Goal: Task Accomplishment & Management: Complete application form

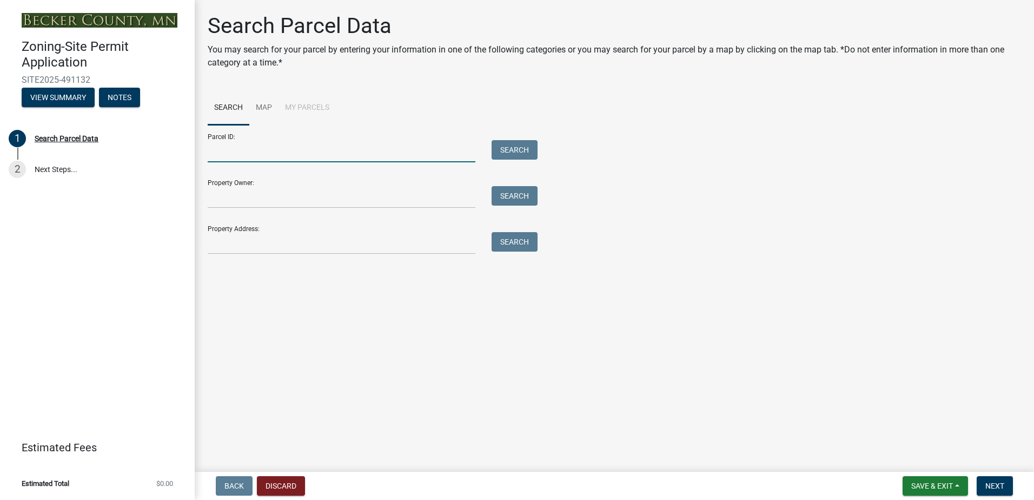
click at [235, 154] on input "Parcel ID:" at bounding box center [342, 151] width 268 height 22
type input "19.0588.000"
click at [516, 149] on button "Search" at bounding box center [514, 149] width 46 height 19
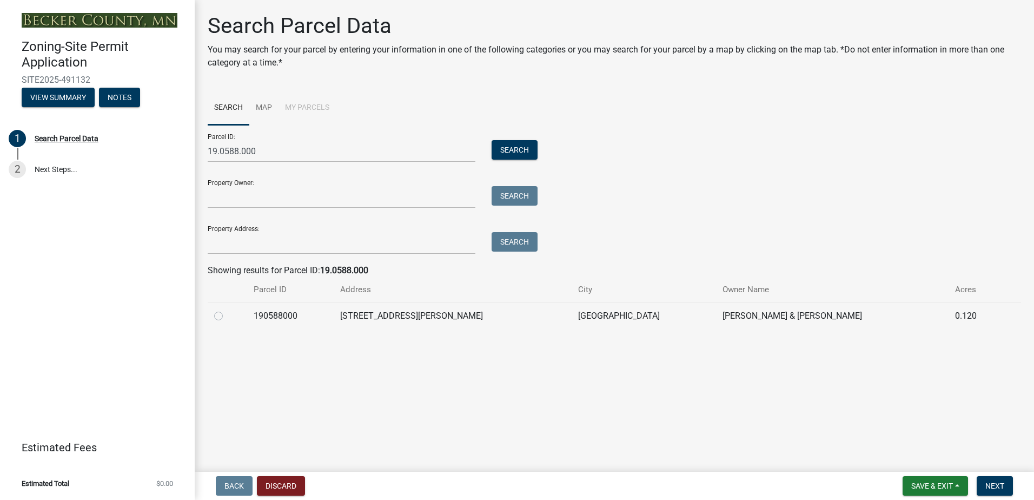
click at [227, 309] on label at bounding box center [227, 309] width 0 height 0
click at [227, 316] on input "radio" at bounding box center [230, 312] width 7 height 7
radio input "true"
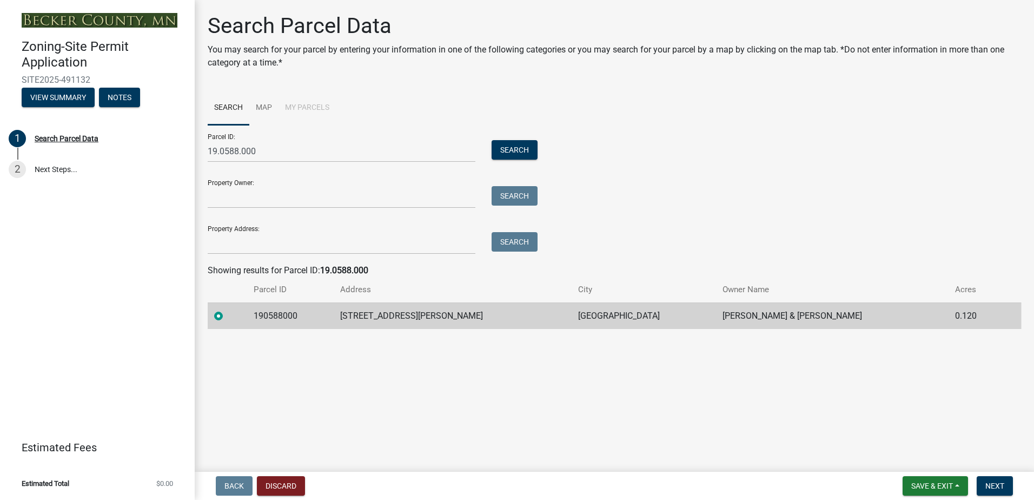
click at [289, 314] on td "190588000" at bounding box center [290, 315] width 87 height 26
click at [994, 481] on span "Next" at bounding box center [994, 485] width 19 height 9
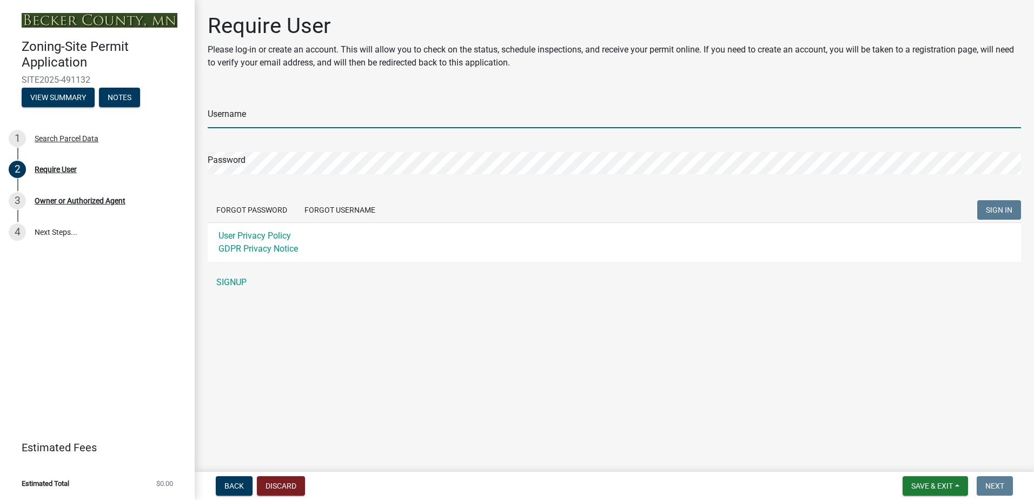
click at [250, 120] on input "Username" at bounding box center [614, 117] width 813 height 22
click at [251, 122] on input "Username" at bounding box center [614, 117] width 813 height 22
drag, startPoint x: 251, startPoint y: 122, endPoint x: 244, endPoint y: 118, distance: 8.0
click at [244, 118] on input "bi" at bounding box center [614, 117] width 813 height 22
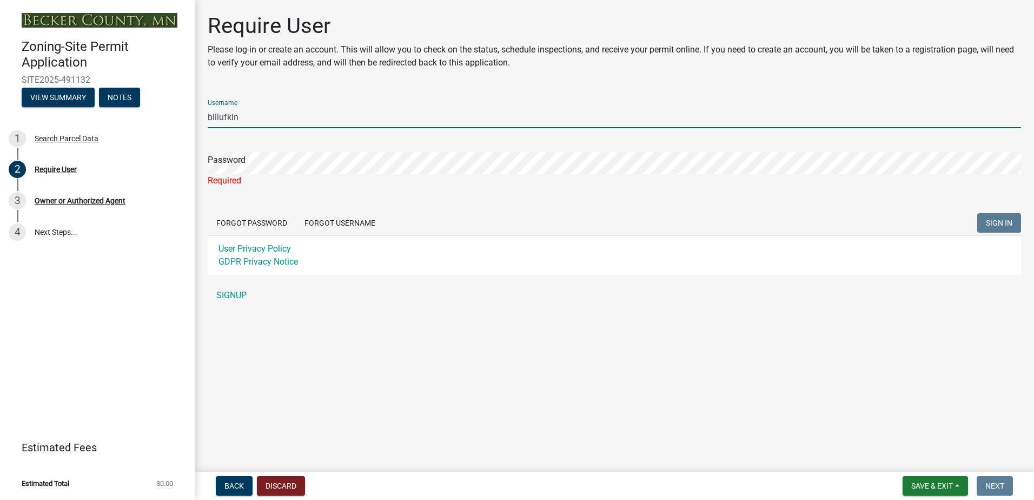
click at [242, 117] on input "billufkin" at bounding box center [614, 117] width 813 height 22
type input "b"
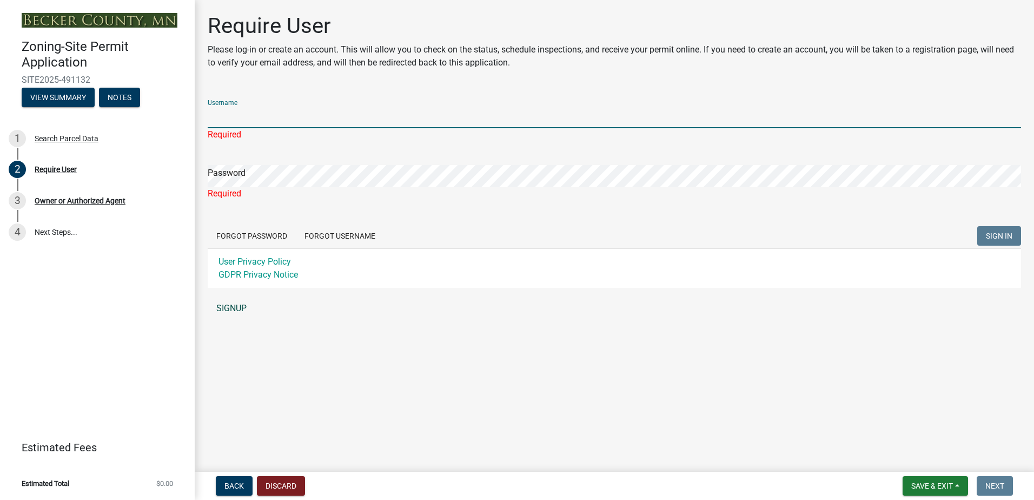
click at [233, 304] on link "SIGNUP" at bounding box center [614, 308] width 813 height 22
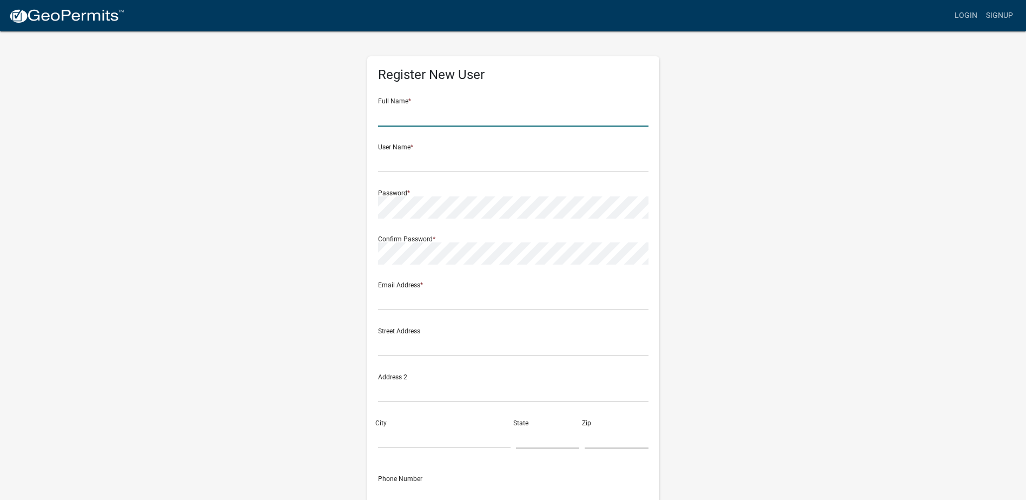
click at [412, 118] on input "text" at bounding box center [513, 115] width 270 height 22
type input "[PERSON_NAME]"
click at [401, 162] on input "text" at bounding box center [513, 161] width 270 height 22
type input "billufkin"
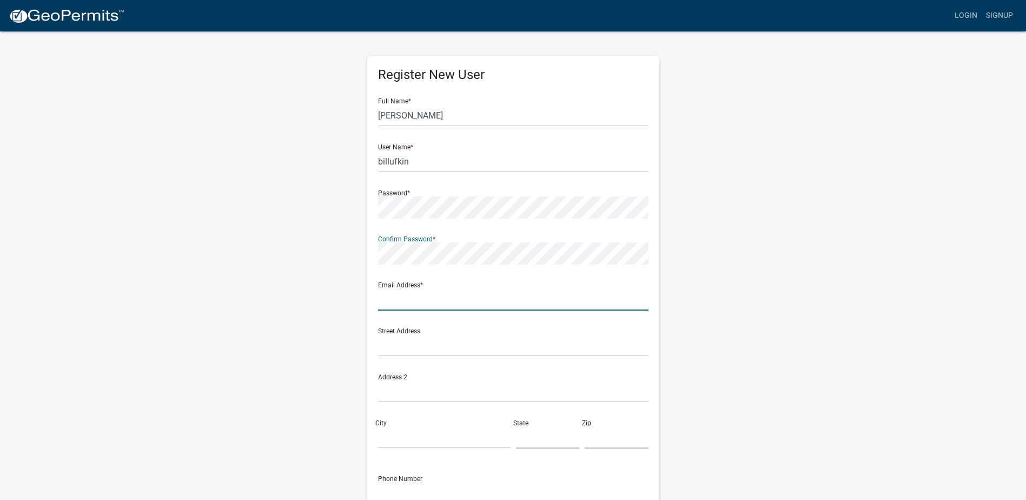
click at [391, 301] on input "text" at bounding box center [513, 299] width 270 height 22
type input "[EMAIL_ADDRESS][DOMAIN_NAME]"
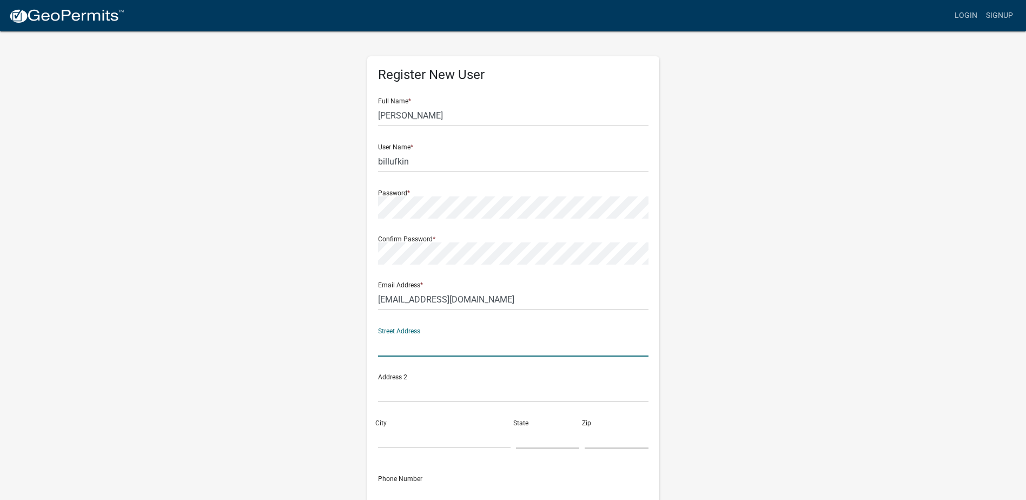
click at [395, 347] on input "text" at bounding box center [513, 345] width 270 height 22
type input "[STREET_ADDRESS]"
click at [395, 437] on input "City" at bounding box center [444, 437] width 132 height 22
type input "minneota"
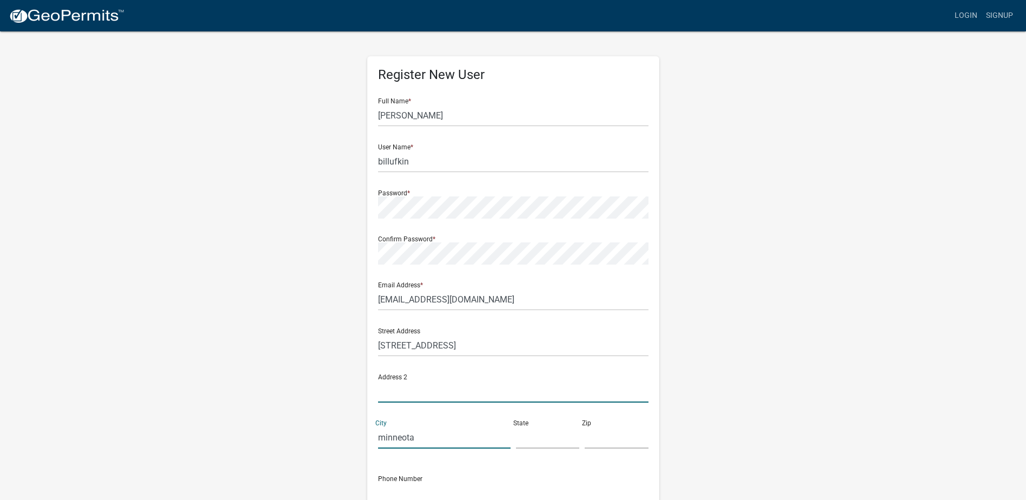
type input "[STREET_ADDRESS]"
type input "mn"
type input "56264"
type input "5078287731"
click at [428, 390] on input "[STREET_ADDRESS]" at bounding box center [513, 391] width 270 height 22
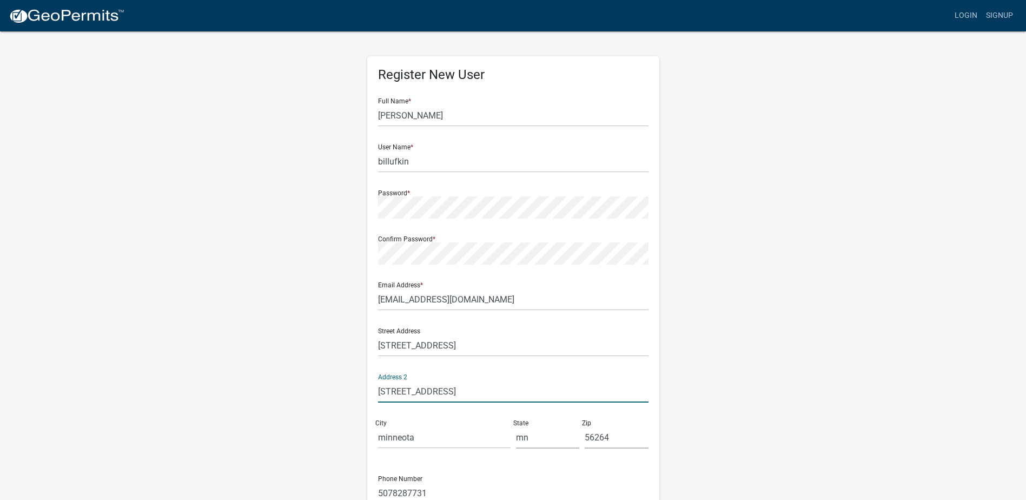
click at [428, 390] on input "[STREET_ADDRESS]" at bounding box center [513, 391] width 270 height 22
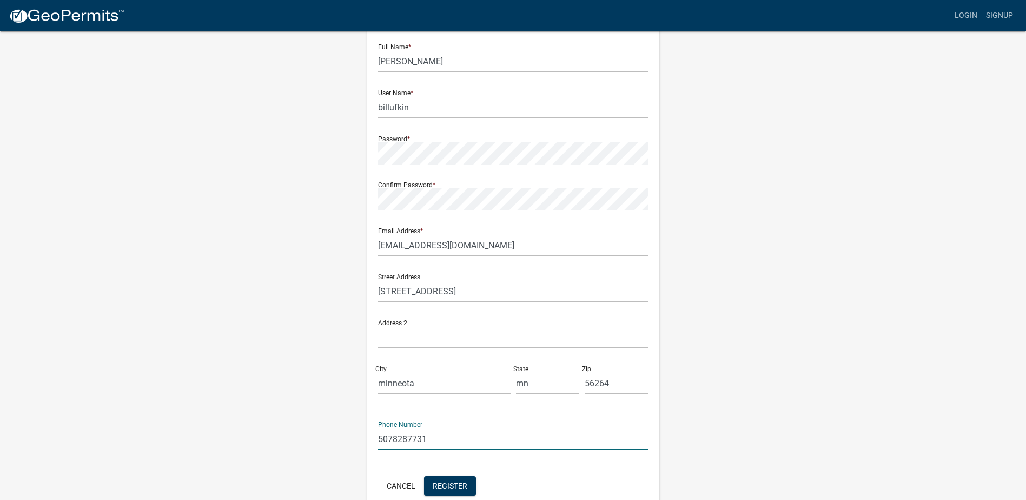
click at [432, 436] on input "5078287731" at bounding box center [513, 439] width 270 height 22
type input "5078295241"
click at [460, 478] on button "Register" at bounding box center [450, 485] width 52 height 19
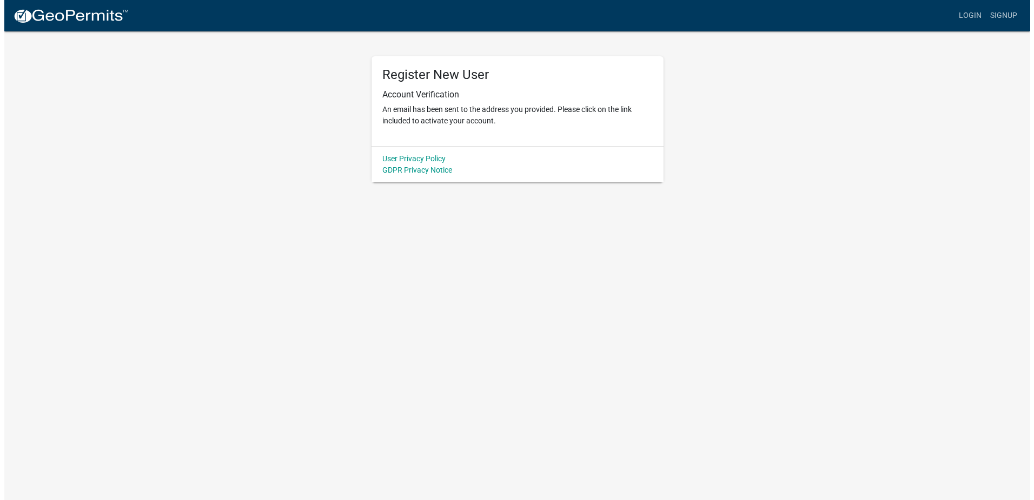
scroll to position [0, 0]
click at [974, 12] on link "Login" at bounding box center [973, 15] width 31 height 21
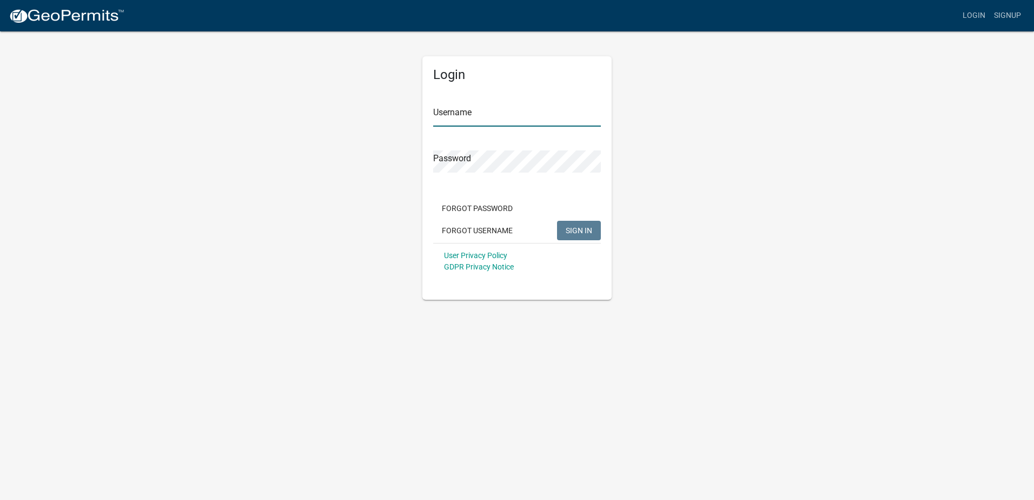
type input "billufkin"
click at [576, 224] on button "SIGN IN" at bounding box center [579, 230] width 44 height 19
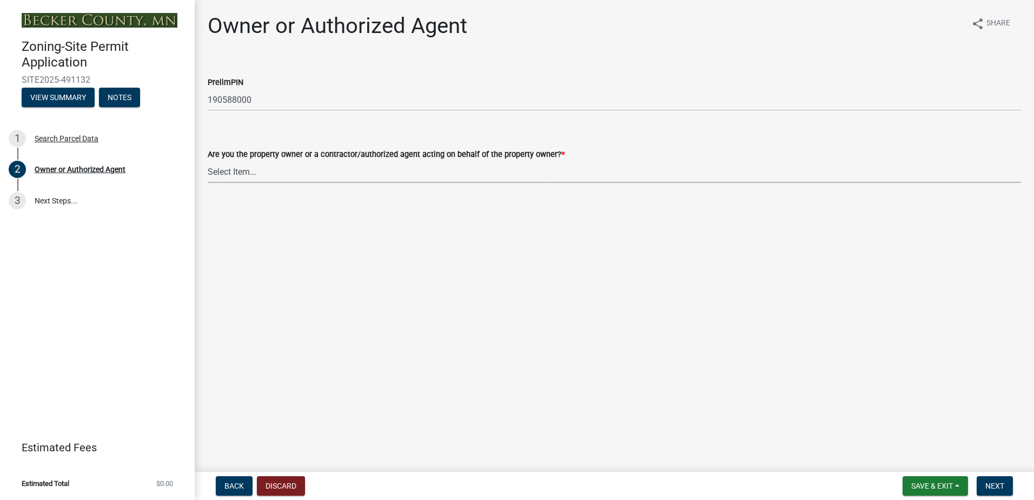
click at [245, 169] on select "Select Item... Property Owner Authorized Agent" at bounding box center [614, 172] width 813 height 22
click at [208, 161] on select "Select Item... Property Owner Authorized Agent" at bounding box center [614, 172] width 813 height 22
select select "3c674549-ed69-405f-b795-9fa3f7d47d9d"
click at [1000, 480] on button "Next" at bounding box center [994, 485] width 36 height 19
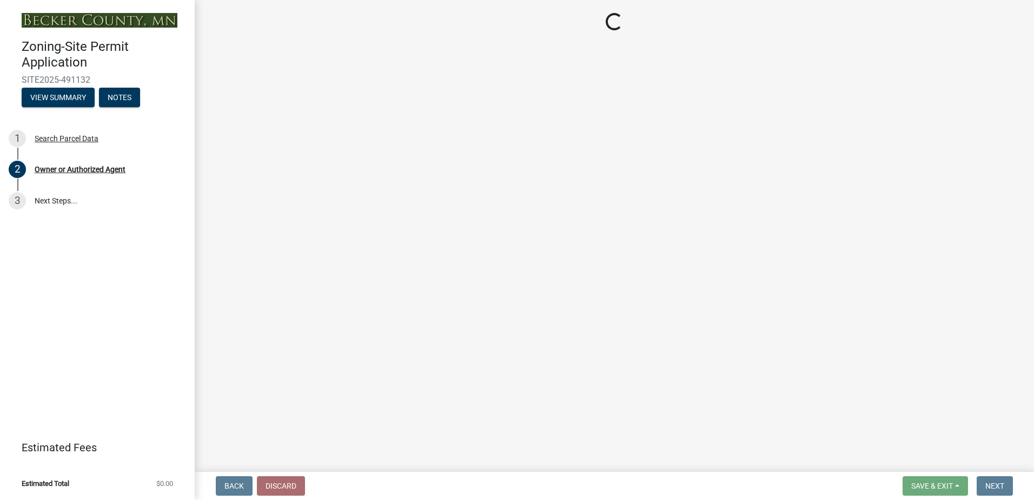
select select "a752e4d6-14bd-4f0f-bfe8-5b67ead45659"
select select "4439e411-f9ac-4451-8e9c-dcab1ac02f4d"
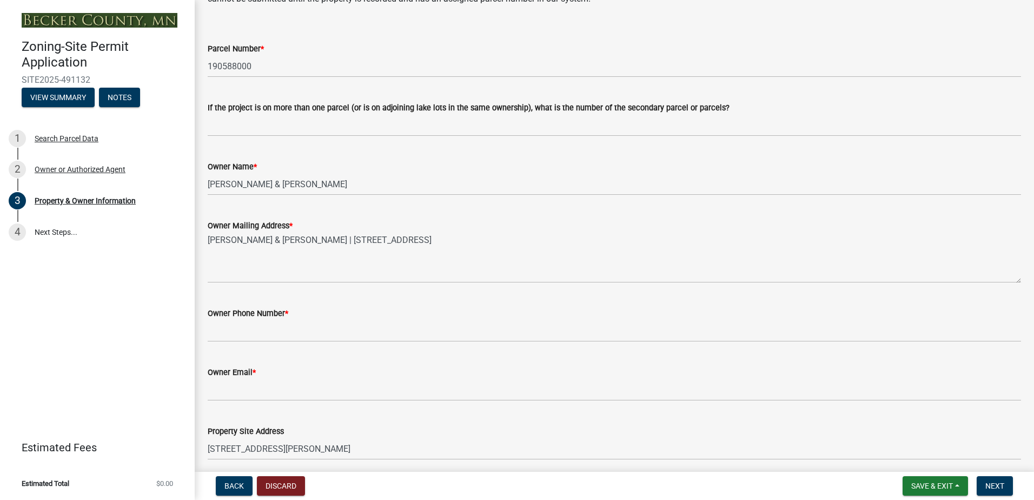
scroll to position [108, 0]
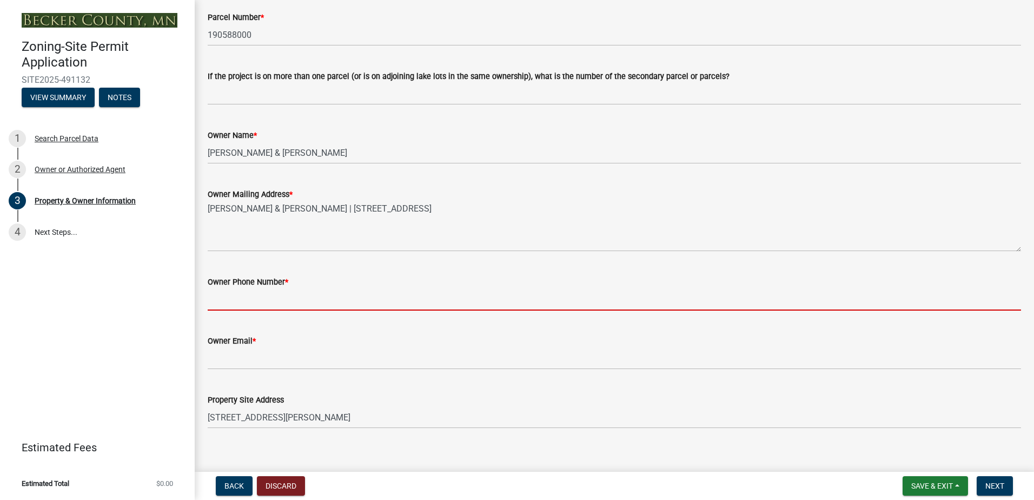
click at [263, 296] on input "Owner Phone Number *" at bounding box center [614, 299] width 813 height 22
type input "5078295241"
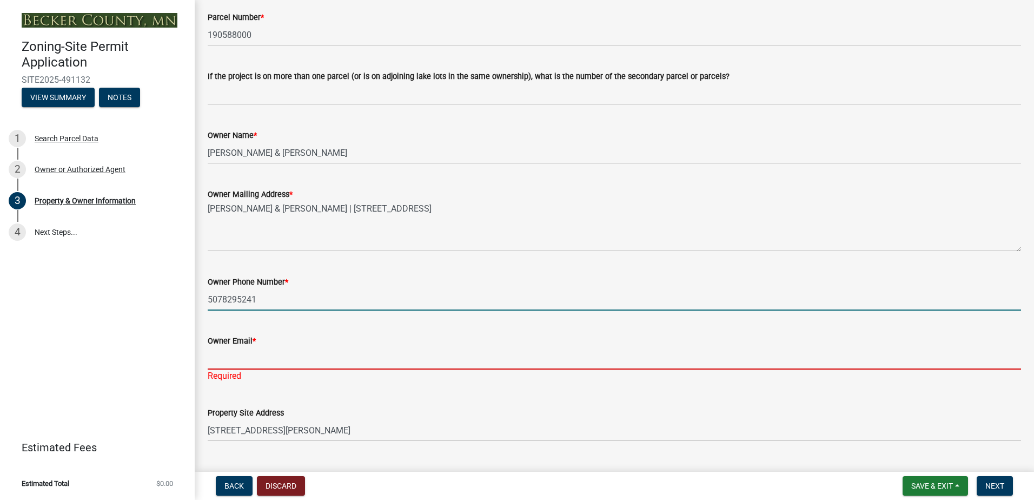
click at [242, 360] on input "Owner Email *" at bounding box center [614, 358] width 813 height 22
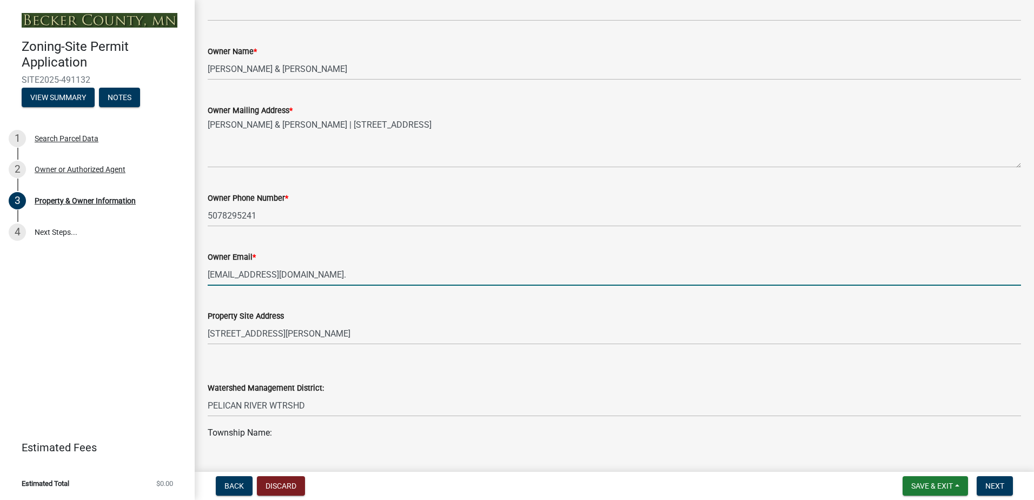
scroll to position [191, 0]
type input "[EMAIL_ADDRESS][DOMAIN_NAME]"
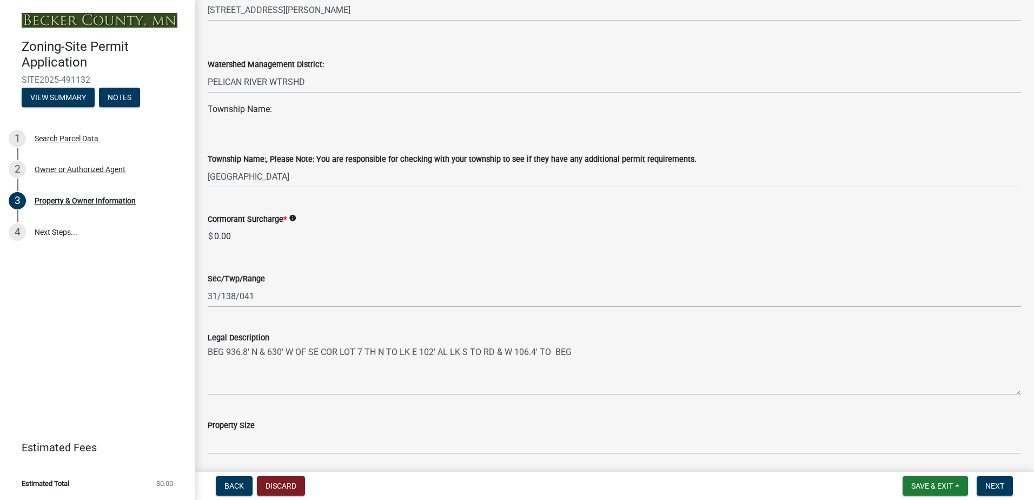
scroll to position [569, 0]
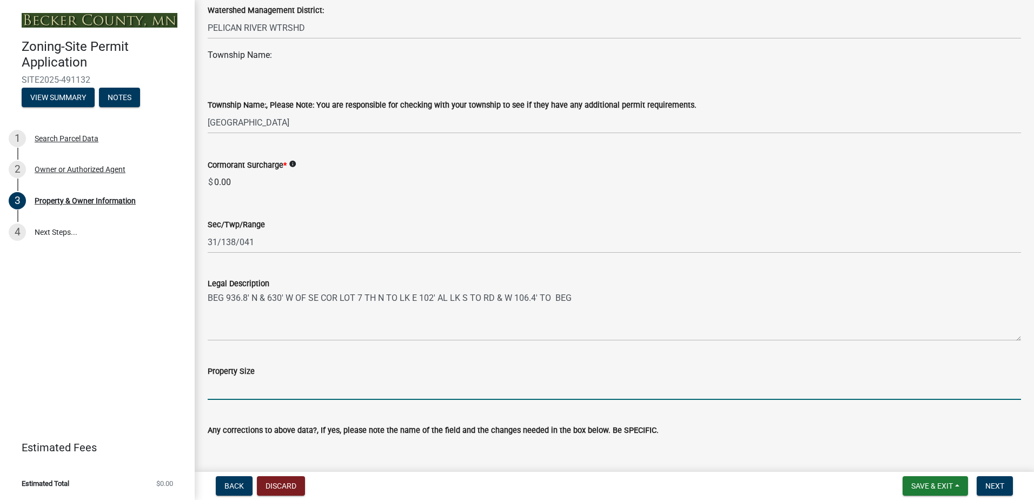
click at [241, 394] on input "Property Size" at bounding box center [614, 388] width 813 height 22
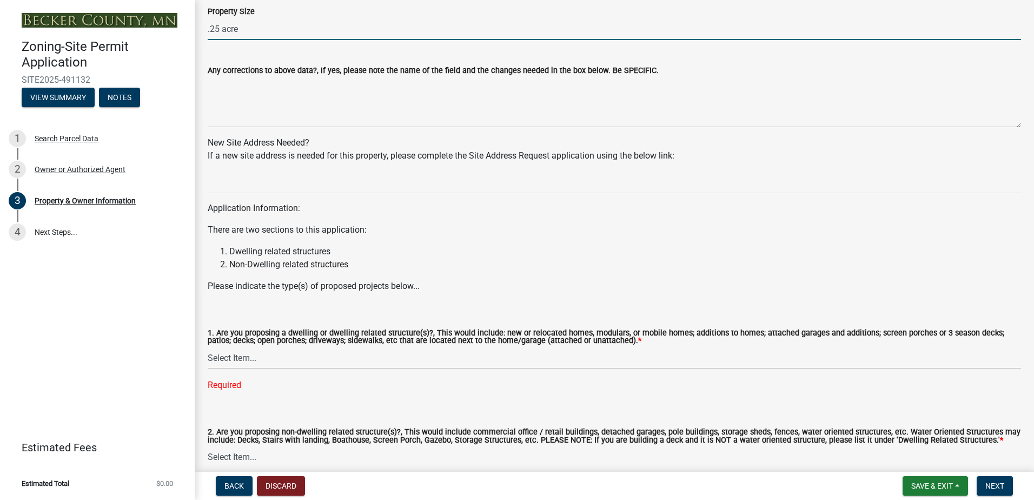
scroll to position [948, 0]
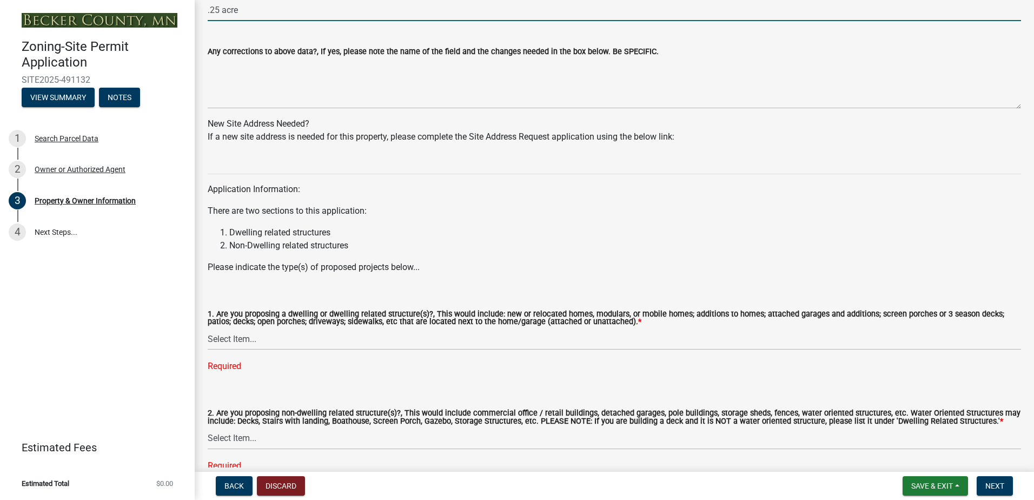
type input ".25 acre"
click at [233, 339] on select "Select Item... Yes No" at bounding box center [614, 339] width 813 height 22
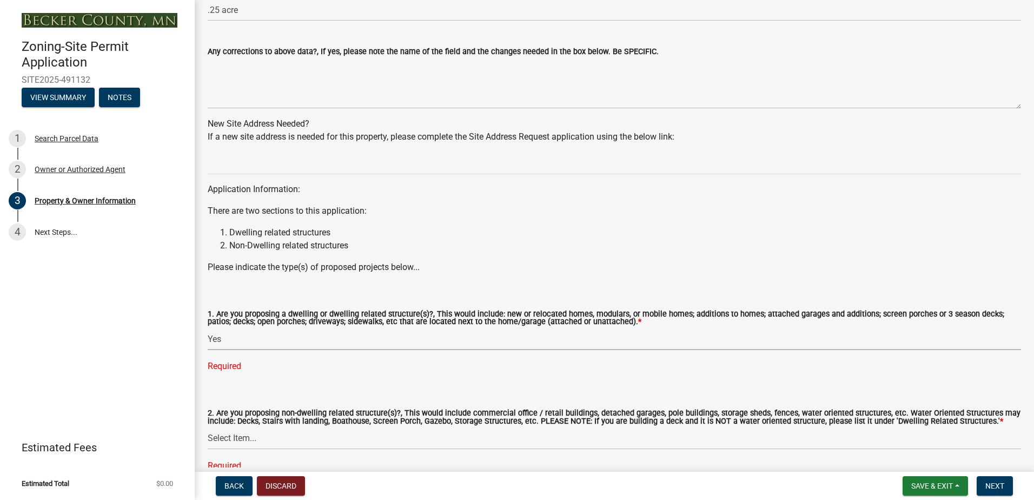
click at [208, 328] on select "Select Item... Yes No" at bounding box center [614, 339] width 813 height 22
select select "f87eba17-8ed9-4ad8-aefc-fe36a3f3544b"
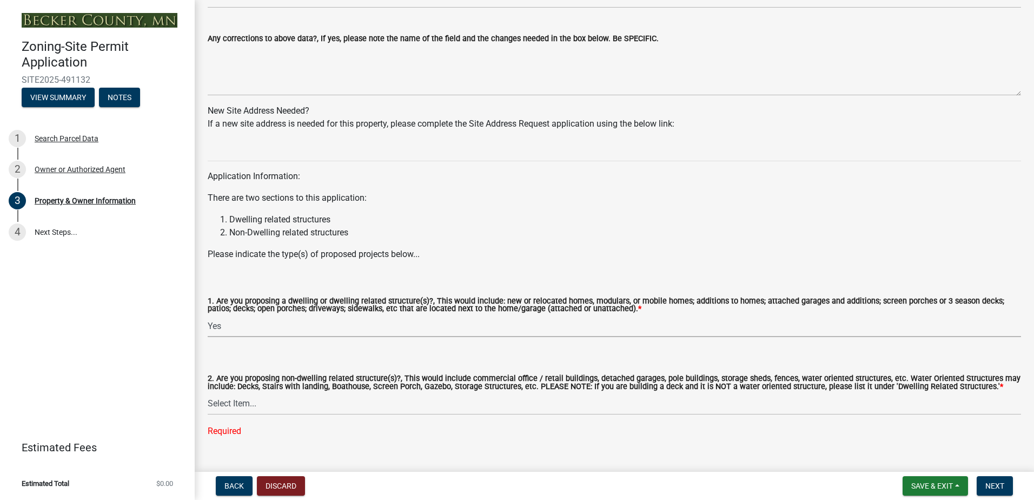
scroll to position [983, 0]
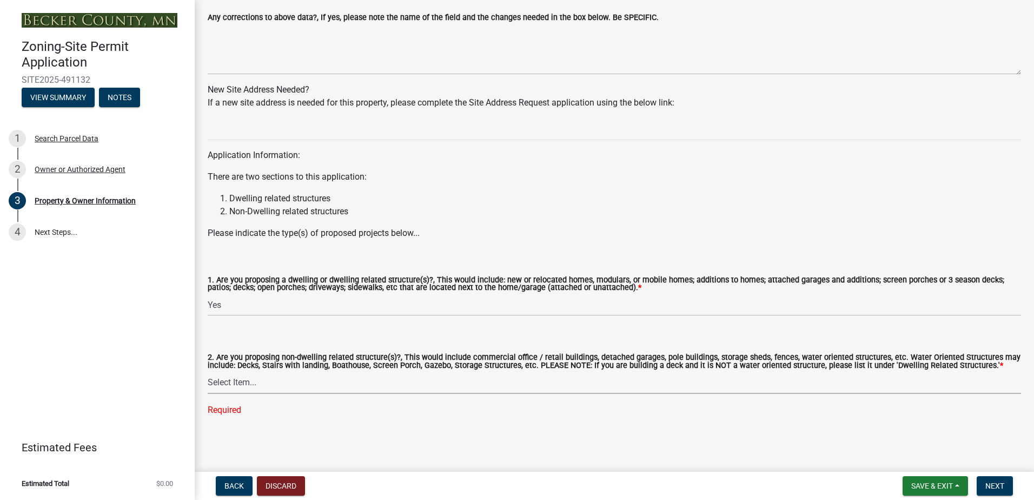
click at [238, 379] on select "Select Item... Yes No" at bounding box center [614, 382] width 813 height 22
click at [208, 393] on select "Select Item... Yes No" at bounding box center [614, 382] width 813 height 22
select select "393a978c-6bd5-4cb2-a6a0-db6feb8732b8"
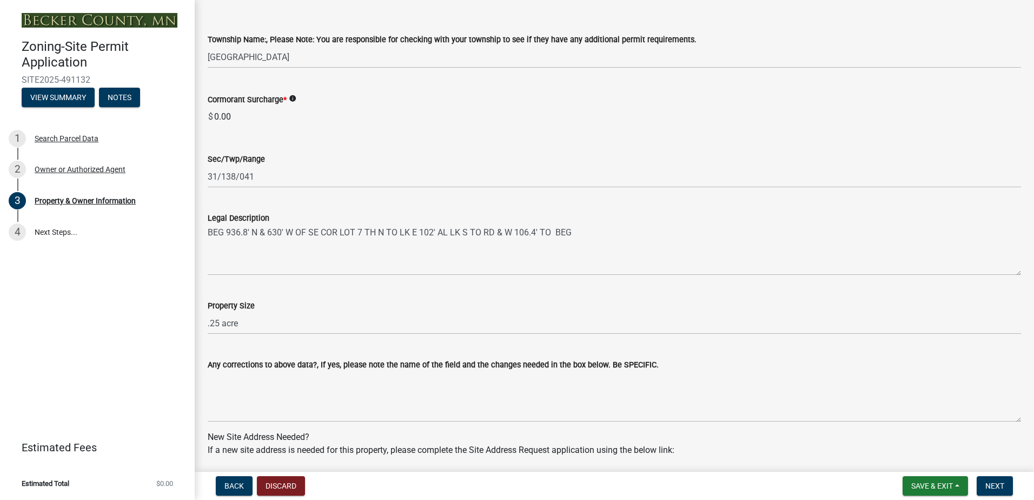
scroll to position [637, 0]
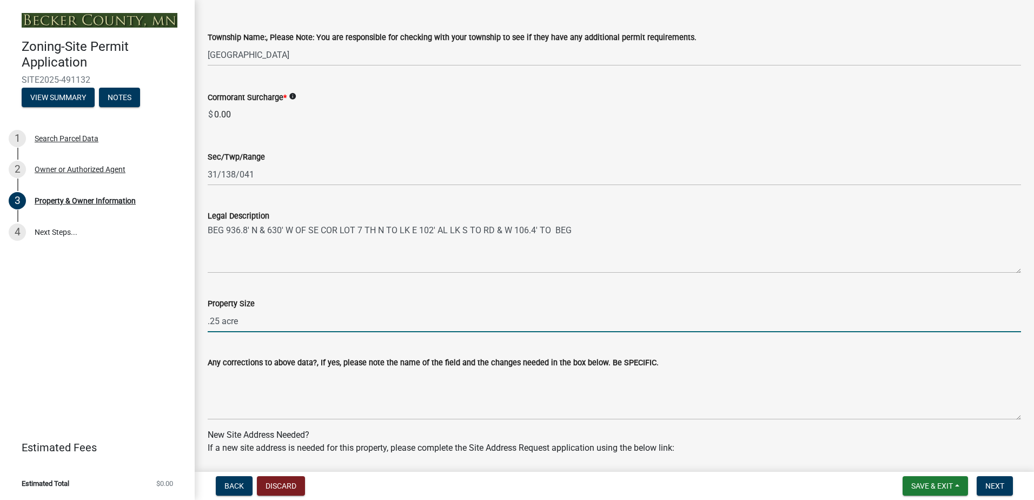
click at [255, 322] on input ".25 acre" at bounding box center [614, 321] width 813 height 22
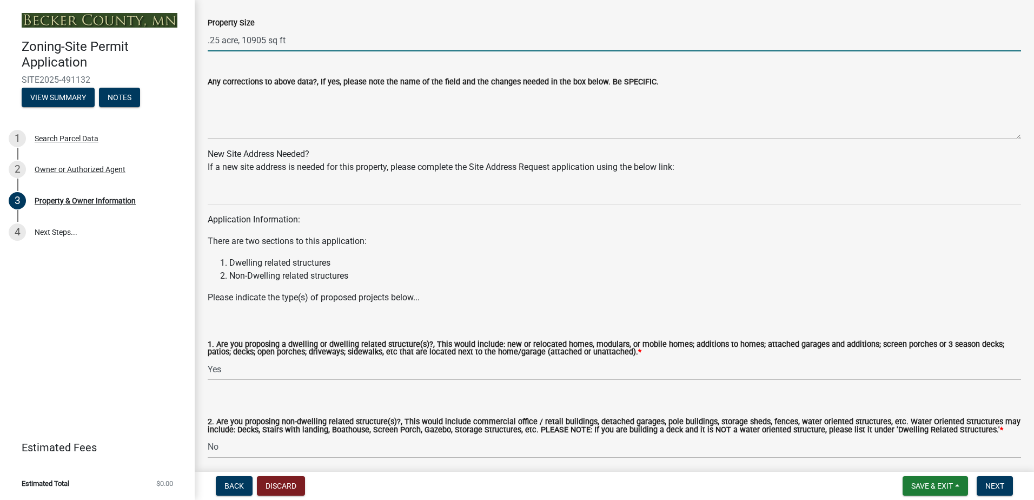
scroll to position [961, 0]
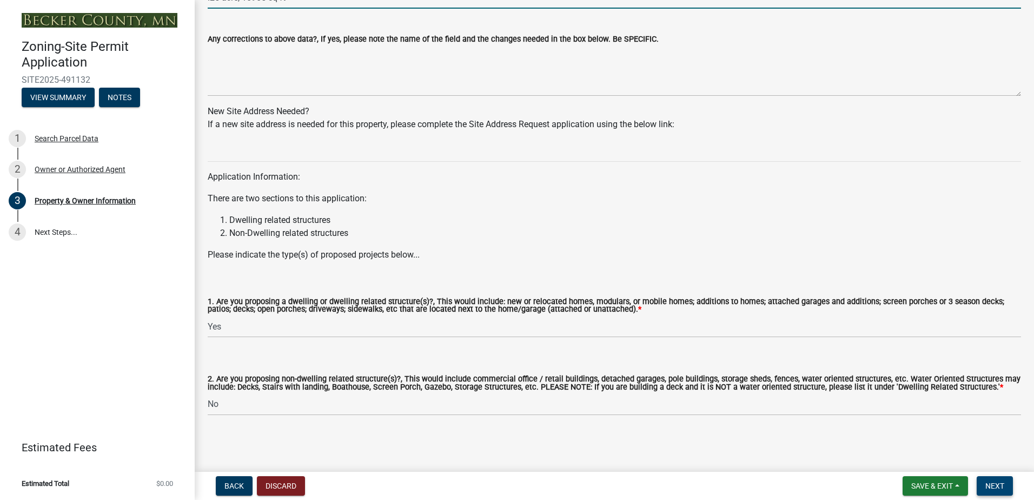
type input ".25 acre, 10905 sq ft"
click at [1003, 482] on span "Next" at bounding box center [994, 485] width 19 height 9
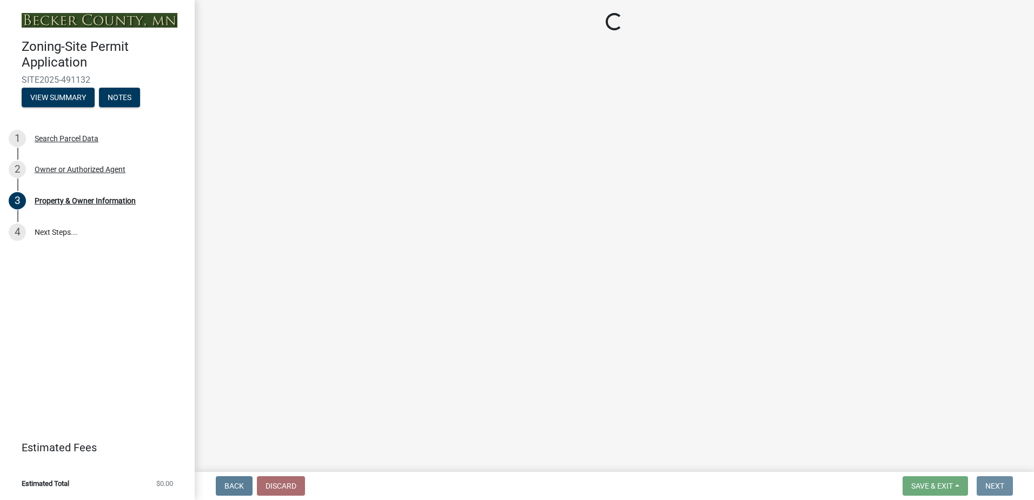
scroll to position [0, 0]
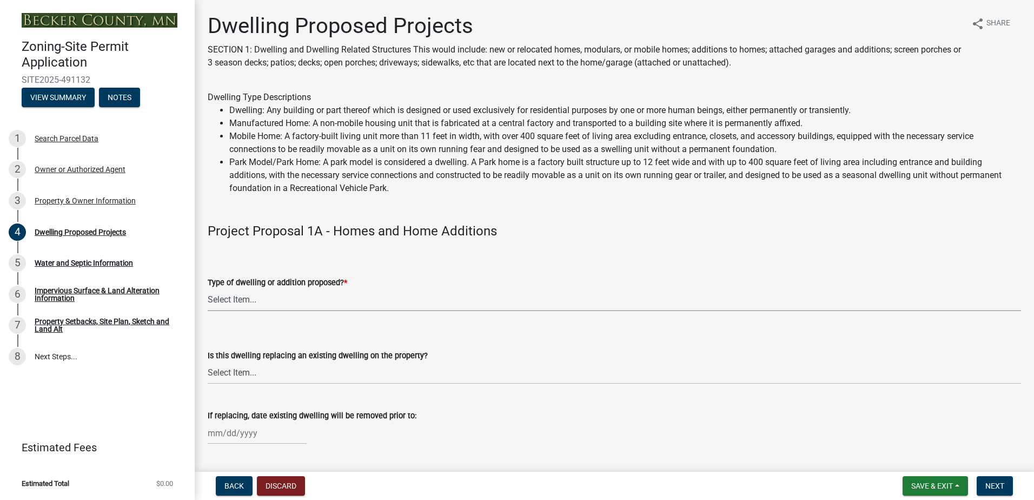
click at [221, 296] on select "Select Item... N/A - Not a dwelling New Home-Onsite Construction New Modular (E…" at bounding box center [614, 300] width 813 height 22
click at [208, 289] on select "Select Item... N/A - Not a dwelling New Home-Onsite Construction New Modular (E…" at bounding box center [614, 300] width 813 height 22
select select "b76c2e3f-c59d-4748-8205-29623accd873"
click at [235, 371] on select "Select Item... N/A Yes No" at bounding box center [614, 373] width 813 height 22
click at [208, 362] on select "Select Item... N/A Yes No" at bounding box center [614, 373] width 813 height 22
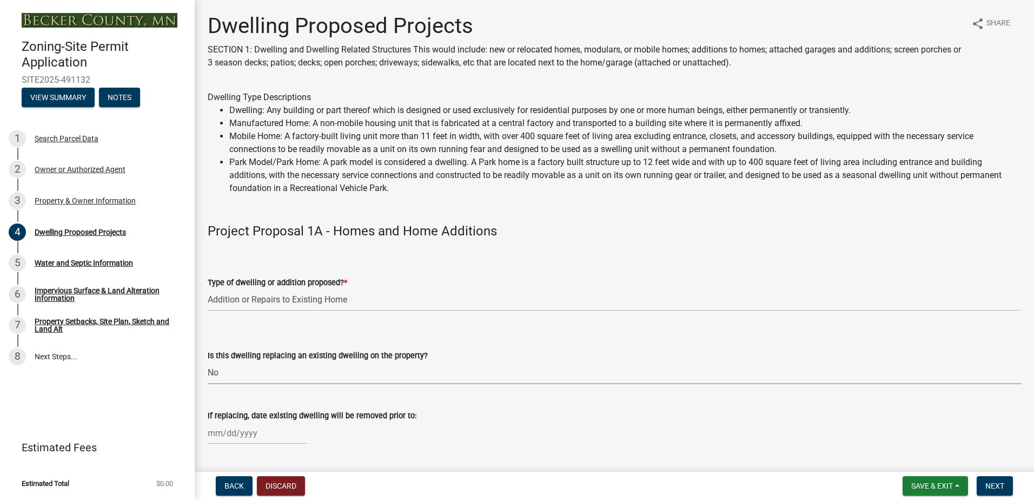
select select "566f81cc-4b3f-4ecb-9f16-a2b313352c61"
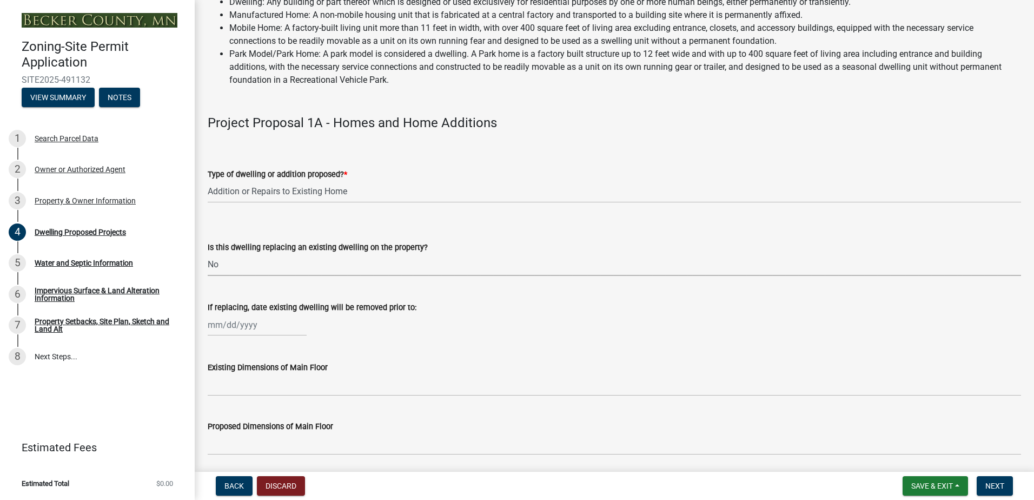
scroll to position [162, 0]
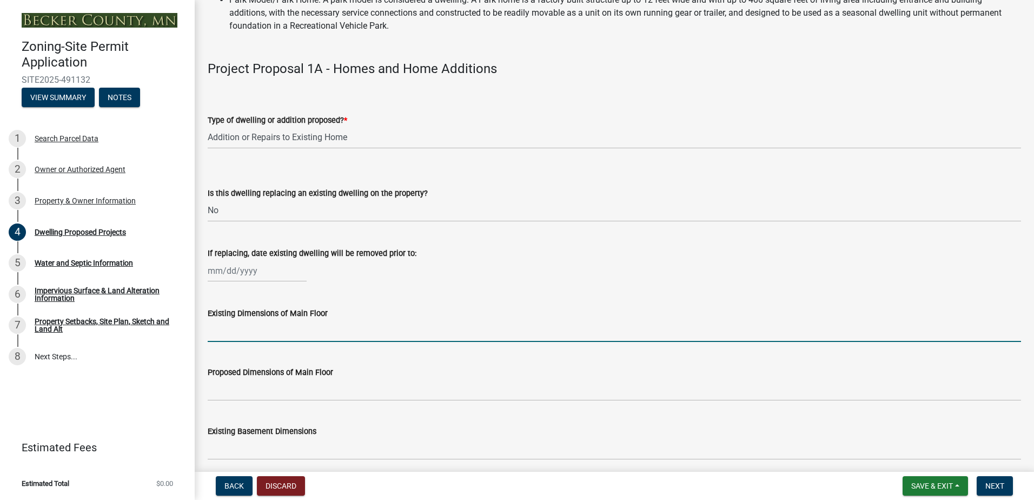
click at [228, 336] on input "Existing Dimensions of Main Floor" at bounding box center [614, 331] width 813 height 22
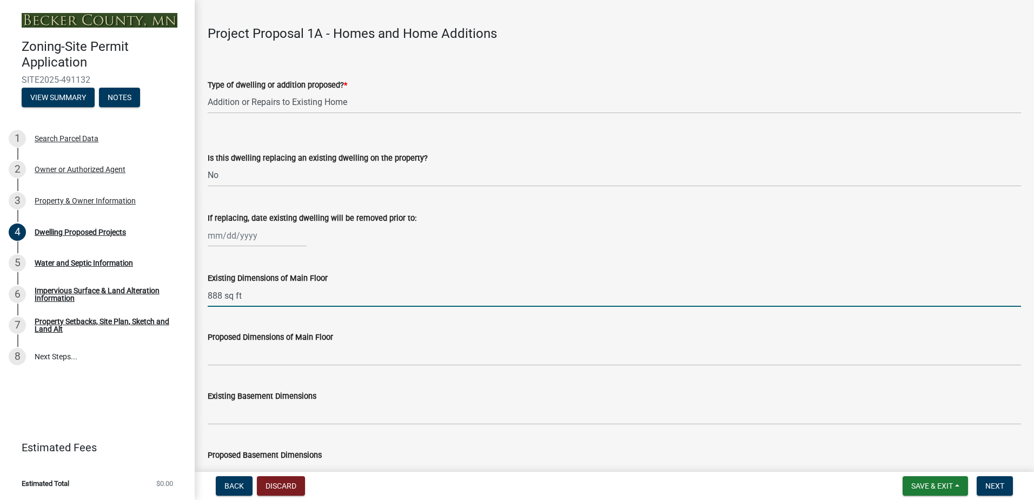
scroll to position [216, 0]
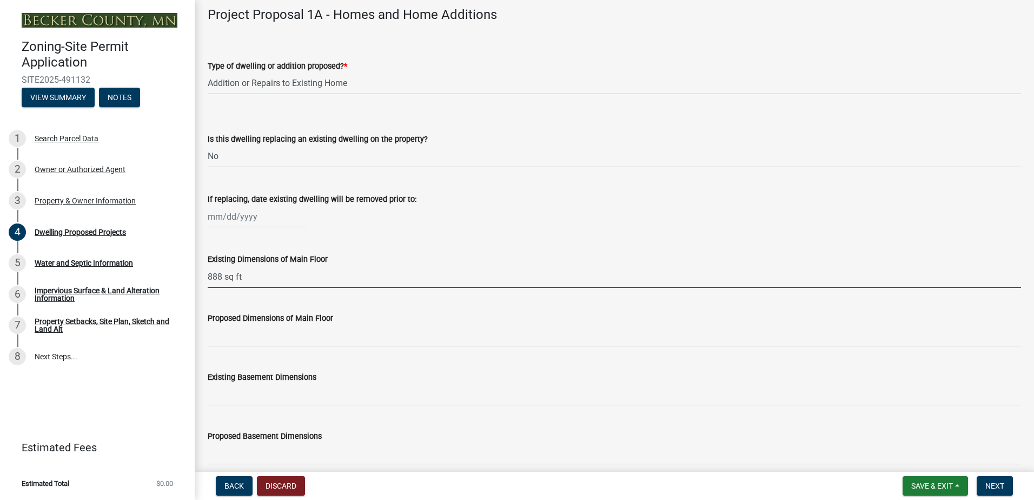
type input "888 sq ft"
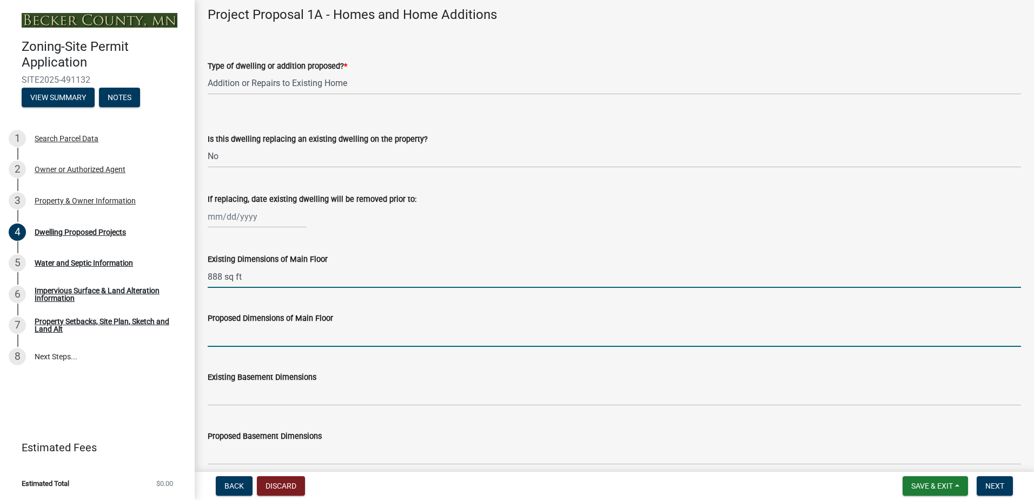
click at [235, 337] on input "Proposed Dimensions of Main Floor" at bounding box center [614, 335] width 813 height 22
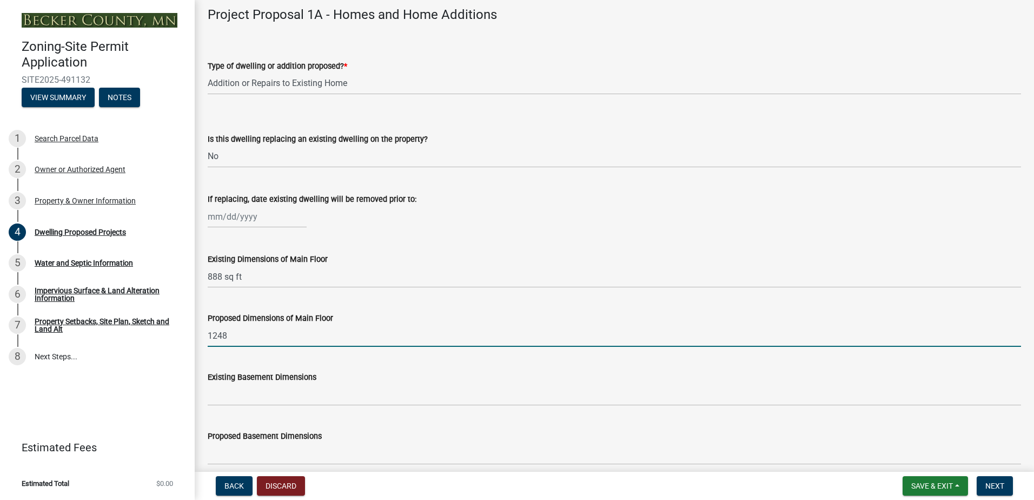
type input "1248"
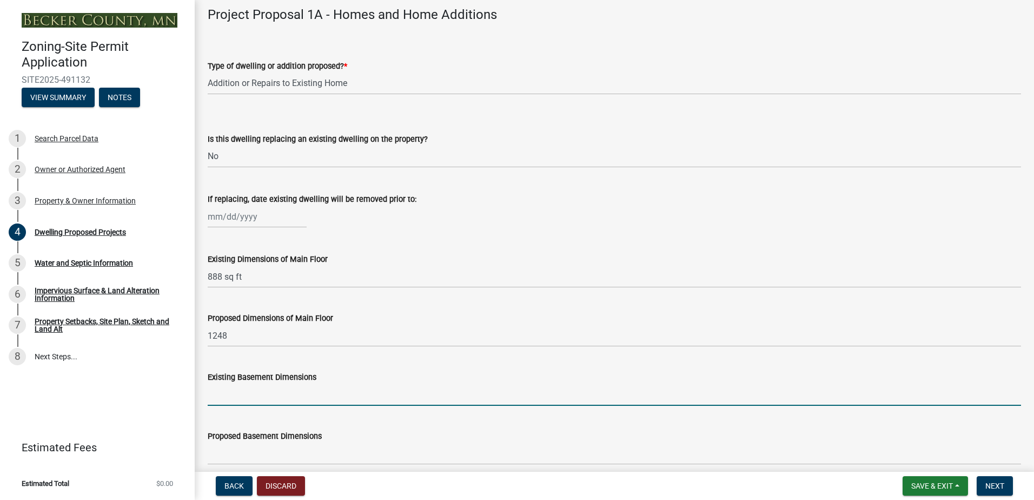
click at [245, 392] on input "Existing Basement Dimensions" at bounding box center [614, 394] width 813 height 22
type input "0"
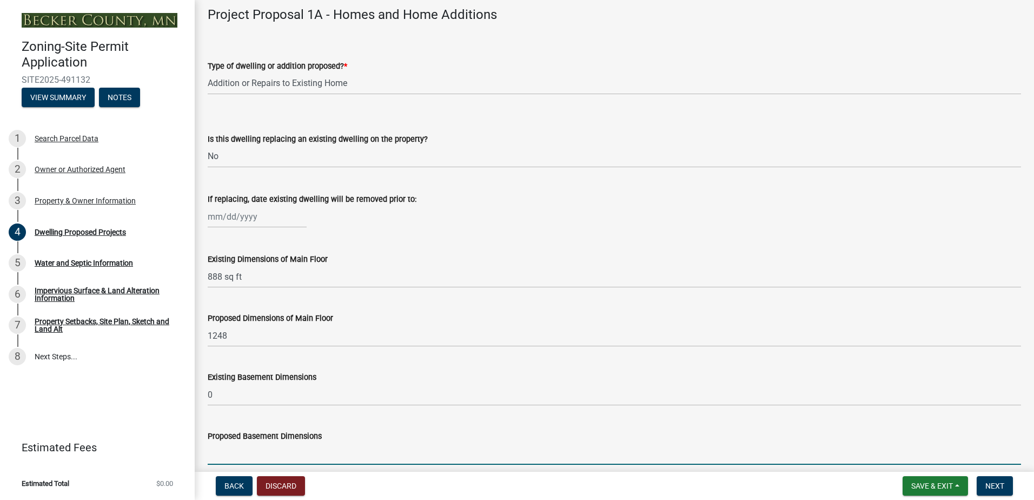
click at [272, 459] on input "Proposed Basement Dimensions" at bounding box center [614, 453] width 813 height 22
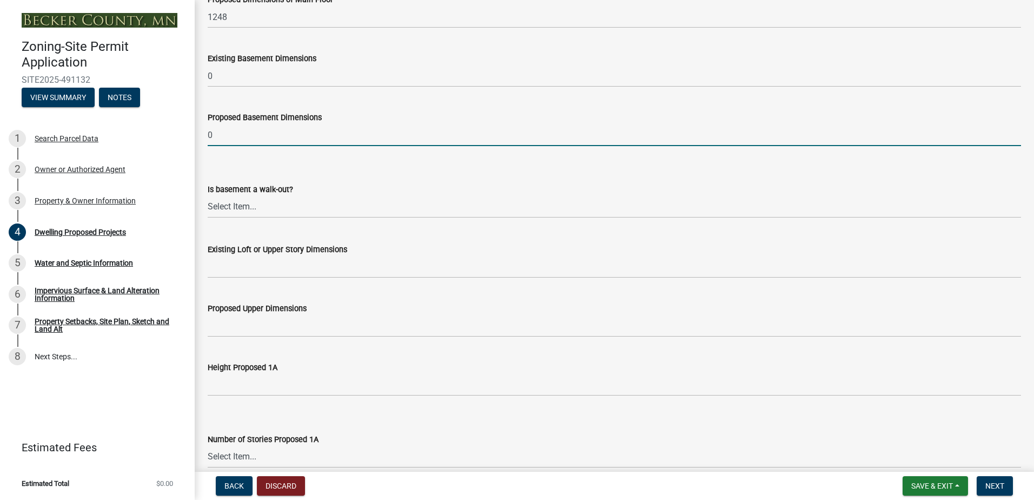
scroll to position [541, 0]
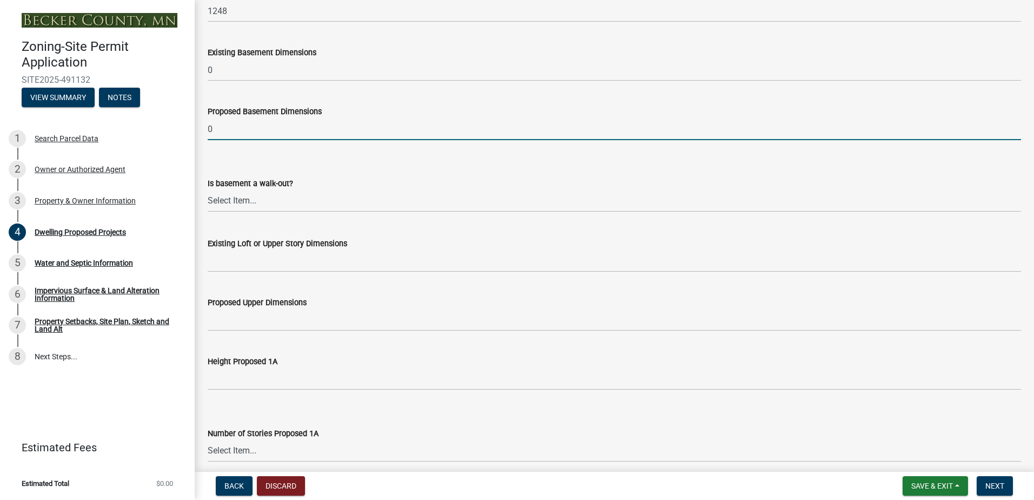
type input "0"
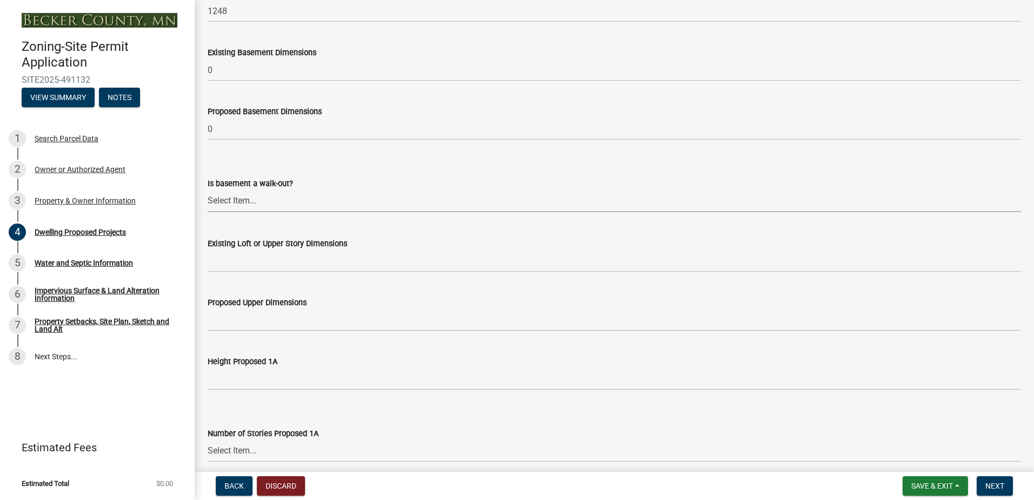
click at [222, 198] on select "Select Item... Yes No N/A" at bounding box center [614, 201] width 813 height 22
click at [208, 190] on select "Select Item... Yes No N/A" at bounding box center [614, 201] width 813 height 22
select select "f4ae0446-41fa-4afd-99aa-409617c58827"
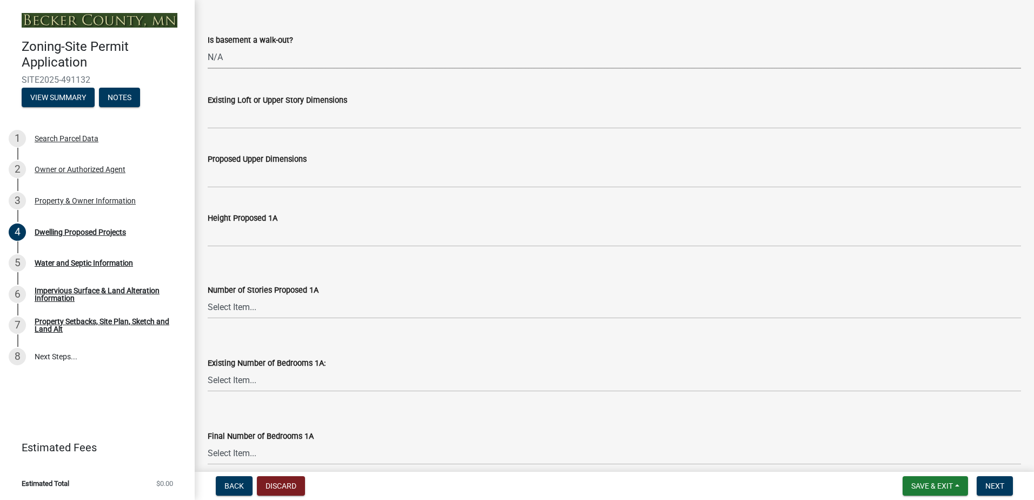
scroll to position [703, 0]
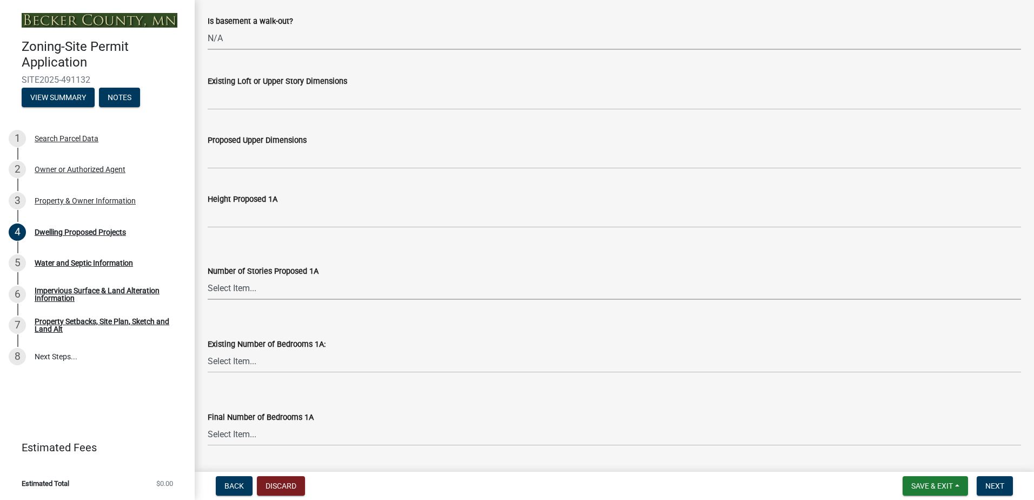
click at [236, 283] on select "Select Item... N/A 1 1.25 1.5 1.75 2 2.25 2.5" at bounding box center [614, 288] width 813 height 22
click at [208, 277] on select "Select Item... N/A 1 1.25 1.5 1.75 2 2.25 2.5" at bounding box center [614, 288] width 813 height 22
select select "4f5e2784-8c40-49a3-b0e9-8f1a3cbab4f4"
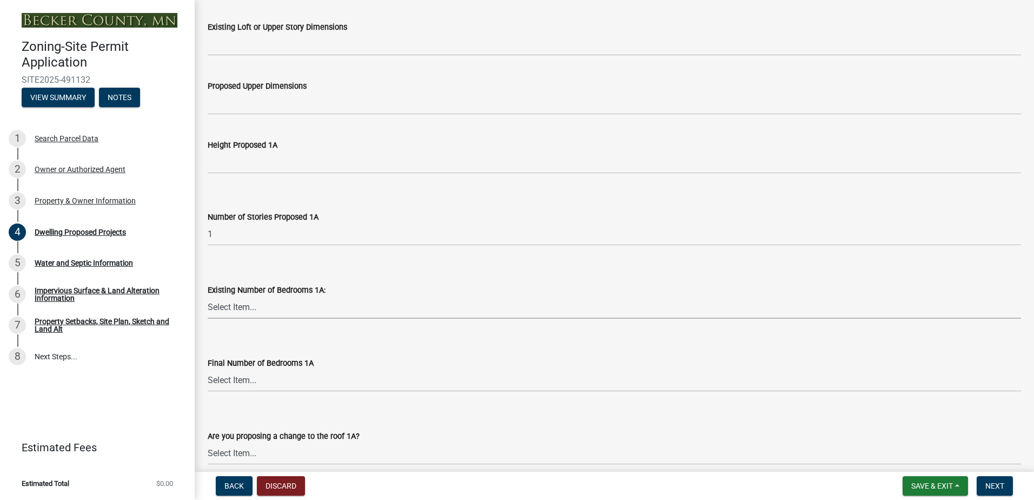
click at [245, 308] on select "Select Item... 0 1 2 3 4 5 6 7 8" at bounding box center [614, 307] width 813 height 22
click at [208, 296] on select "Select Item... 0 1 2 3 4 5 6 7 8" at bounding box center [614, 307] width 813 height 22
select select "ad00b568-f24f-4dc2-90df-cb5d16449c52"
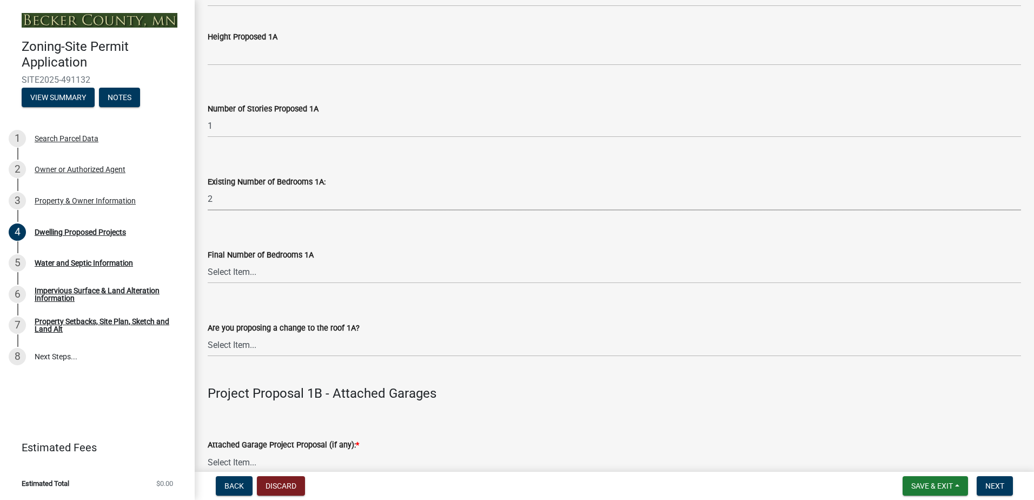
scroll to position [919, 0]
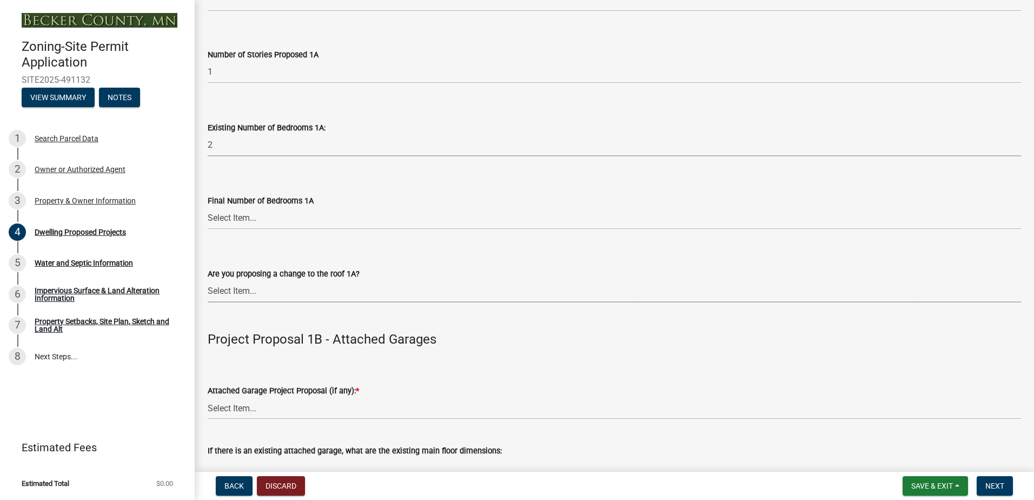
click at [236, 292] on select "Select Item... N/A Yes No" at bounding box center [614, 291] width 813 height 22
click at [208, 280] on select "Select Item... N/A Yes No" at bounding box center [614, 291] width 813 height 22
select select "b63d75fc-5f3c-4949-bc5e-b7a1b42903a6"
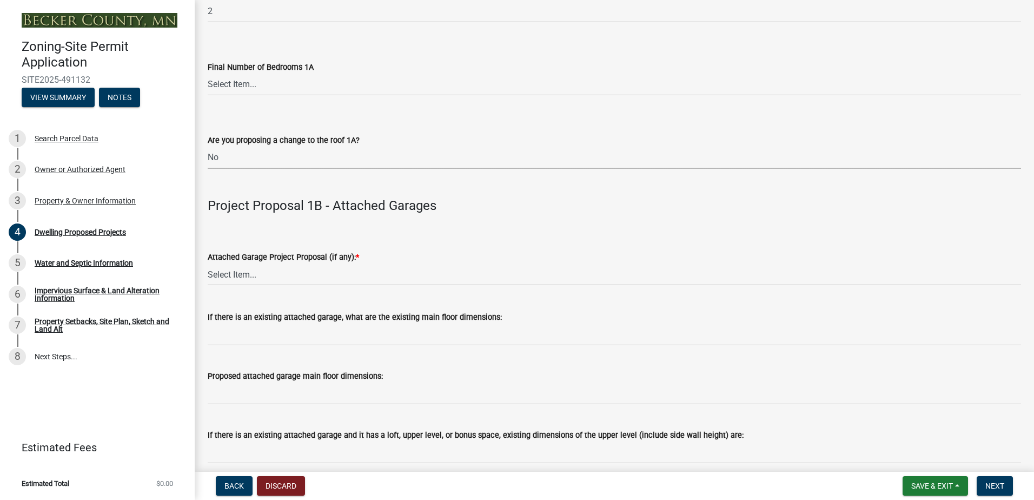
scroll to position [1081, 0]
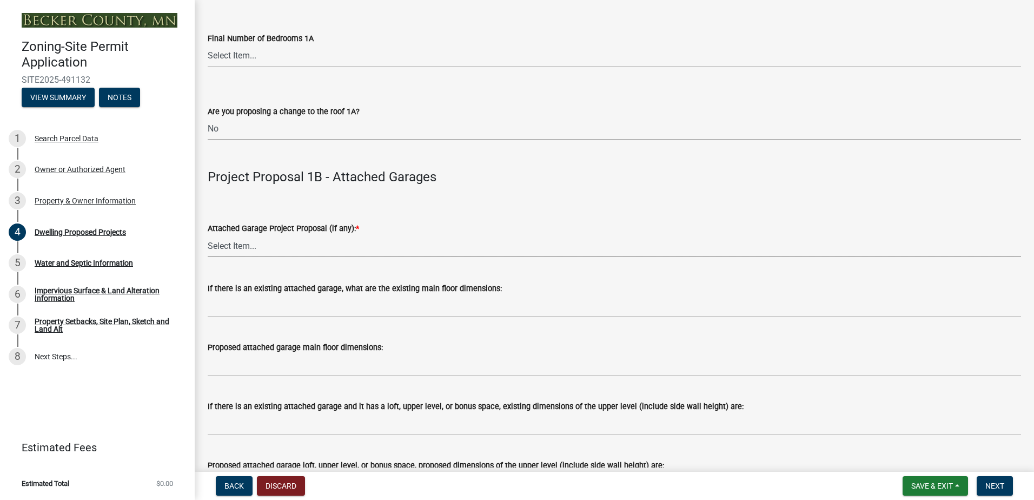
click at [248, 248] on select "Select Item... N/A New Attached Garage Addition to Attached Garage" at bounding box center [614, 246] width 813 height 22
click at [208, 235] on select "Select Item... N/A New Attached Garage Addition to Attached Garage" at bounding box center [614, 246] width 813 height 22
select select "11c1c089-3b44-43c0-9549-3c9eeea2451f"
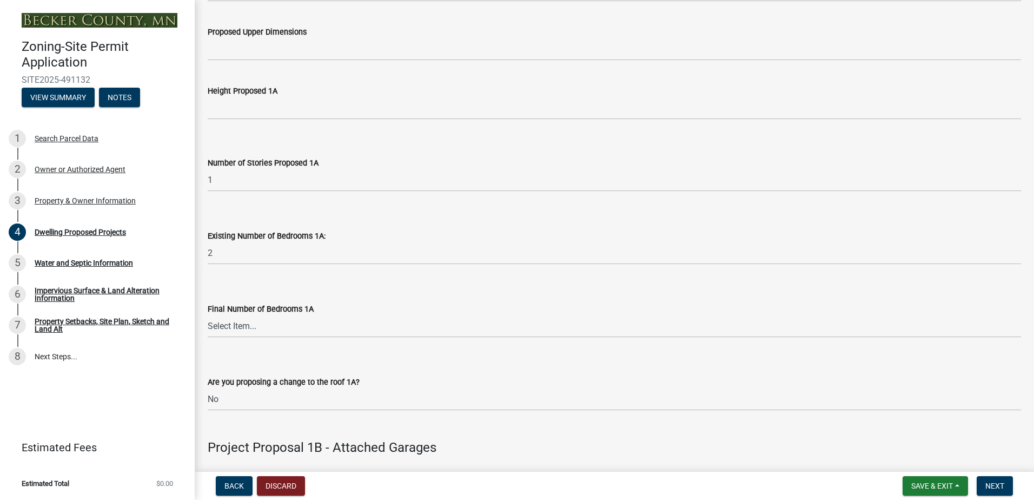
scroll to position [865, 0]
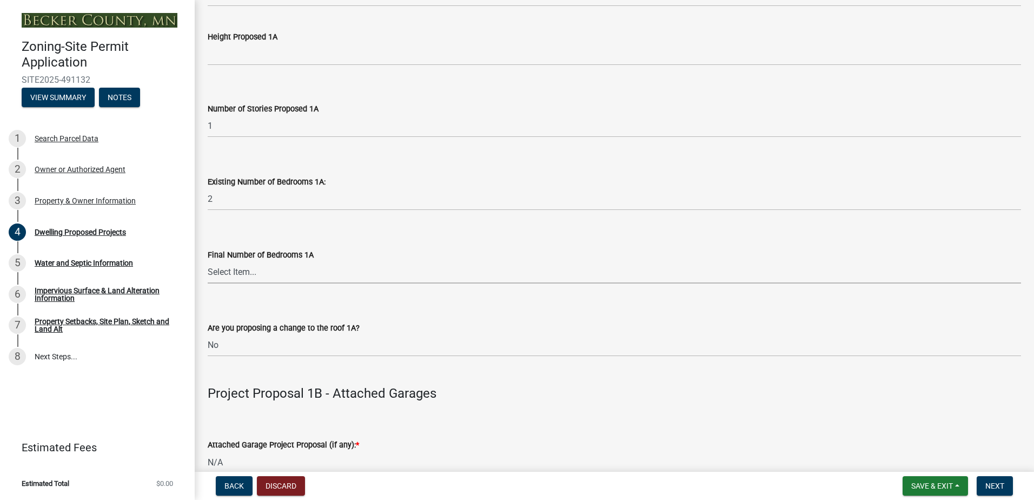
click at [244, 270] on select "Select Item... 0 1 2 3 4 5 6 7 8" at bounding box center [614, 272] width 813 height 22
click at [208, 261] on select "Select Item... 0 1 2 3 4 5 6 7 8" at bounding box center [614, 272] width 813 height 22
select select "ebb33175-329d-4f8e-9ee0-a71ca57f3362"
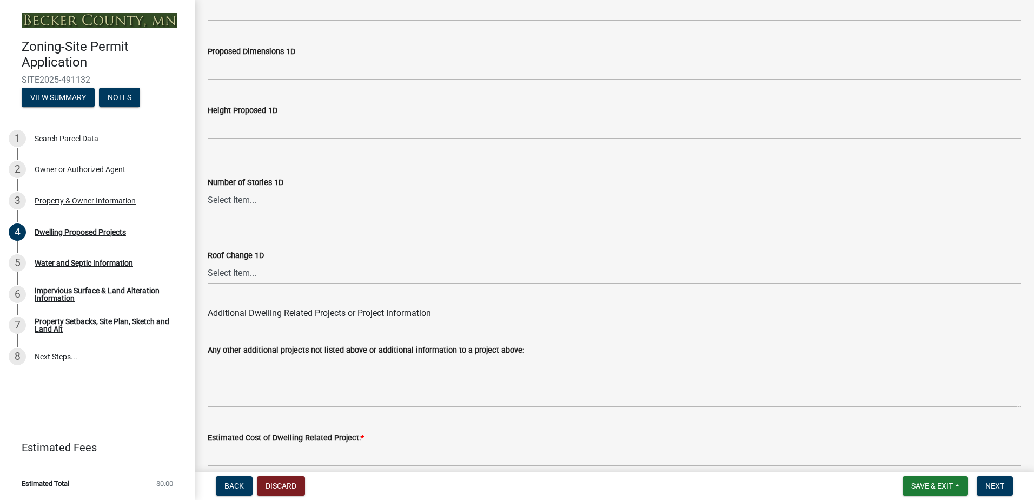
scroll to position [2585, 0]
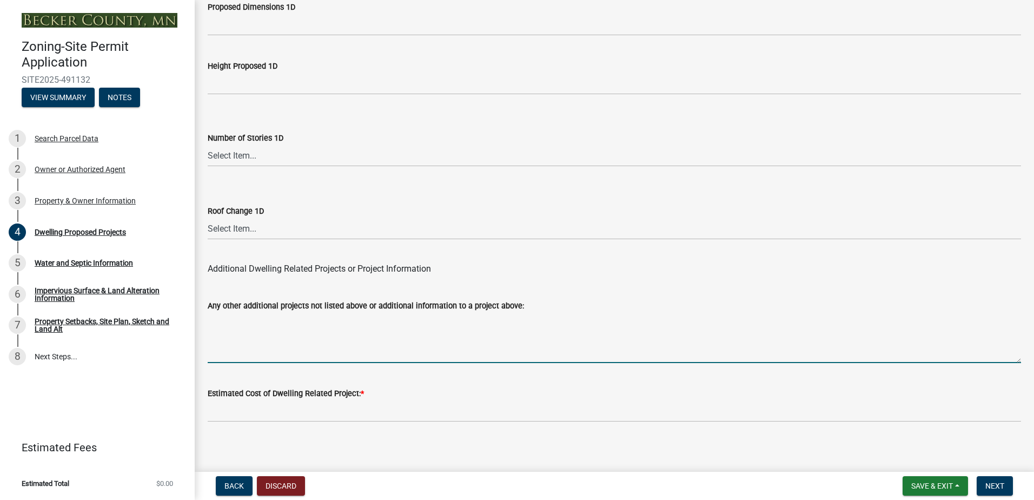
click at [240, 346] on textarea "Any other additional projects not listed above or additional information to a p…" at bounding box center [614, 337] width 813 height 51
type textarea "move existing deck on south side"
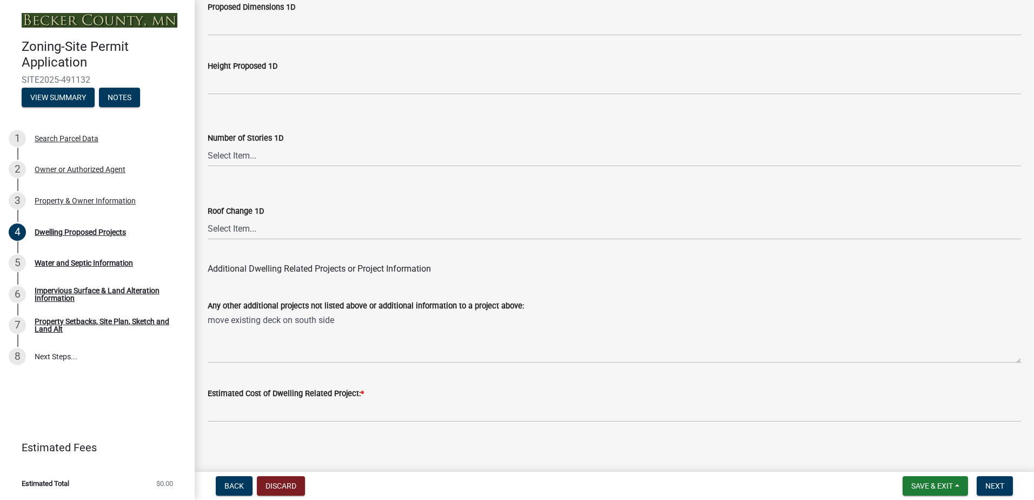
click at [361, 389] on span "*" at bounding box center [362, 393] width 3 height 9
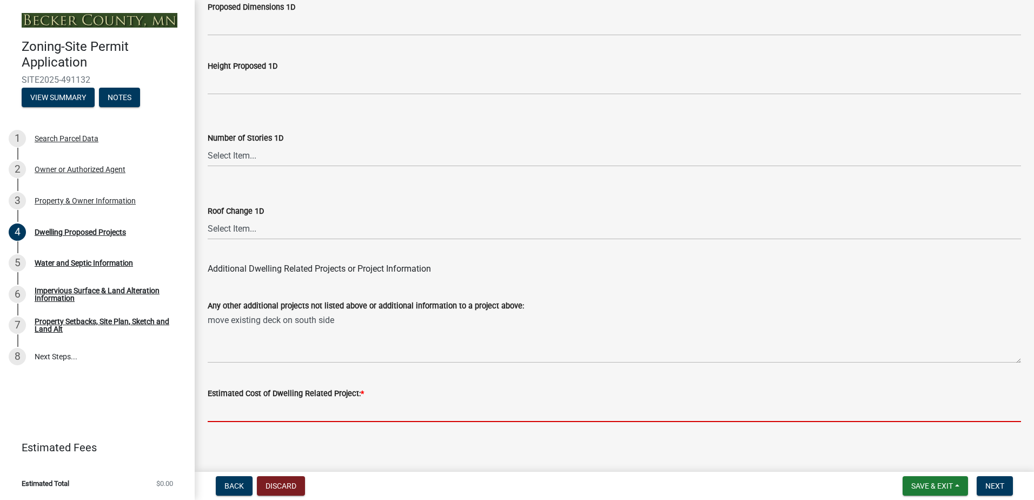
click at [223, 404] on input "text" at bounding box center [614, 411] width 813 height 22
type input "4"
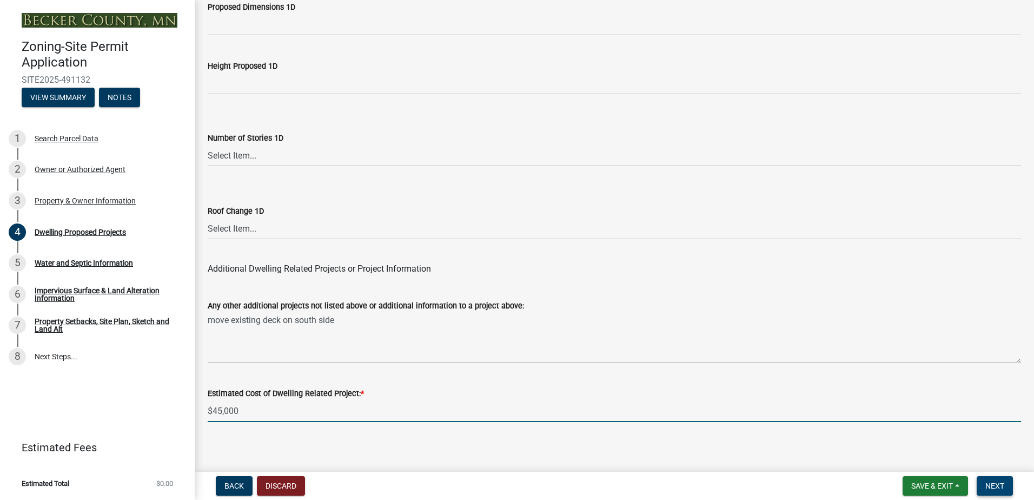
type input "45000"
click at [1000, 482] on span "Next" at bounding box center [994, 485] width 19 height 9
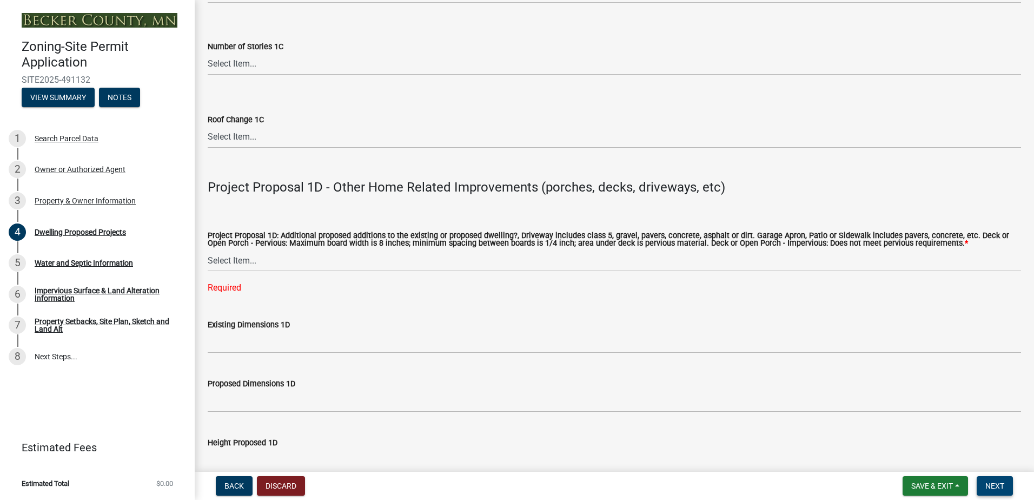
scroll to position [2250, 0]
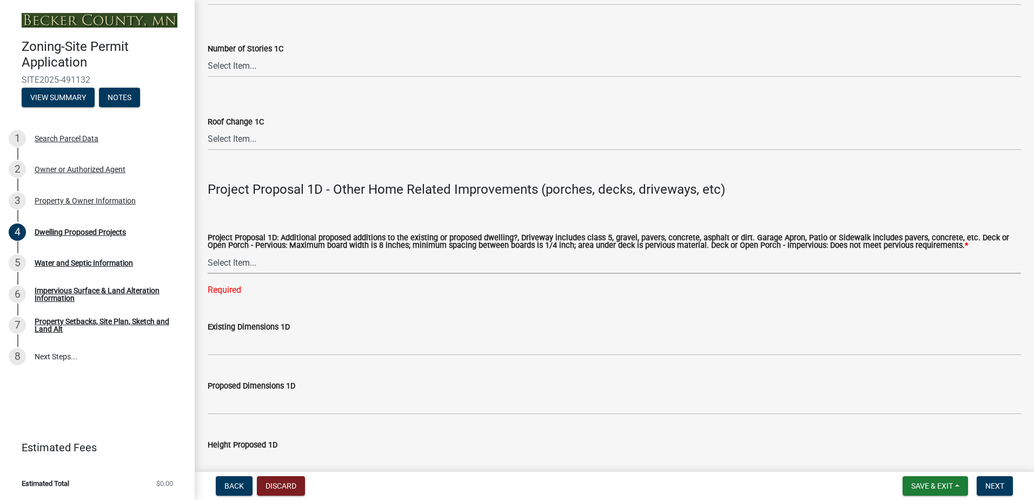
click at [243, 256] on select "Select Item... N/A Driveway Garage Apron Home Patio Sidewalk Deck - Pervious De…" at bounding box center [614, 262] width 813 height 22
click at [208, 251] on select "Select Item... N/A Driveway Garage Apron Home Patio Sidewalk Deck - Pervious De…" at bounding box center [614, 262] width 813 height 22
select select "ab9119d1-7da9-49c4-9fac-8c142204c89d"
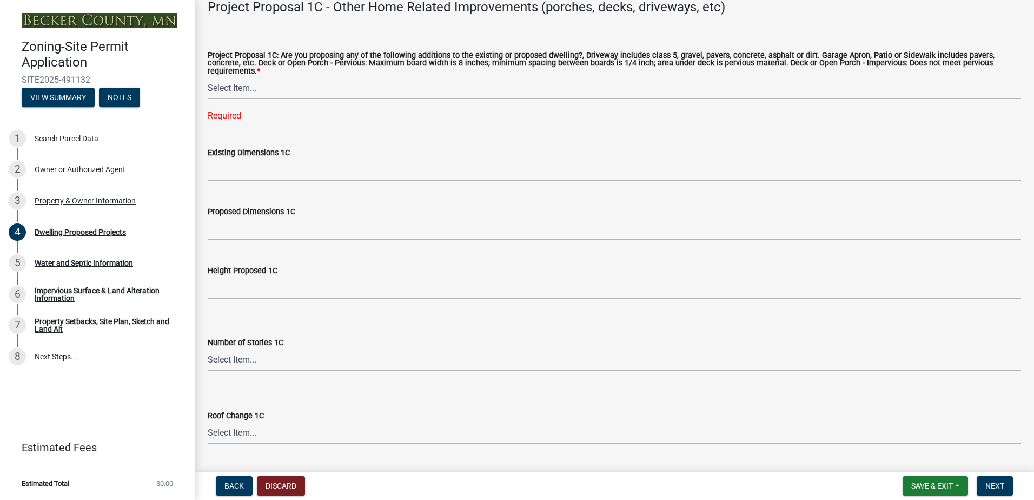
scroll to position [1926, 0]
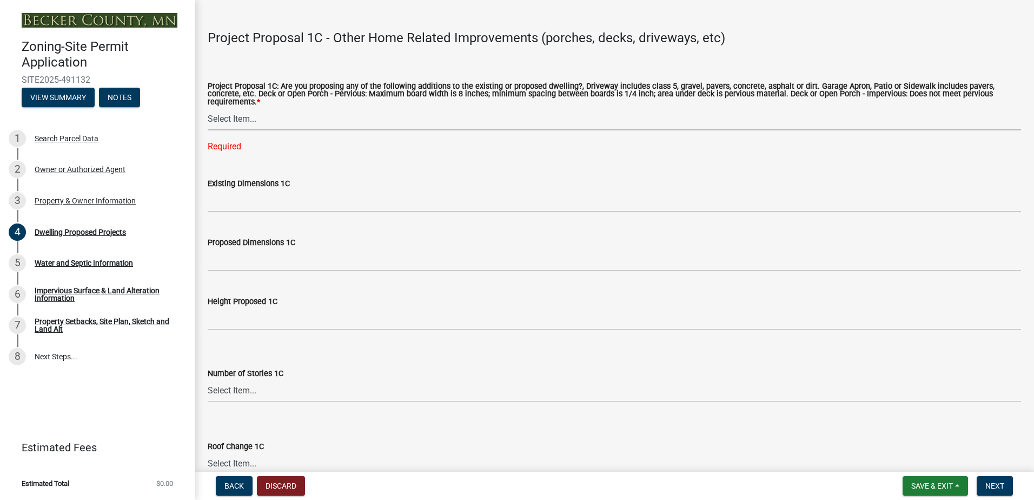
click at [235, 108] on select "Select Item... N/A Driveway Garage Apron Home Patio Sidewalk Deck - Pervious De…" at bounding box center [614, 119] width 813 height 22
click at [208, 108] on select "Select Item... N/A Driveway Garage Apron Home Patio Sidewalk Deck - Pervious De…" at bounding box center [614, 119] width 813 height 22
select select "0ceb8b90-6e92-4b1f-be25-acba4c819eff"
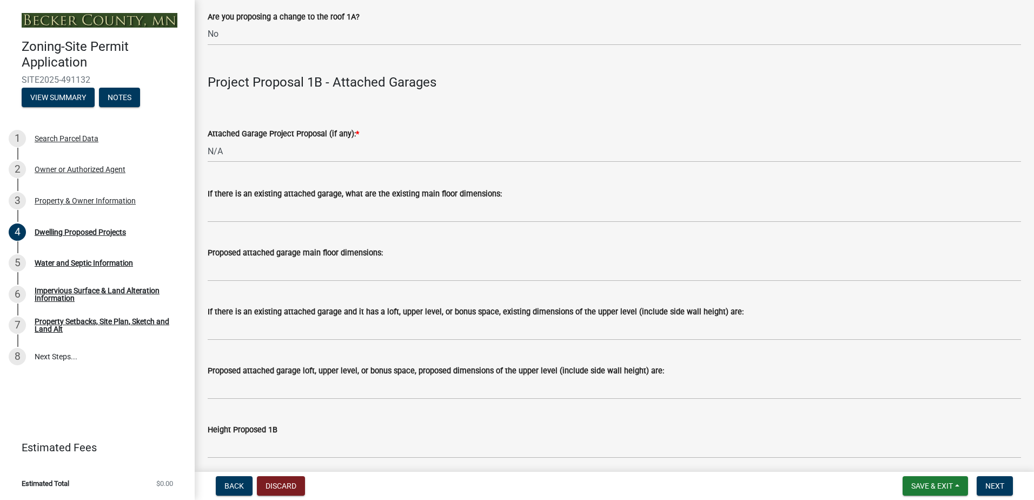
scroll to position [1169, 0]
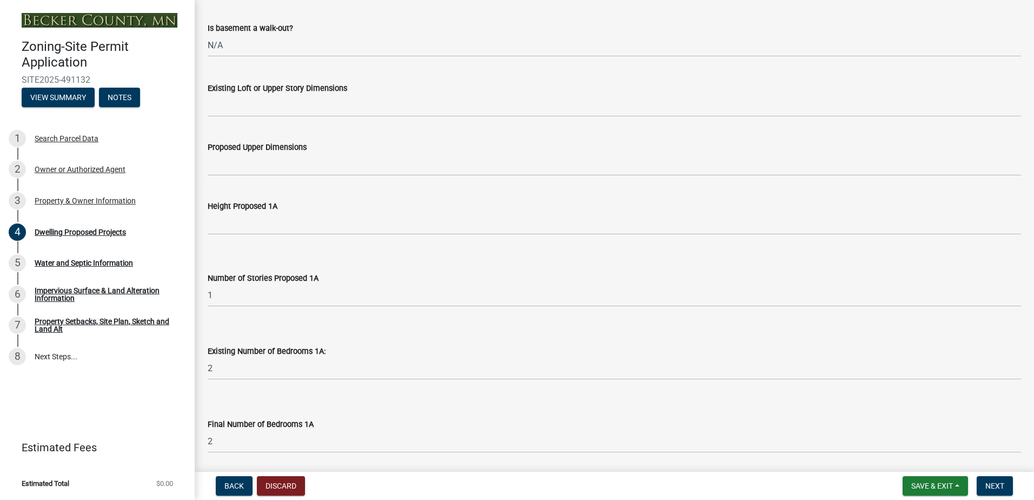
drag, startPoint x: 243, startPoint y: 159, endPoint x: 263, endPoint y: 165, distance: 20.5
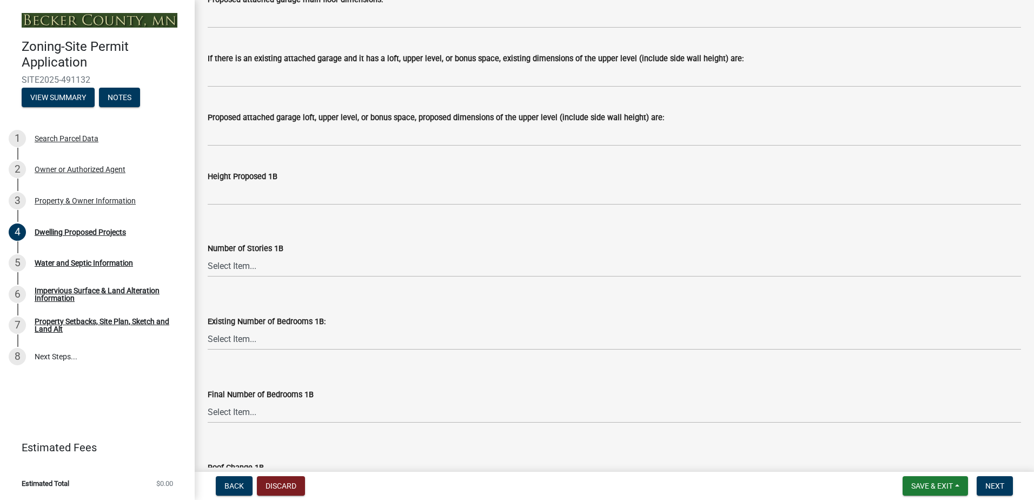
scroll to position [2585, 0]
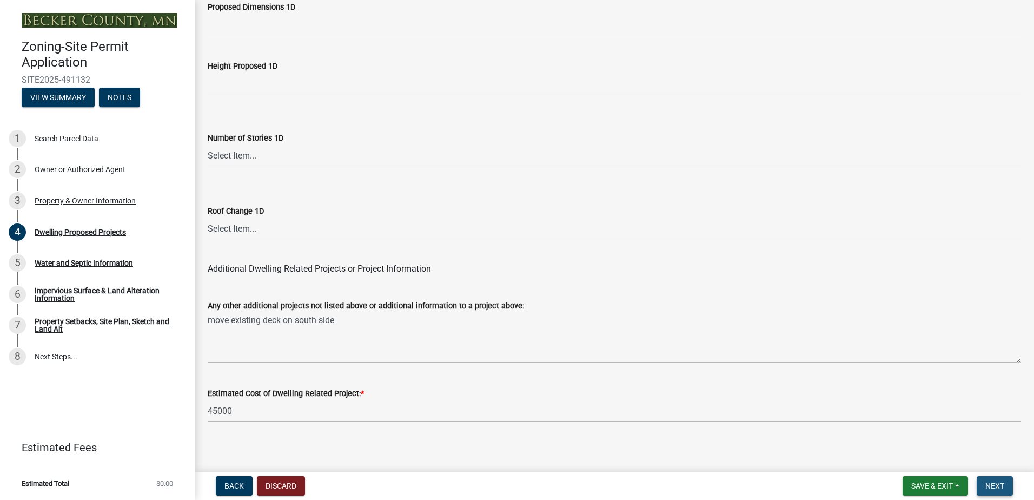
click at [993, 487] on span "Next" at bounding box center [994, 485] width 19 height 9
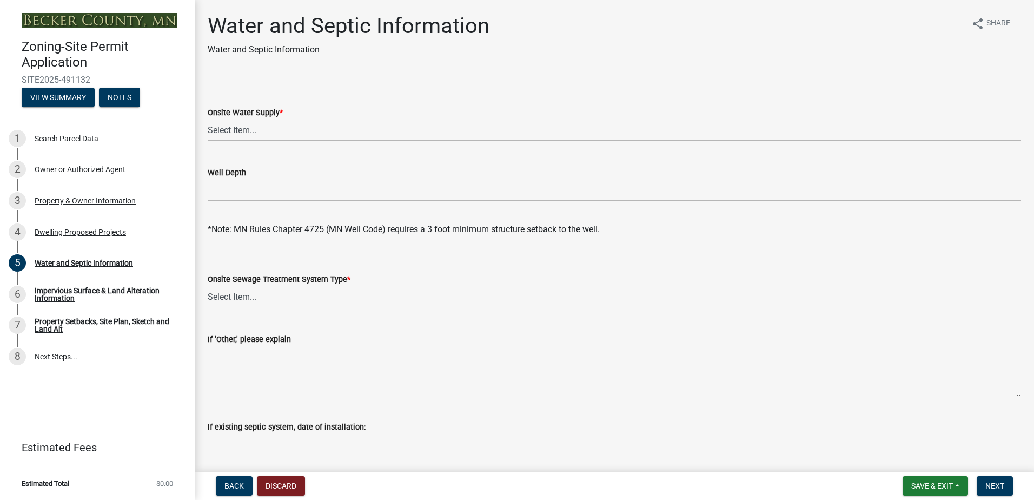
click at [222, 128] on select "Select Item... Well New Well to be Installed Attached to City Water System No o…" at bounding box center [614, 130] width 813 height 22
click at [208, 119] on select "Select Item... Well New Well to be Installed Attached to City Water System No o…" at bounding box center [614, 130] width 813 height 22
select select "9c51a48b-0bee-4836-8d5c-beab6e77ad2a"
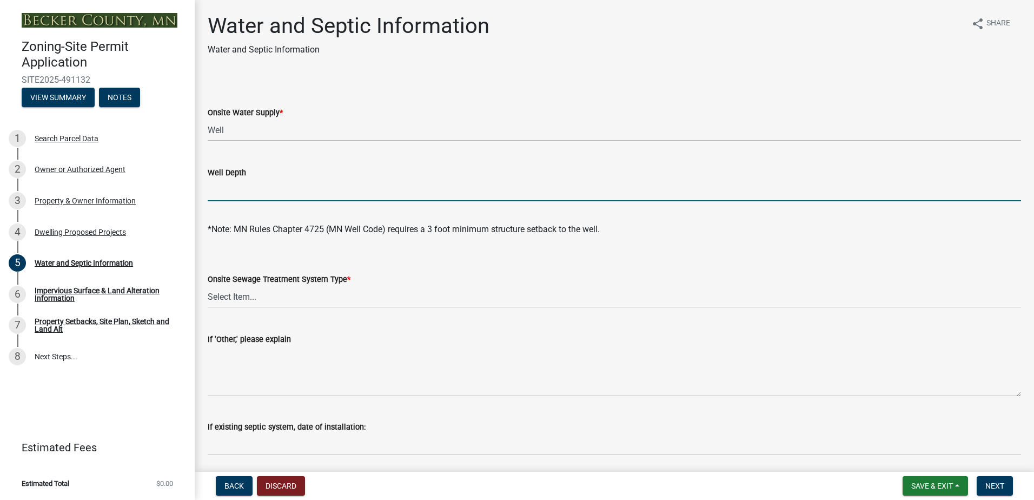
click at [231, 189] on input "Well Depth" at bounding box center [614, 190] width 813 height 22
type input "20'"
click at [248, 295] on select "Select Item... No existing or proposed septic Proposed New or Corrected Septic …" at bounding box center [614, 296] width 813 height 22
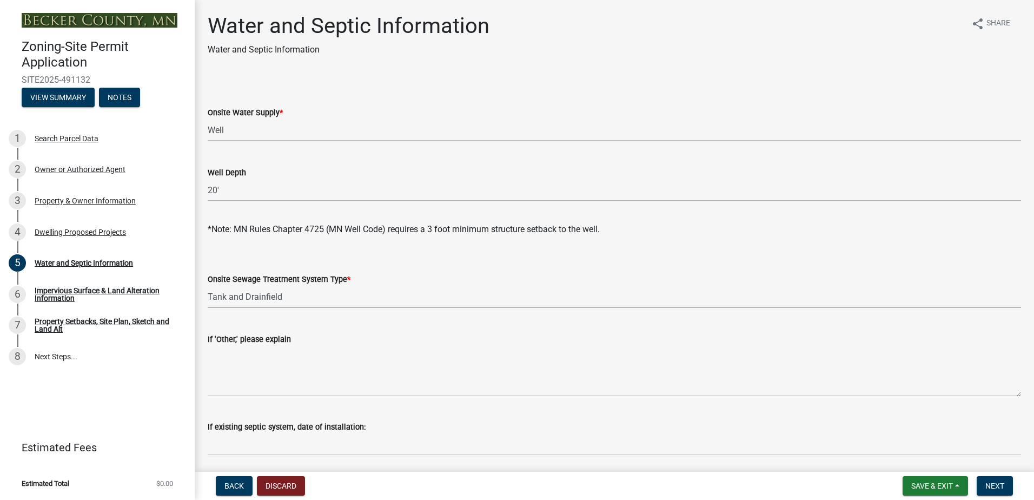
click at [208, 285] on select "Select Item... No existing or proposed septic Proposed New or Corrected Septic …" at bounding box center [614, 296] width 813 height 22
select select "25b8aef2-9eed-4c0f-8836-08d4b8d082b1"
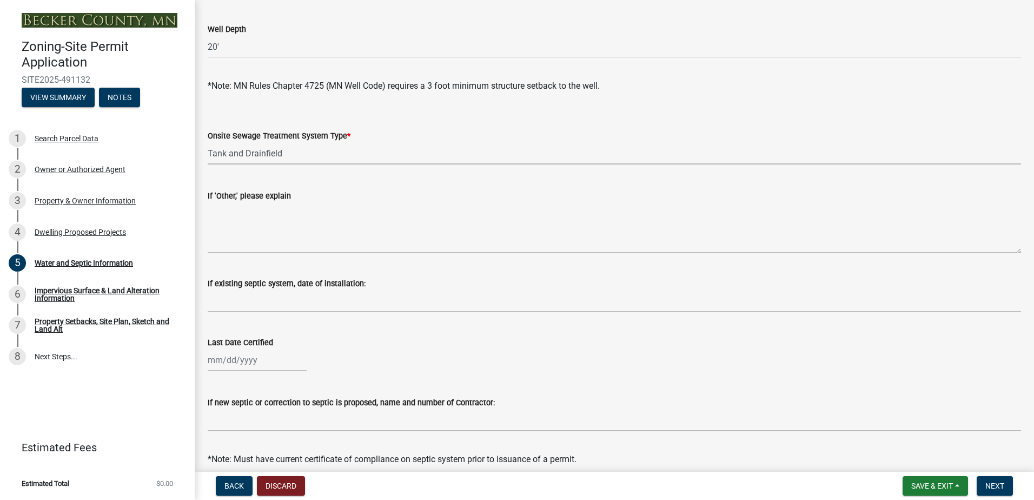
scroll to position [162, 0]
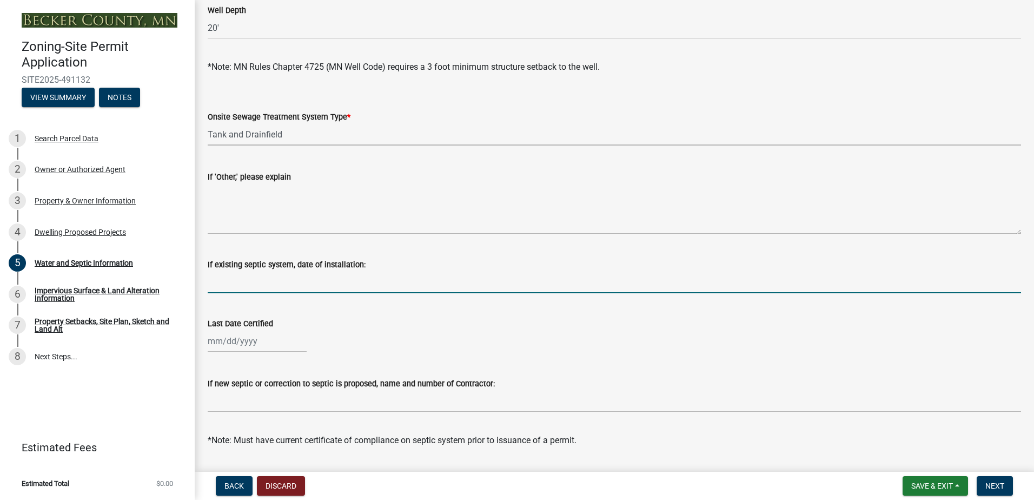
click at [252, 283] on input "If existing septic system, date of installation:" at bounding box center [614, 282] width 813 height 22
type input "7-17-1987"
click at [216, 341] on div at bounding box center [257, 341] width 99 height 22
select select "10"
select select "2025"
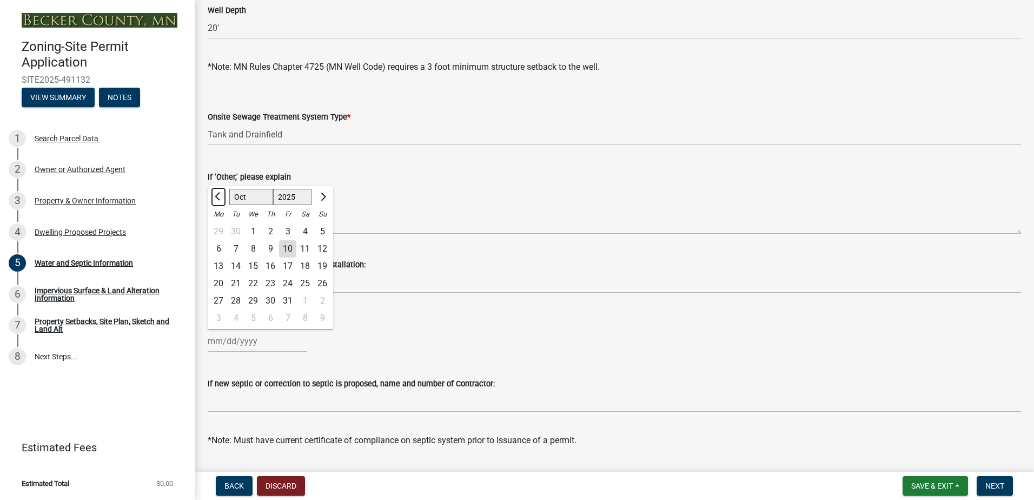
click at [217, 197] on span "Previous month" at bounding box center [219, 196] width 8 height 8
select select "7"
click at [270, 262] on div "17" at bounding box center [270, 265] width 17 height 17
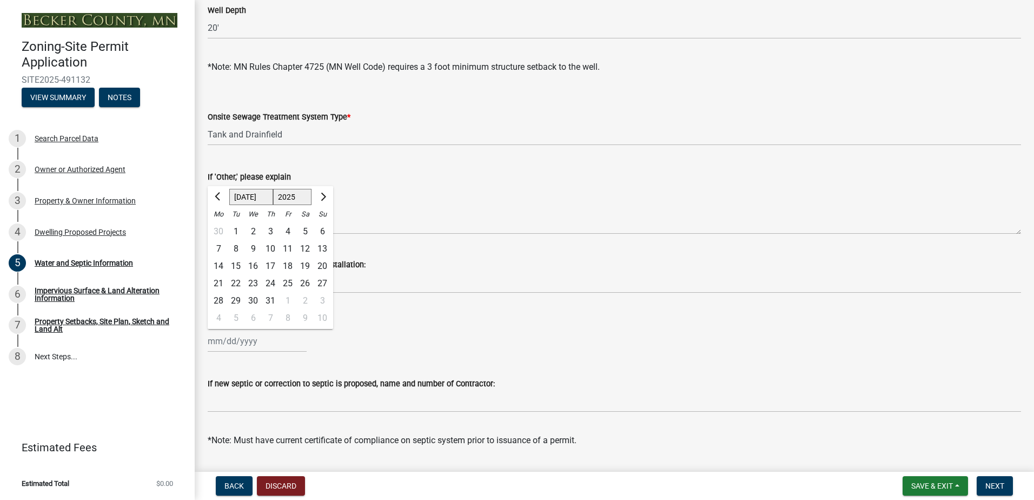
type input "07/17/2025"
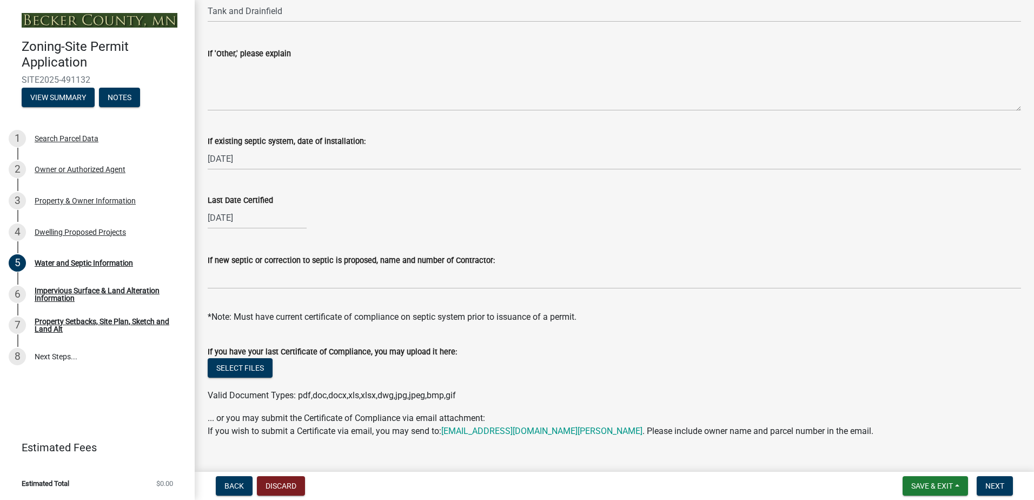
scroll to position [307, 0]
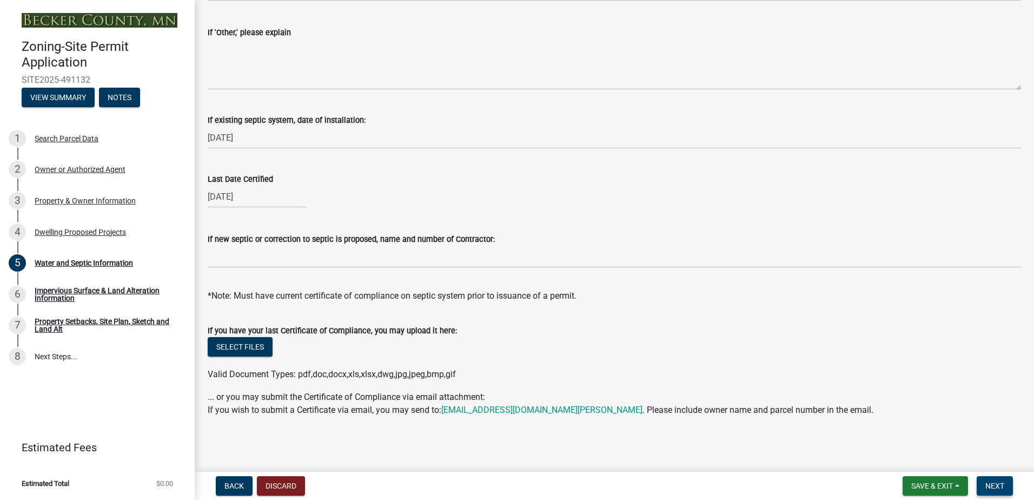
click at [997, 484] on span "Next" at bounding box center [994, 485] width 19 height 9
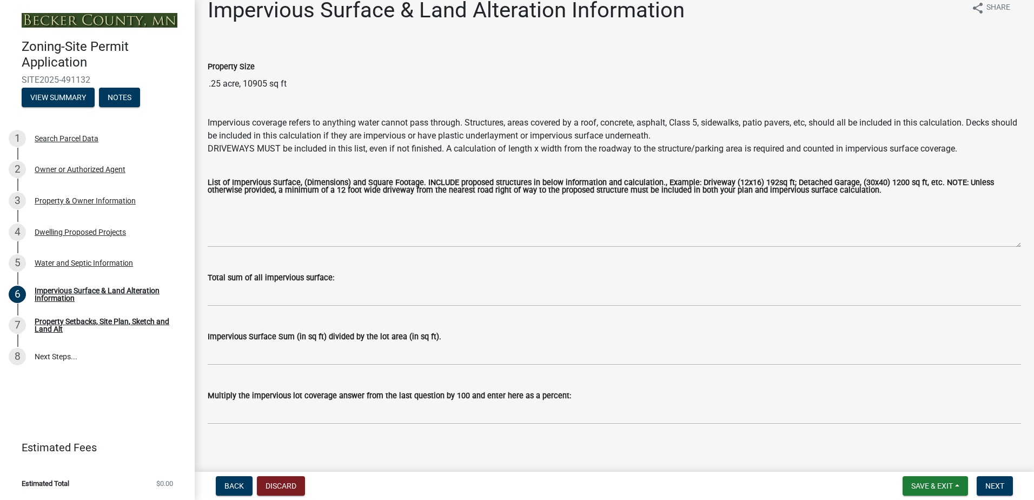
scroll to position [24, 0]
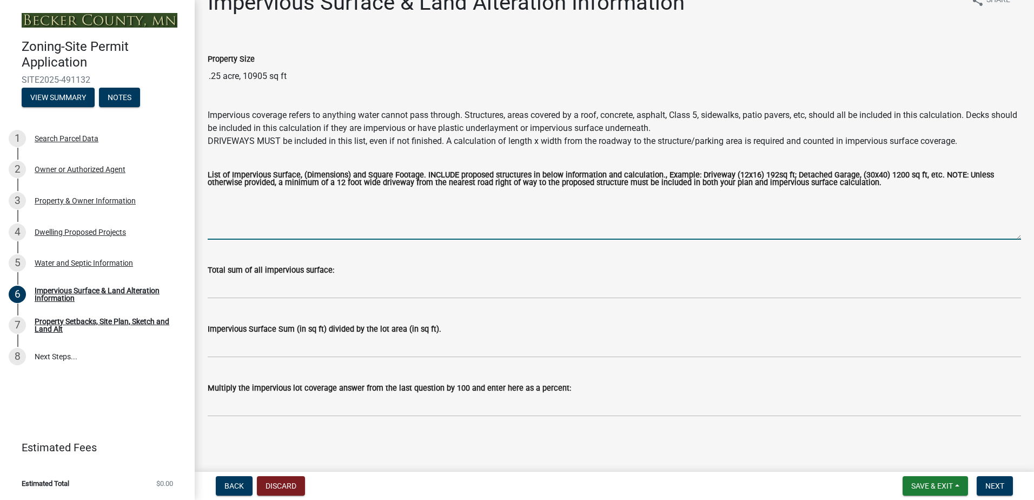
click at [216, 225] on textarea "List of Impervious Surface, (Dimensions) and Square Footage. INCLUDE proposed s…" at bounding box center [614, 214] width 813 height 51
click at [209, 205] on textarea "existing cabin 888 sq ft" at bounding box center [614, 214] width 813 height 51
click at [212, 207] on textarea "existing cabin 888 sq ft" at bounding box center [614, 214] width 813 height 51
click at [311, 193] on textarea "existing cabin 888 sq ft" at bounding box center [614, 214] width 813 height 51
type textarea "existing cabin 888 sq ft existing storage 100 sq ft office addition 360 sq ft"
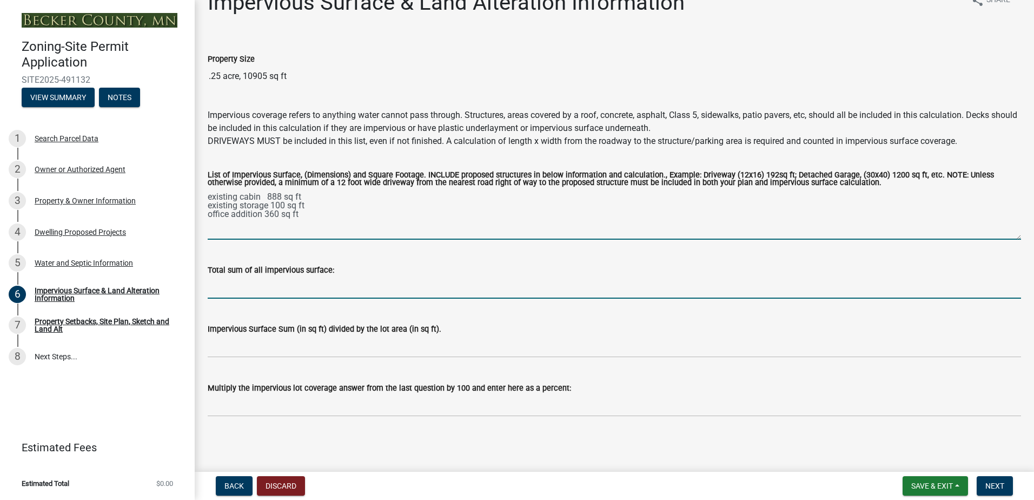
click at [231, 292] on input "Total sum of all impervious surface:" at bounding box center [614, 287] width 813 height 22
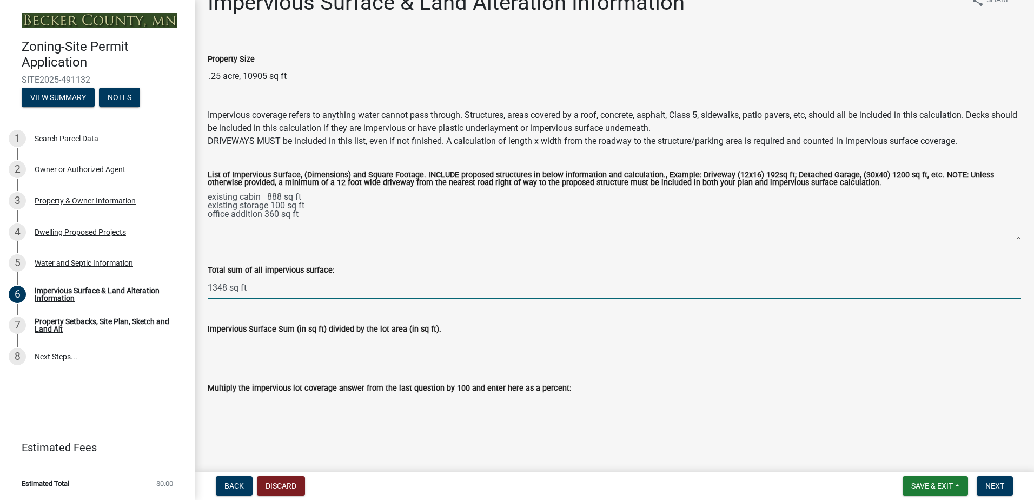
type input "1348 sq ft"
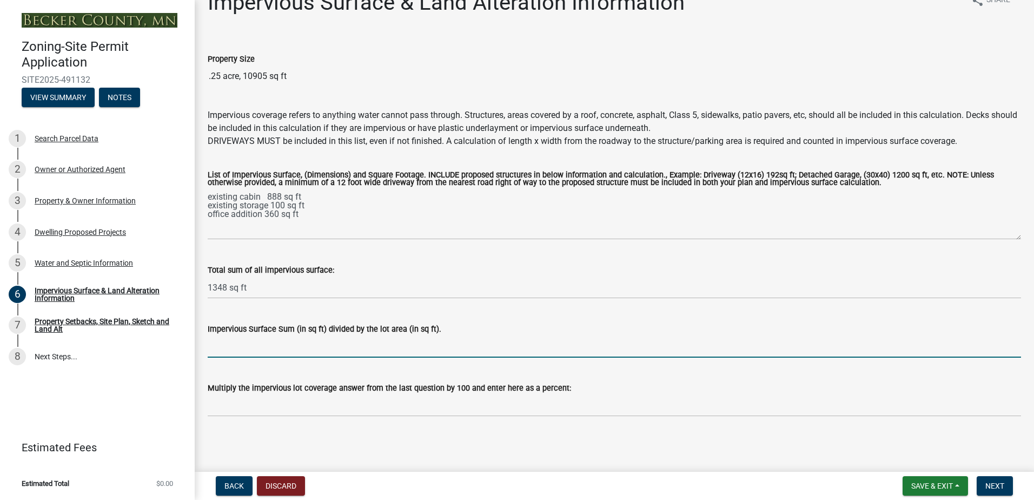
click at [242, 347] on input "Impervious Surface Sum (in sq ft) divided by the lot area (in sq ft)." at bounding box center [614, 346] width 813 height 22
type input ".1236"
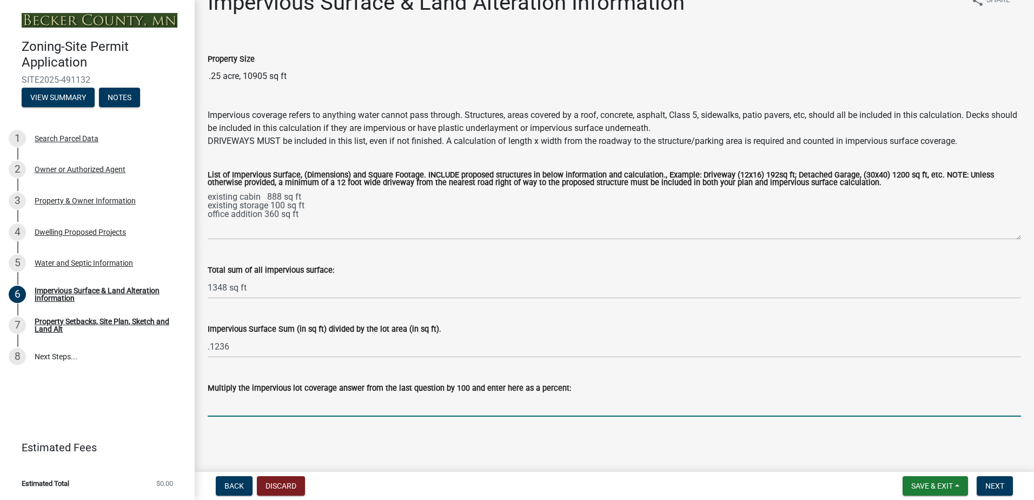
click at [228, 407] on input "Multiply the impervious lot coverage answer from the last question by 100 and e…" at bounding box center [614, 405] width 813 height 22
type input "12.38"
click at [990, 485] on span "Next" at bounding box center [994, 485] width 19 height 9
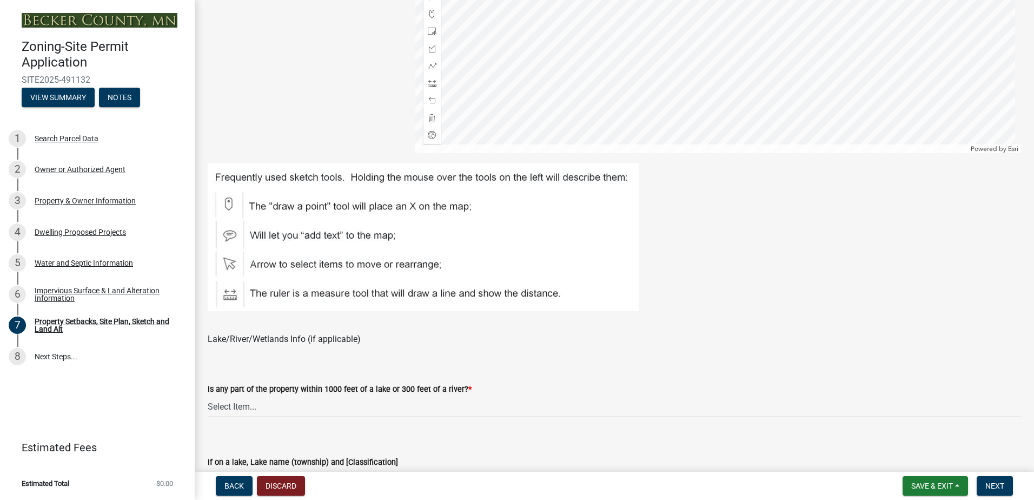
scroll to position [541, 0]
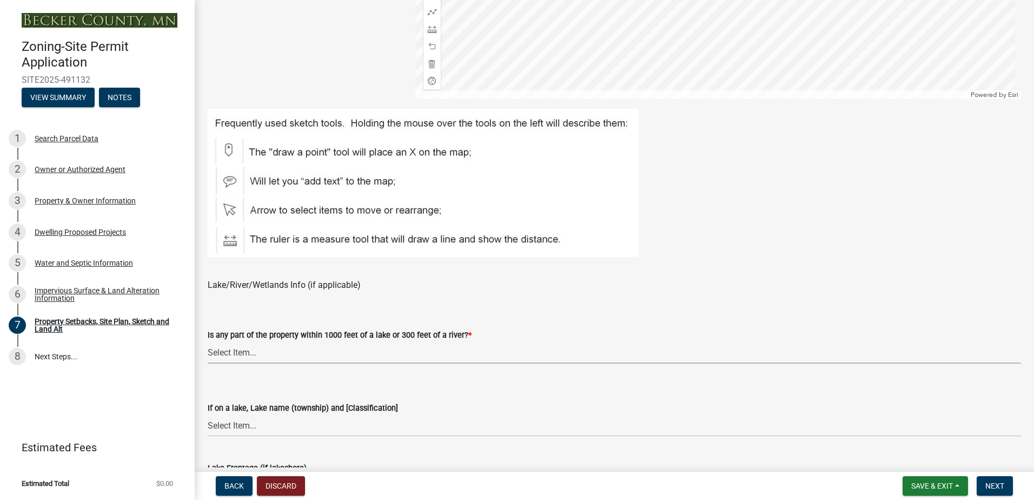
click at [238, 353] on select "Select Item... Shoreland-Riparian (Property is bordering a lake, river or strea…" at bounding box center [614, 352] width 813 height 22
click at [208, 341] on select "Select Item... Shoreland-Riparian (Property is bordering a lake, river or strea…" at bounding box center [614, 352] width 813 height 22
select select "7b13c63f-e699-4112-b373-98fbd28ec536"
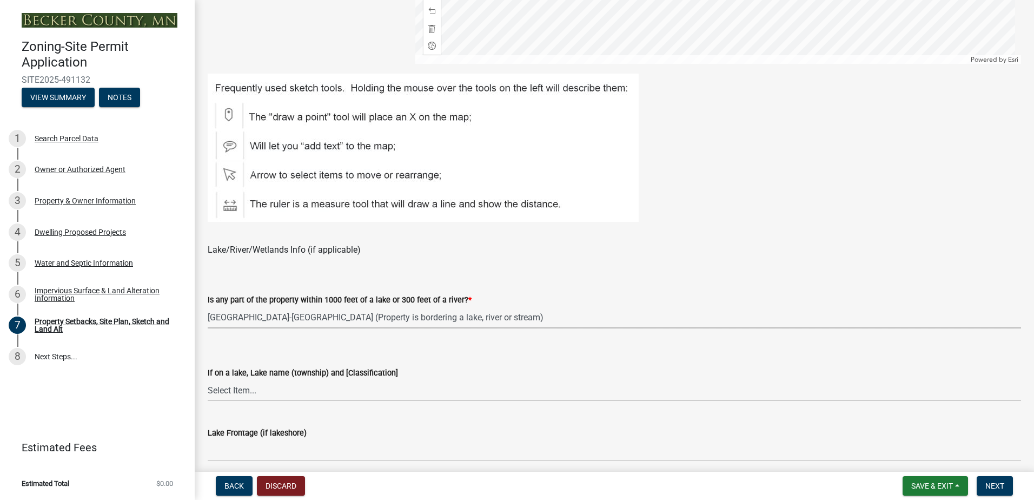
scroll to position [595, 0]
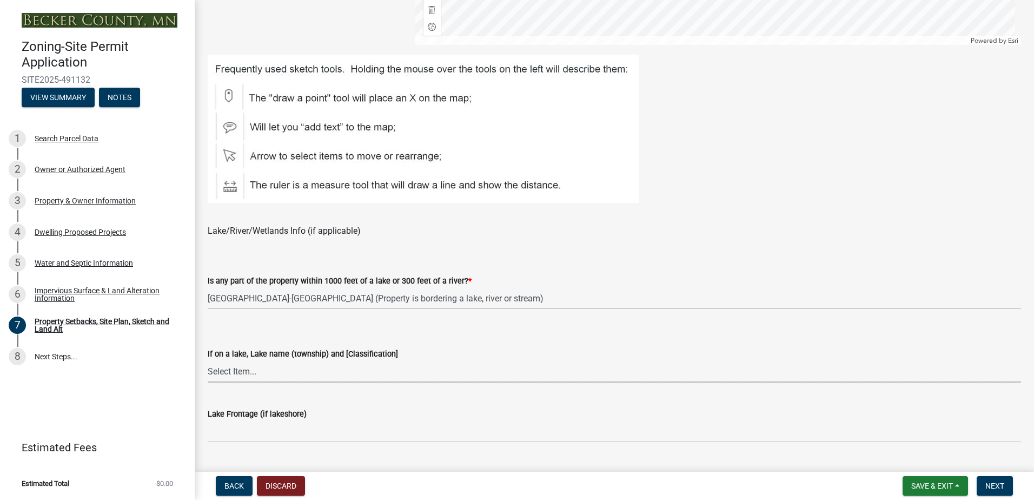
click at [236, 373] on select "Select Item... My lake is not listed below Abbey (Lake View) [NE Tier 2] Abners…" at bounding box center [614, 371] width 813 height 22
click at [208, 360] on select "Select Item... My lake is not listed below Abbey (Lake View) [NE Tier 2] Abners…" at bounding box center [614, 371] width 813 height 22
select select "ad3f1f1c-7656-4cfc-b9d8-d6dc1c91b001"
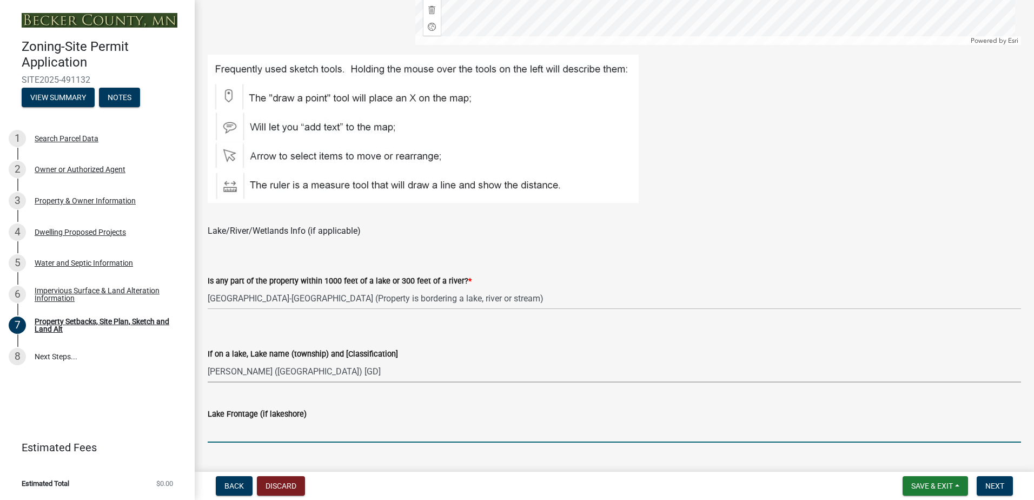
click at [235, 423] on input "Lake Frontage (if lakeshore)" at bounding box center [614, 431] width 813 height 22
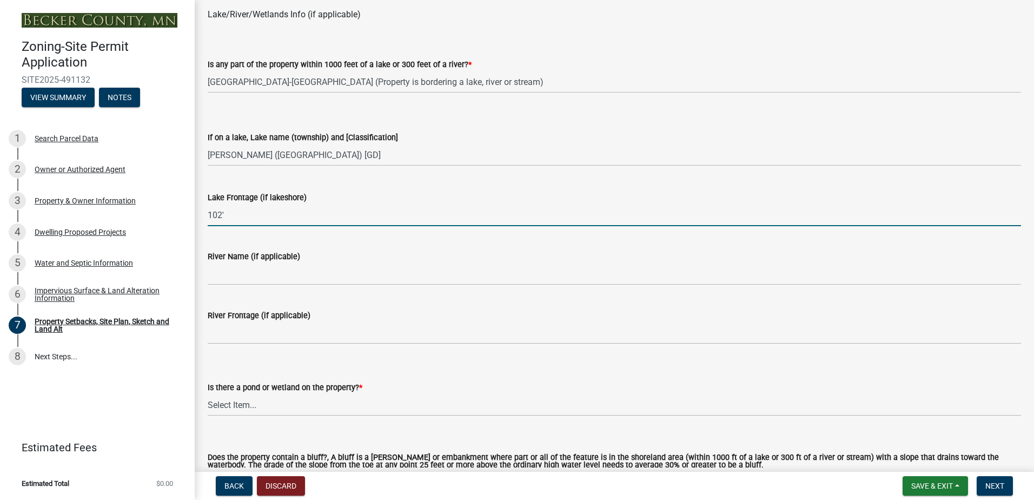
scroll to position [865, 0]
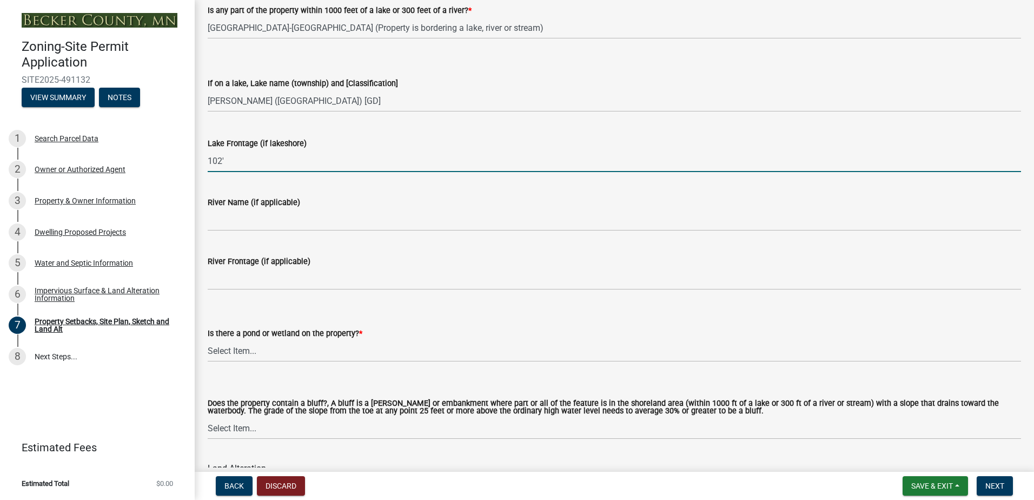
type input "102'"
click at [238, 351] on select "Select Item... Yes No" at bounding box center [614, 351] width 813 height 22
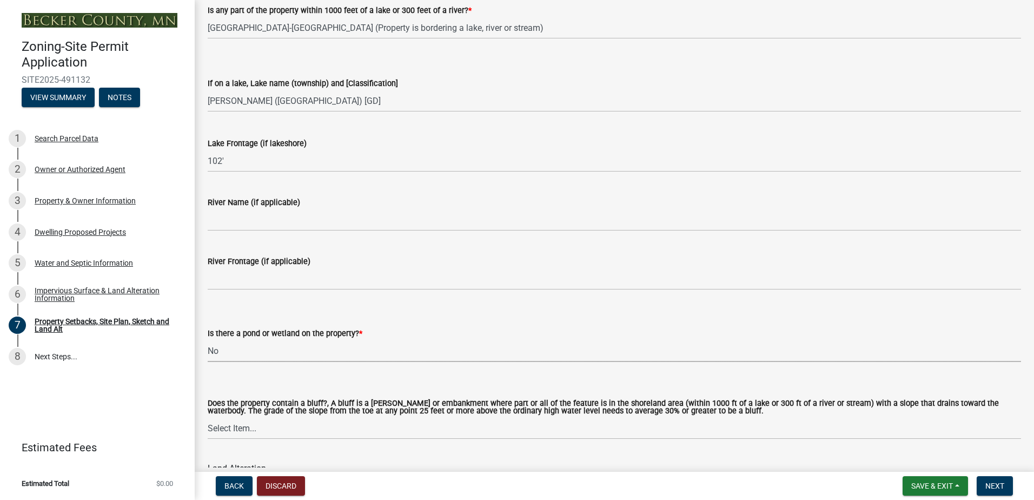
click at [208, 340] on select "Select Item... Yes No" at bounding box center [614, 351] width 813 height 22
select select "b56a4575-9846-47cf-8067-c59a4853da22"
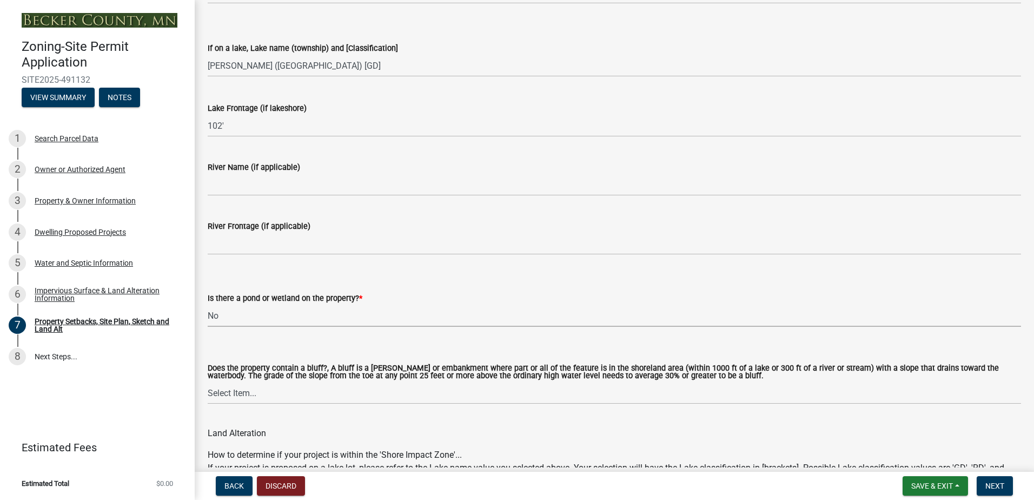
scroll to position [919, 0]
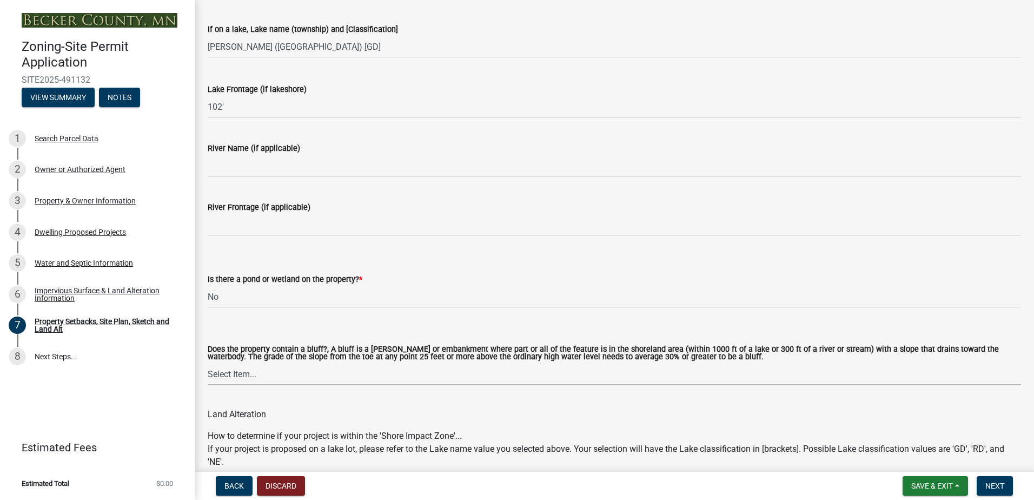
click at [234, 376] on select "Select Item... Yes No" at bounding box center [614, 374] width 813 height 22
click at [208, 363] on select "Select Item... Yes No" at bounding box center [614, 374] width 813 height 22
select select "12f785fb-c378-4b18-841c-21c73dc99083"
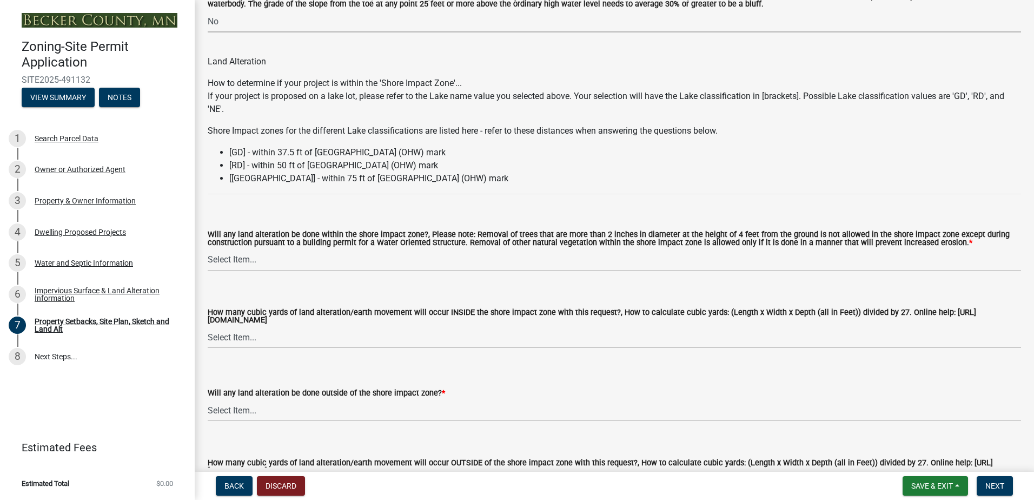
scroll to position [1298, 0]
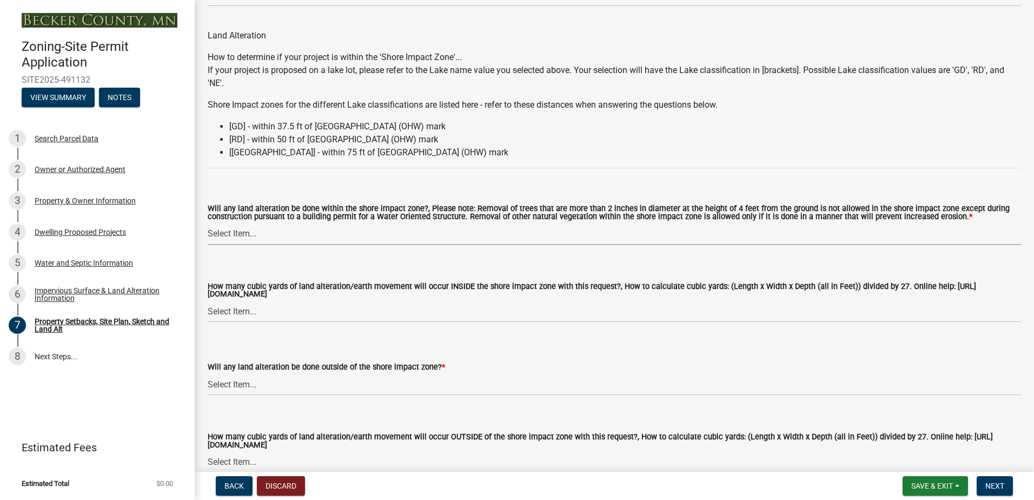
click at [228, 234] on select "Select Item... Yes No N/A" at bounding box center [614, 234] width 813 height 22
click at [208, 223] on select "Select Item... Yes No N/A" at bounding box center [614, 234] width 813 height 22
select select "e8ab2dc3-aa3f-46f3-9b4a-37eb25ad84af"
click at [241, 389] on select "Select Item... Yes No N/A" at bounding box center [614, 384] width 813 height 22
click at [208, 375] on select "Select Item... Yes No N/A" at bounding box center [614, 384] width 813 height 22
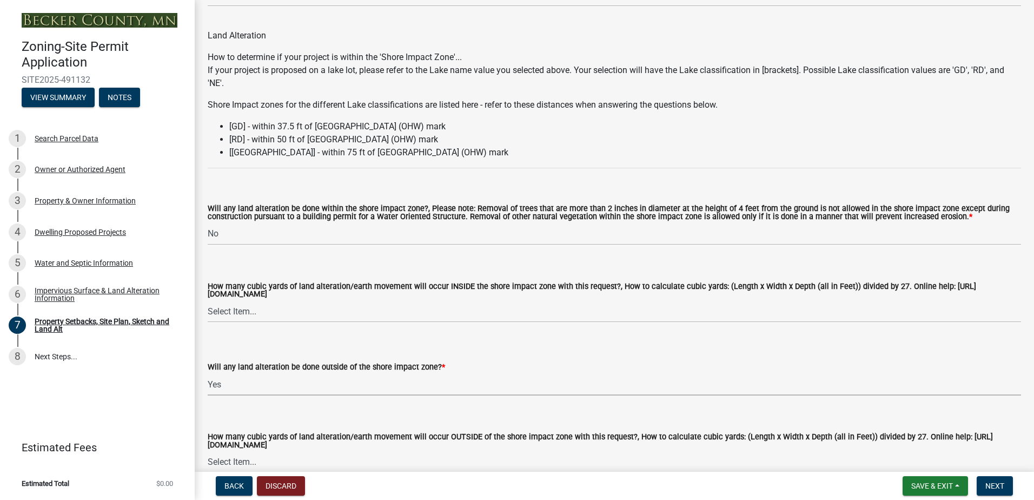
select select "5ad4ab64-b44e-481c-9000-9e5907aa74e1"
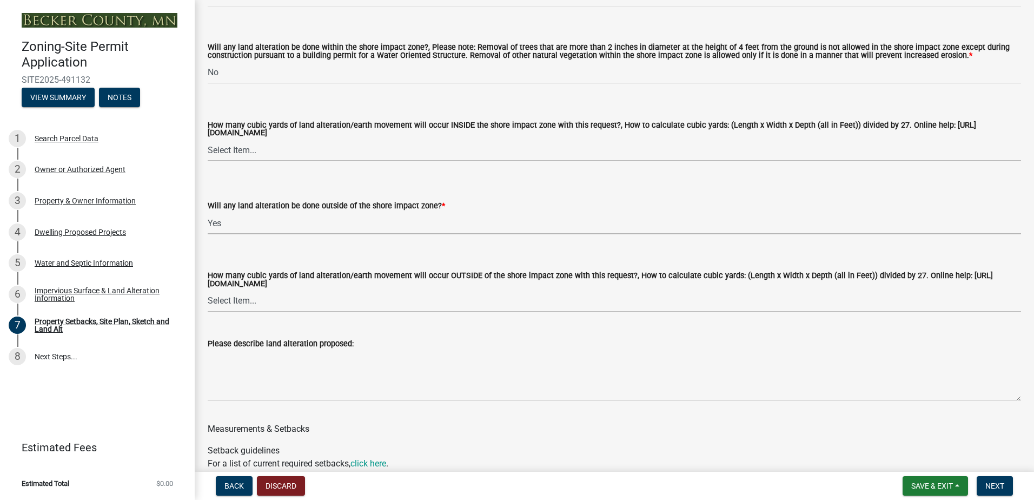
scroll to position [1460, 0]
click at [235, 298] on select "Select Item... None 10 Cubic Yards or less 11-50 Cubic Yards Over 50 Cubic Yards" at bounding box center [614, 300] width 813 height 22
click at [208, 290] on select "Select Item... None 10 Cubic Yards or less 11-50 Cubic Yards Over 50 Cubic Yards" at bounding box center [614, 300] width 813 height 22
select select "a96800da-4e88-4c62-b1ff-2cd17f9e3346"
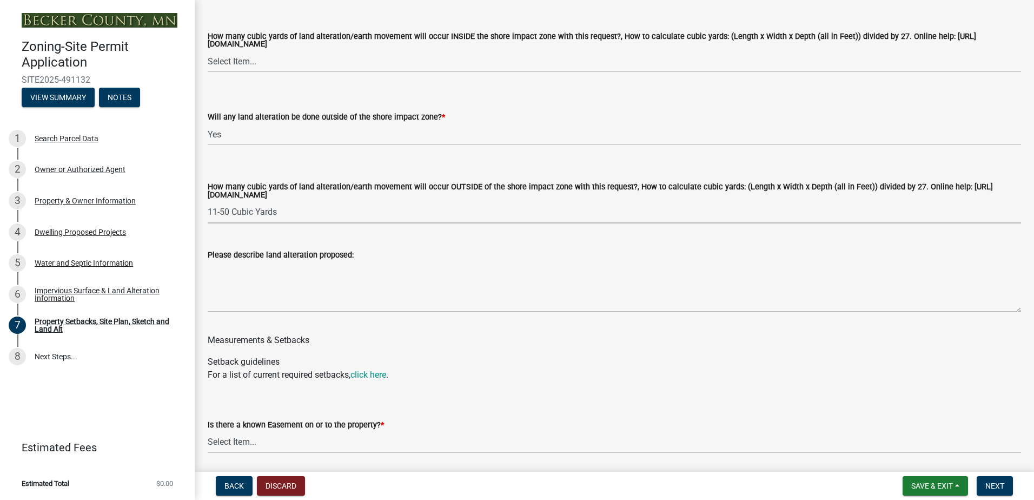
scroll to position [1568, 0]
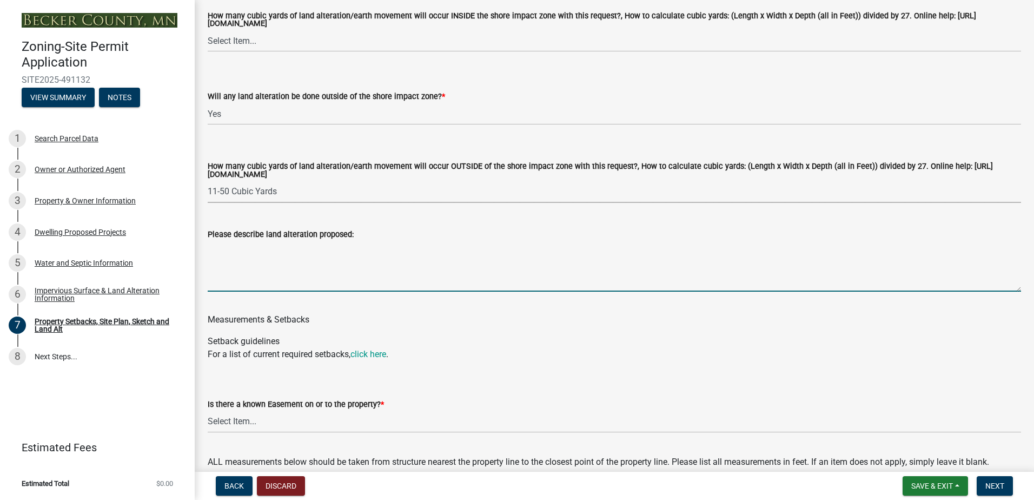
click at [231, 277] on textarea "Please describe land alteration proposed:" at bounding box center [614, 266] width 813 height 51
drag, startPoint x: 241, startPoint y: 254, endPoint x: 268, endPoint y: 249, distance: 28.0
click at [268, 249] on textarea "minor reslope" at bounding box center [614, 266] width 813 height 51
click at [277, 252] on textarea "minor re-slope" at bounding box center [614, 266] width 813 height 51
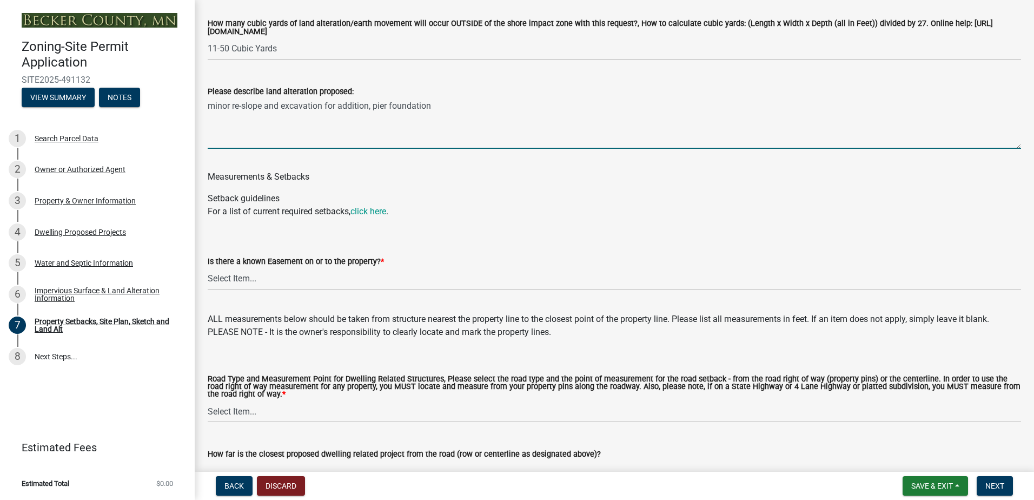
scroll to position [1730, 0]
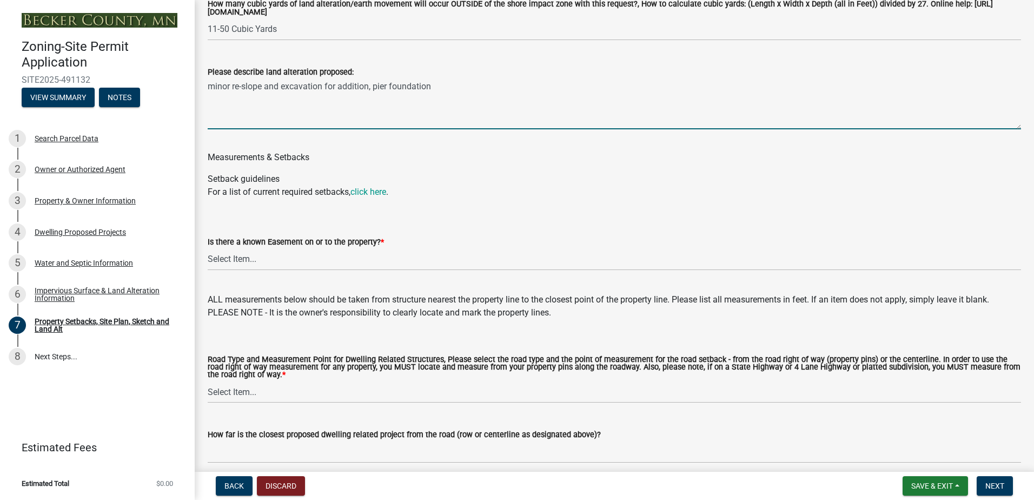
type textarea "minor re-slope and excavation for addition, pier foundation"
click at [244, 261] on select "Select Item... Yes No" at bounding box center [614, 259] width 813 height 22
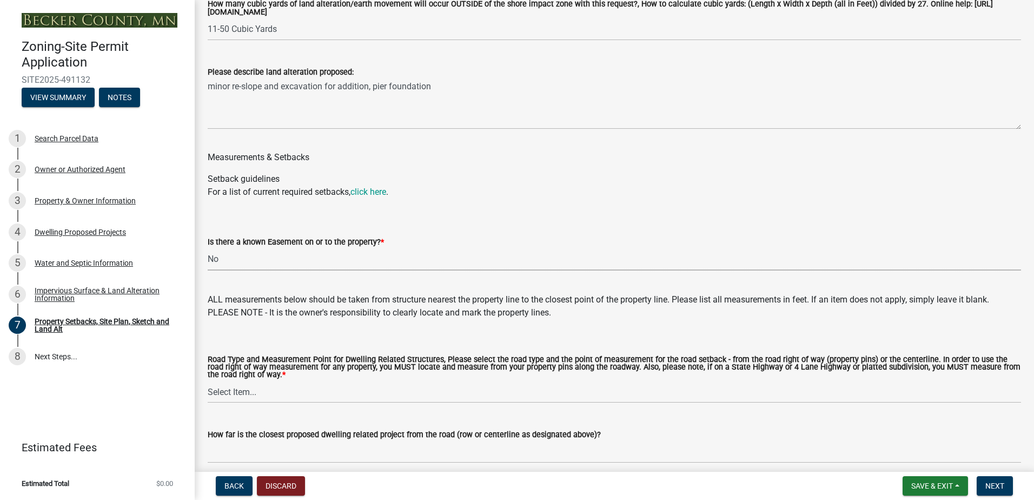
click at [208, 250] on select "Select Item... Yes No" at bounding box center [614, 259] width 813 height 22
select select "c8b8ea71-7088-4e87-a493-7bc88cc2835b"
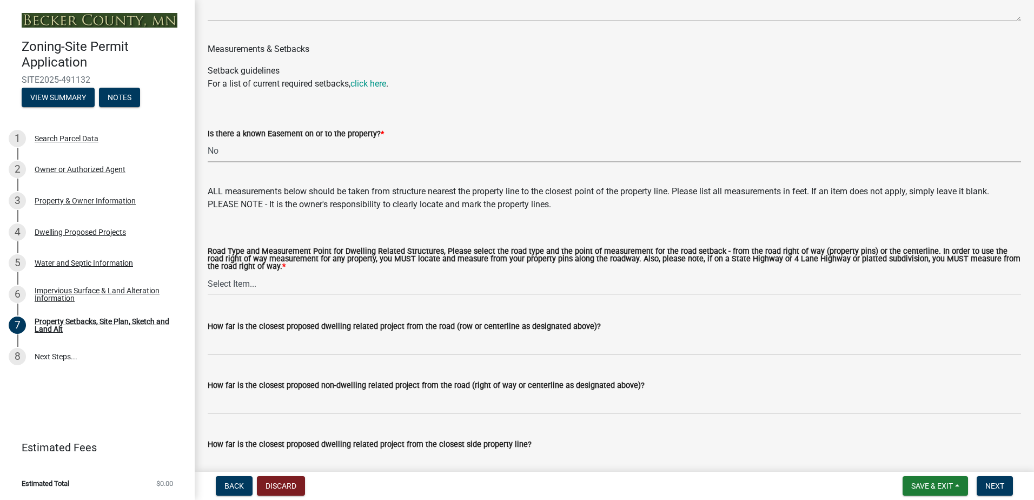
scroll to position [1892, 0]
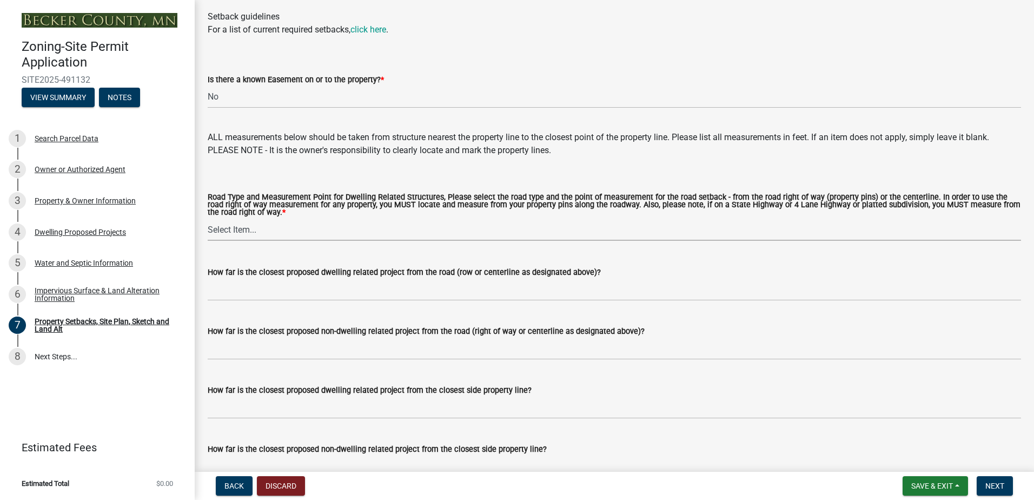
click at [236, 231] on select "Select Item... Private Easement - Right of Way Private Easement - Centerline Pu…" at bounding box center [614, 229] width 813 height 22
click at [208, 221] on select "Select Item... Private Easement - Right of Way Private Easement - Centerline Pu…" at bounding box center [614, 229] width 813 height 22
select select "1418c7e3-4054-4b00-84b5-d09b9560f30a"
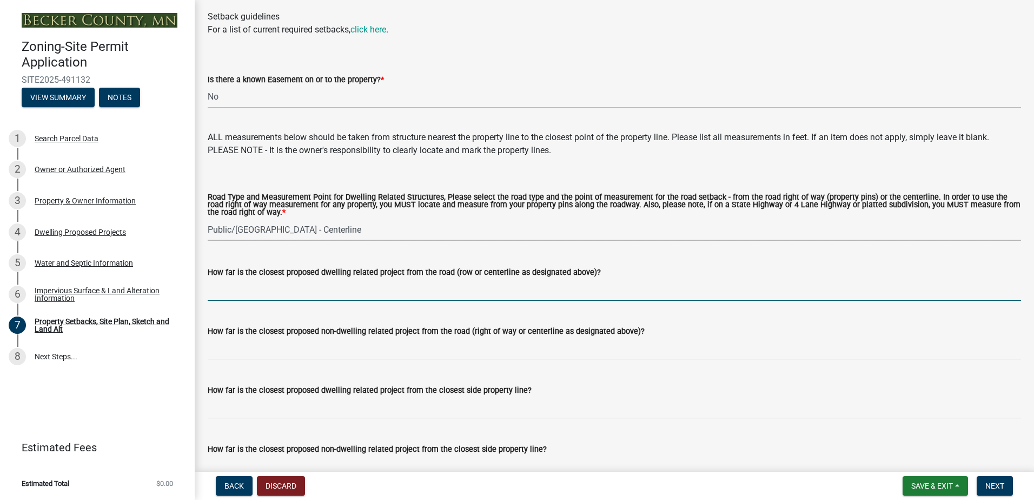
click at [245, 295] on input "How far is the closest proposed dwelling related project from the road (row or …" at bounding box center [614, 289] width 813 height 22
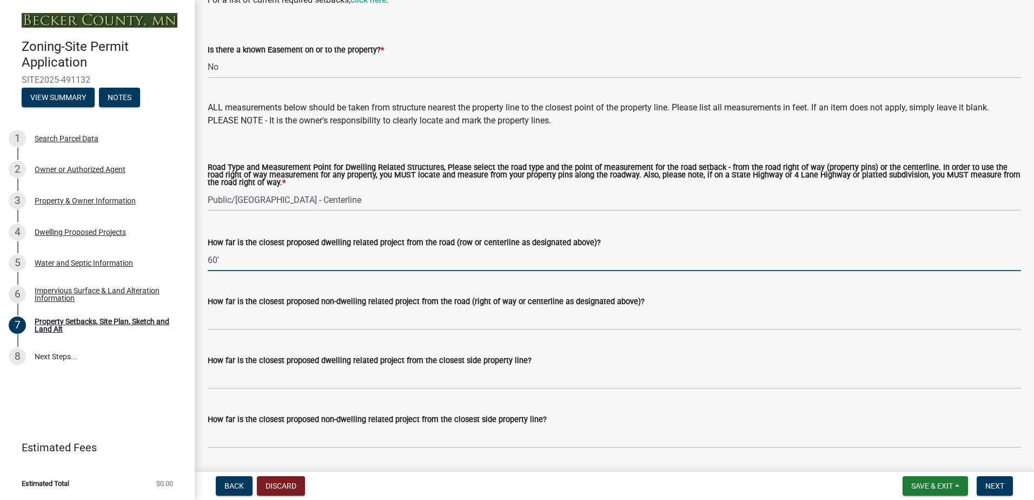
scroll to position [1946, 0]
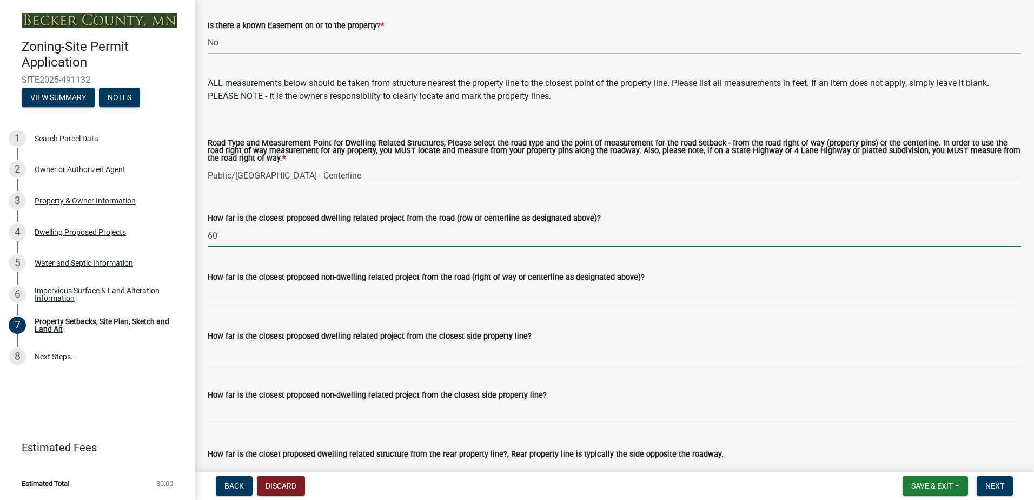
type input "60'"
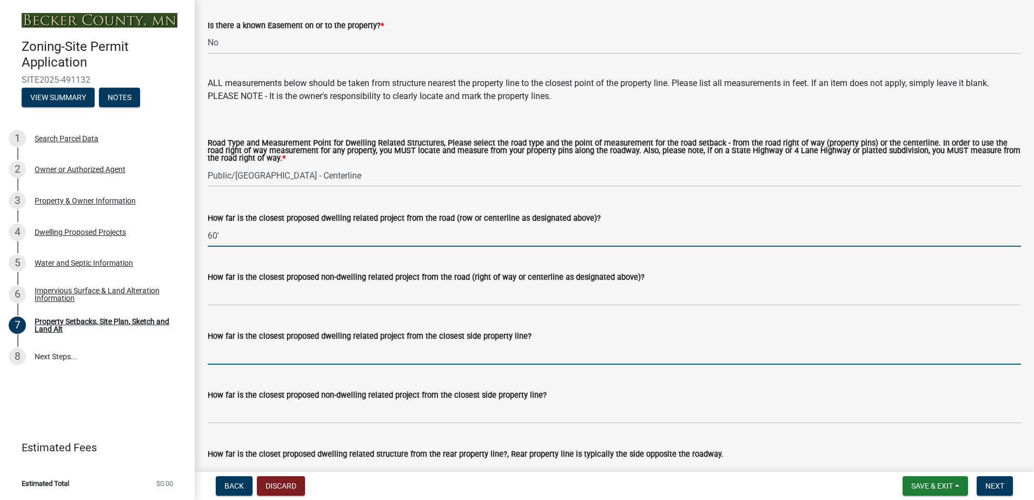
click at [254, 358] on input "How far is the closest proposed dwelling related project from the closest side …" at bounding box center [614, 353] width 813 height 22
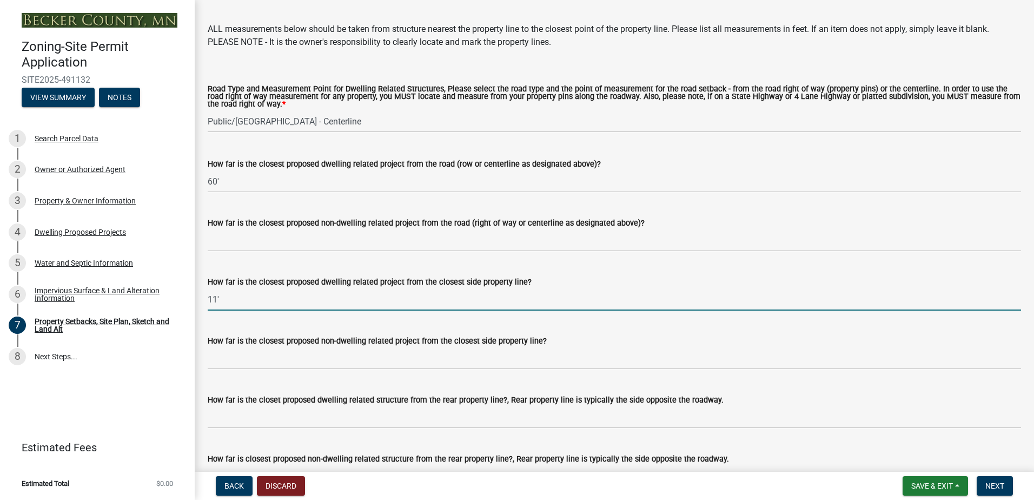
scroll to position [2054, 0]
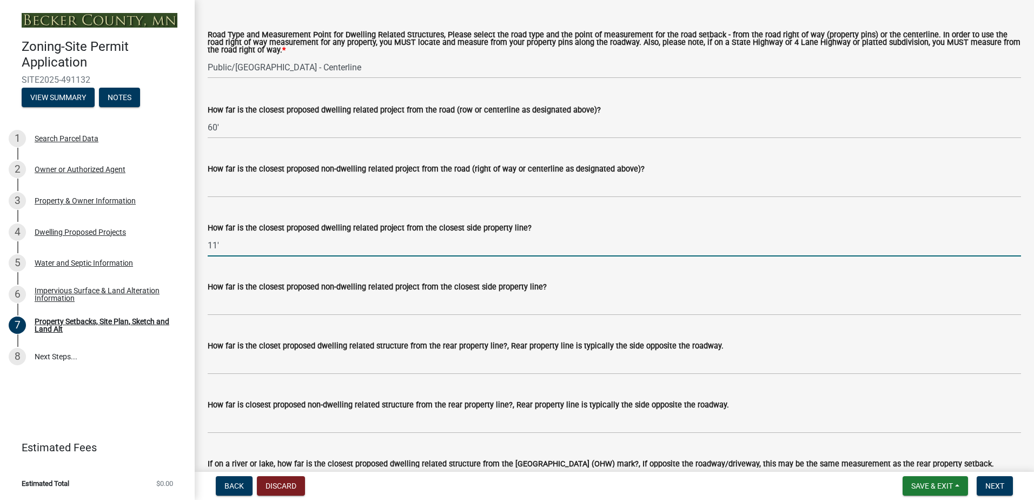
type input "11'"
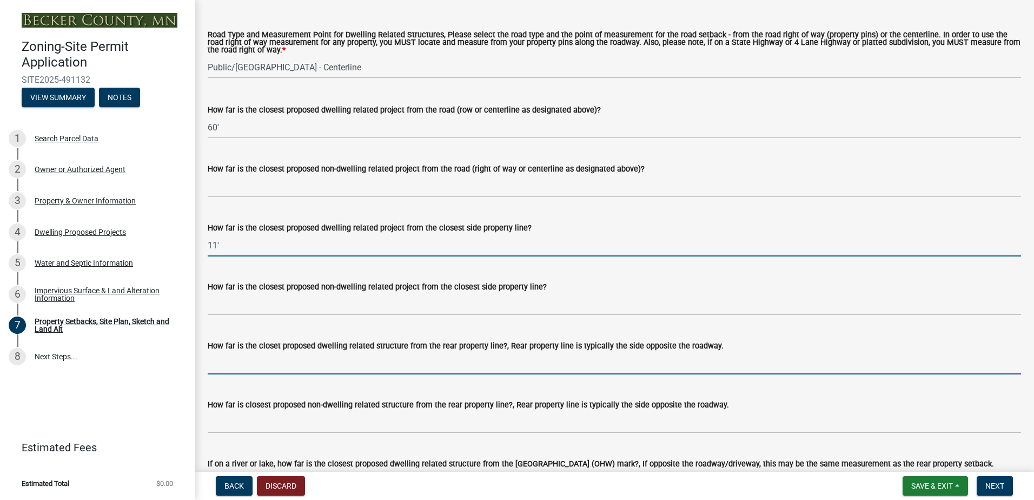
click at [270, 368] on input "How far is the closet proposed dwelling related structure from the rear propert…" at bounding box center [614, 363] width 813 height 22
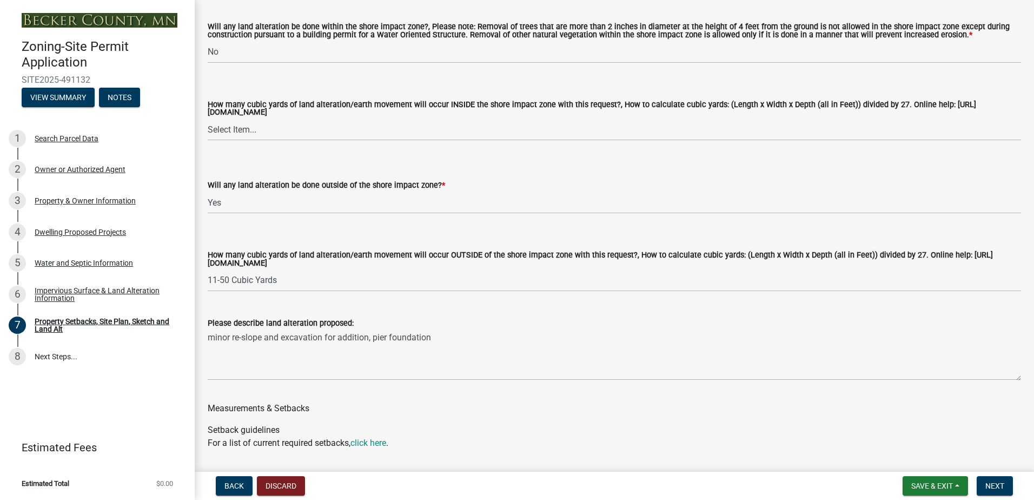
scroll to position [1514, 0]
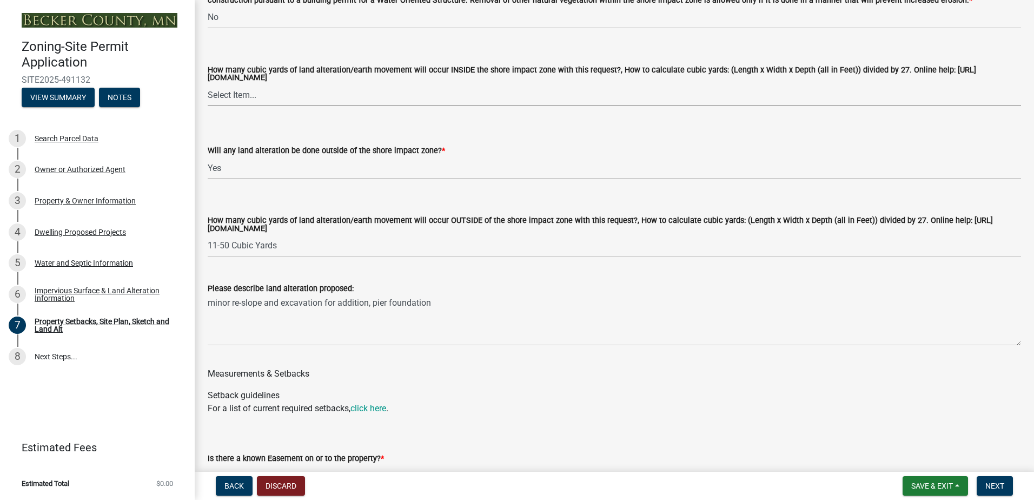
click at [242, 96] on select "Select Item... None 10 Cubic Yards or less 11-50 Cubic Yards Over 50 Cubic Yards" at bounding box center [614, 95] width 813 height 22
click at [208, 85] on select "Select Item... None 10 Cubic Yards or less 11-50 Cubic Yards Over 50 Cubic Yards" at bounding box center [614, 95] width 813 height 22
select select "27b2a8b4-abf6-463e-8c0c-7c5d2b4fe26f"
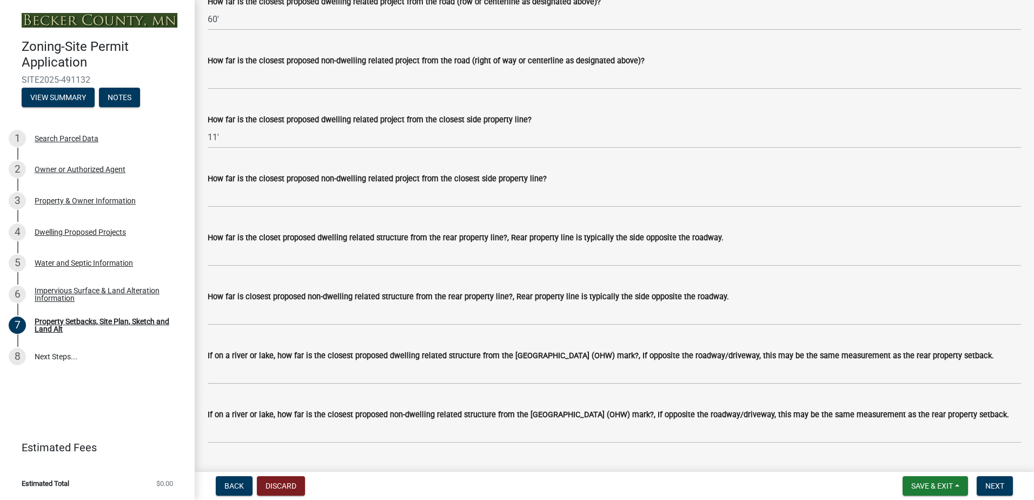
scroll to position [2217, 0]
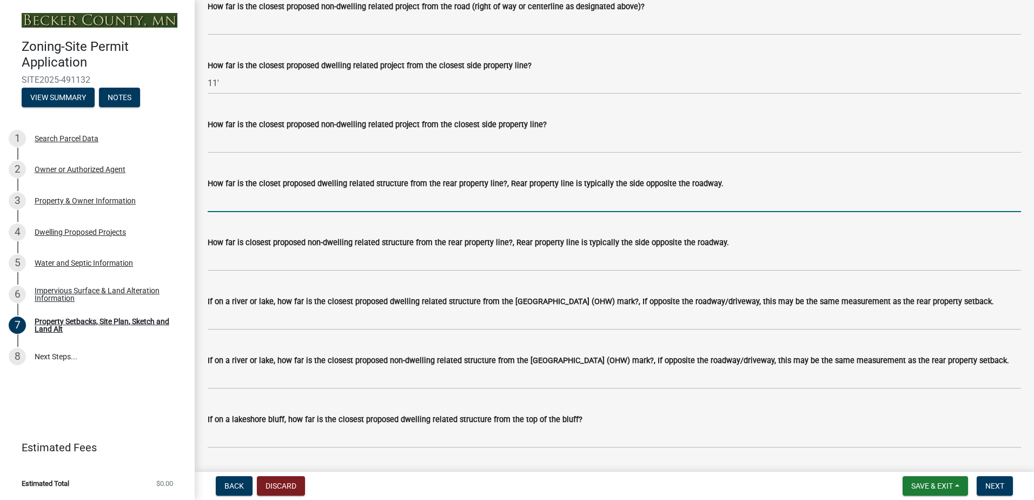
click at [232, 203] on input "How far is the closet proposed dwelling related structure from the rear propert…" at bounding box center [614, 201] width 813 height 22
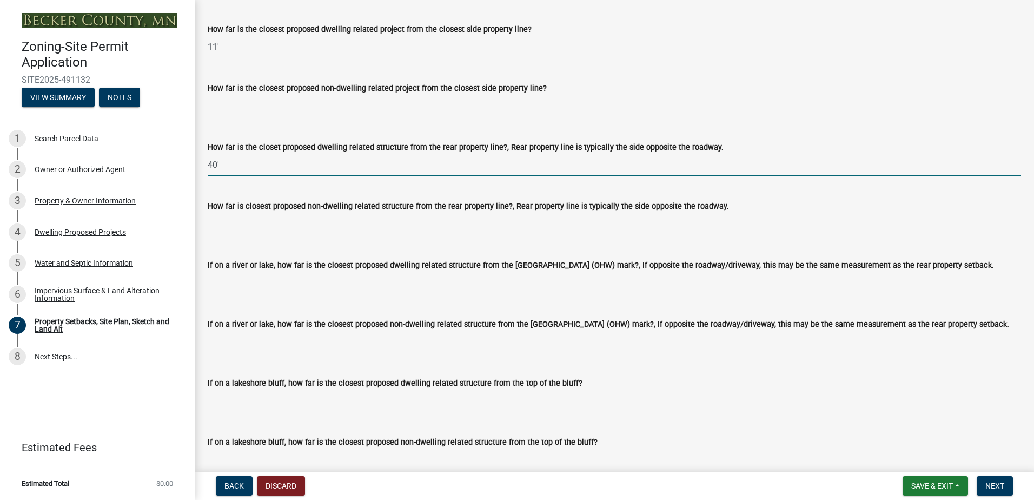
scroll to position [2271, 0]
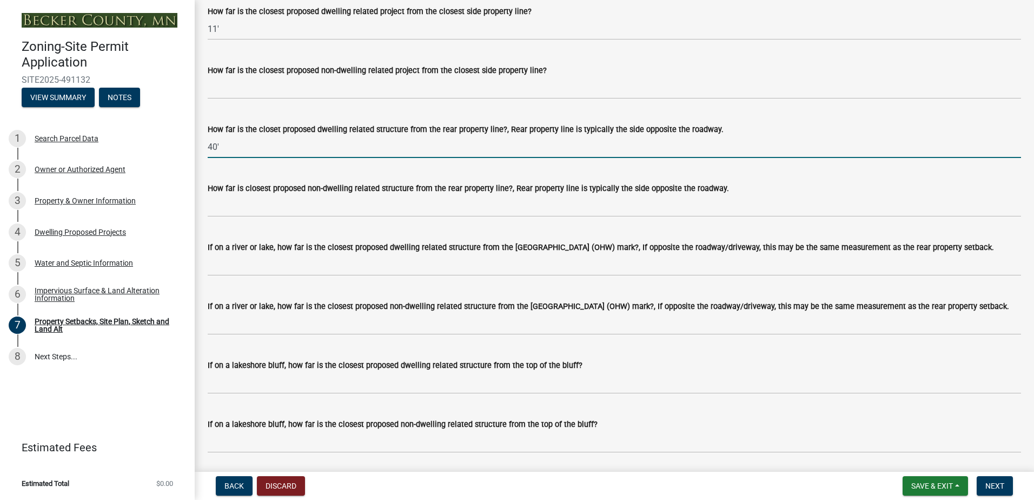
type input "40'"
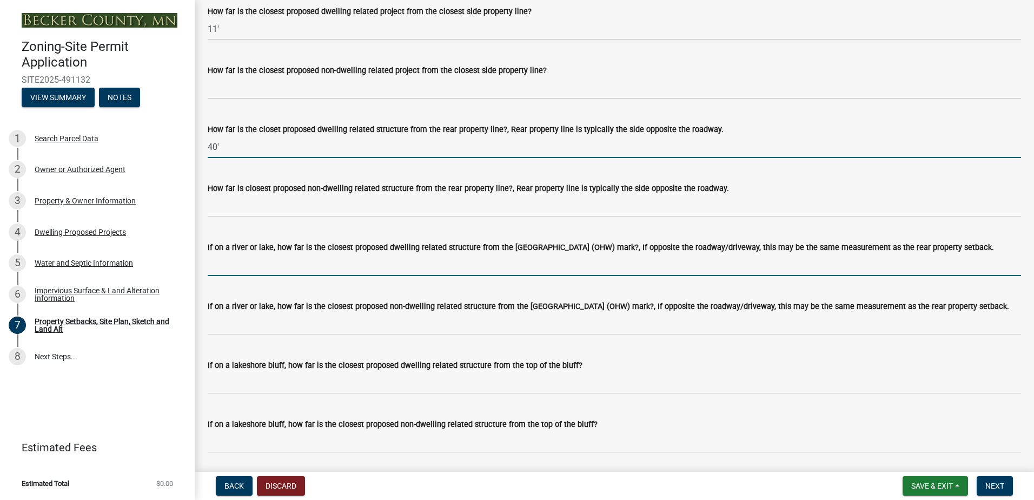
click at [225, 268] on input "If on a river or lake, how far is the closest proposed dwelling related structu…" at bounding box center [614, 265] width 813 height 22
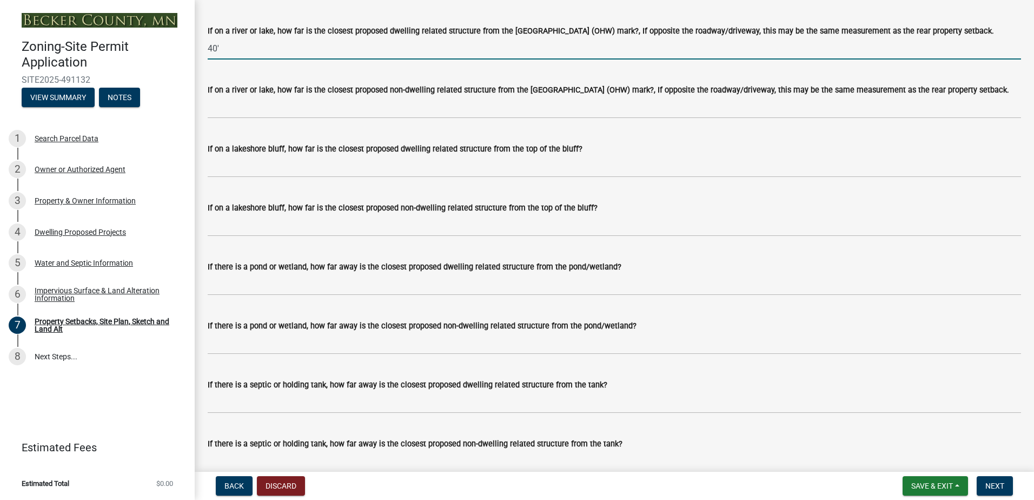
scroll to position [2541, 0]
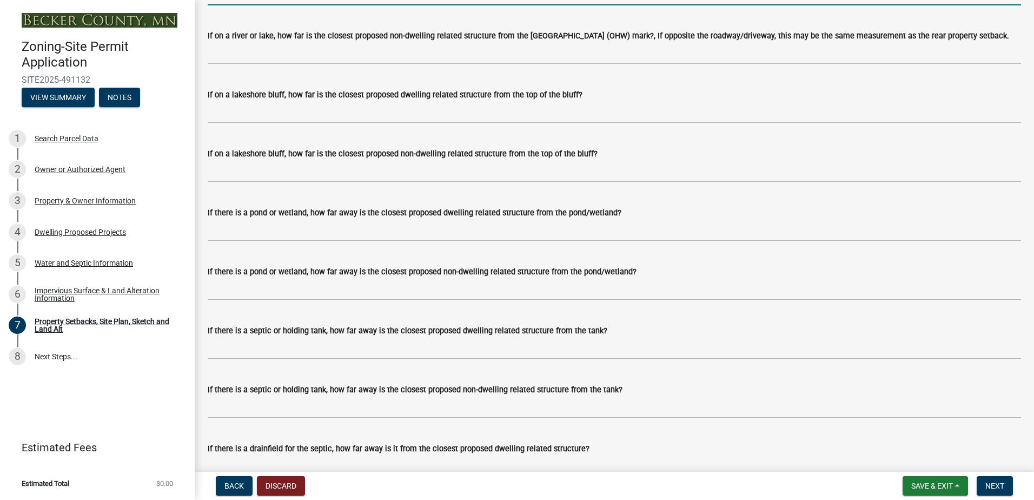
type input "40'"
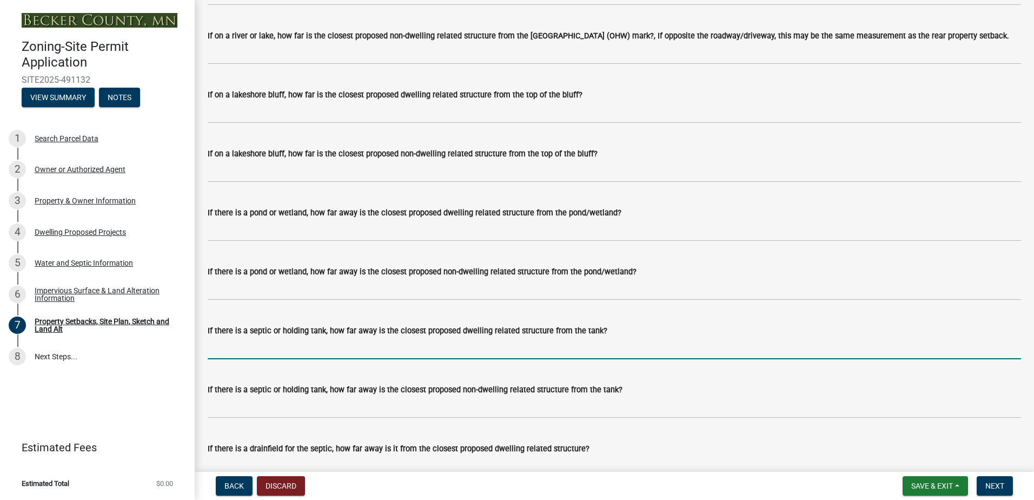
click at [234, 349] on input "If there is a septic or holding tank, how far away is the closest proposed dwel…" at bounding box center [614, 348] width 813 height 22
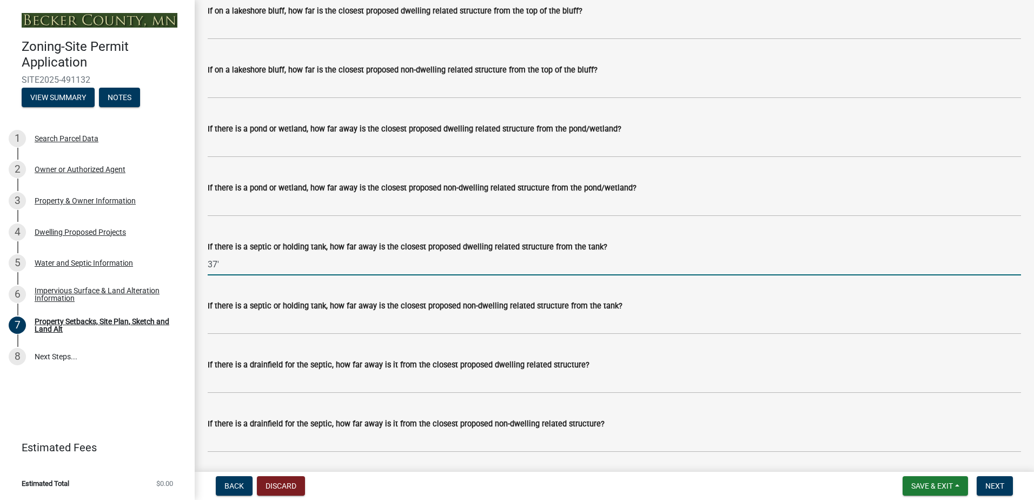
scroll to position [2649, 0]
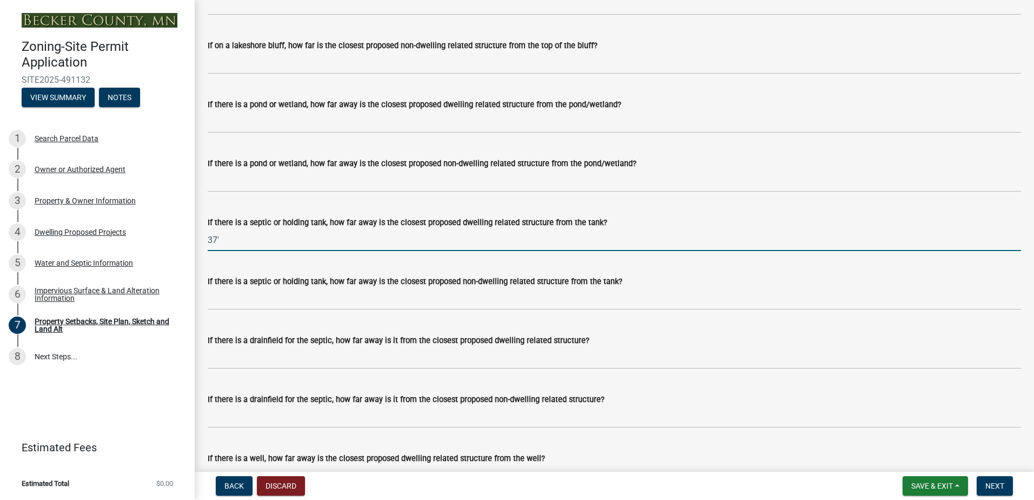
type input "37'"
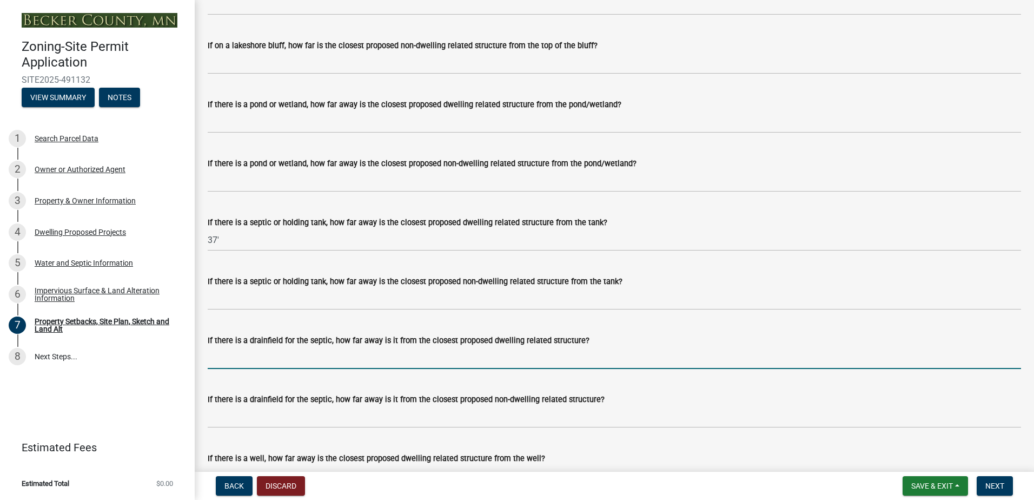
click at [229, 362] on input "If there is a drainfield for the septic, how far away is it from the closest pr…" at bounding box center [614, 358] width 813 height 22
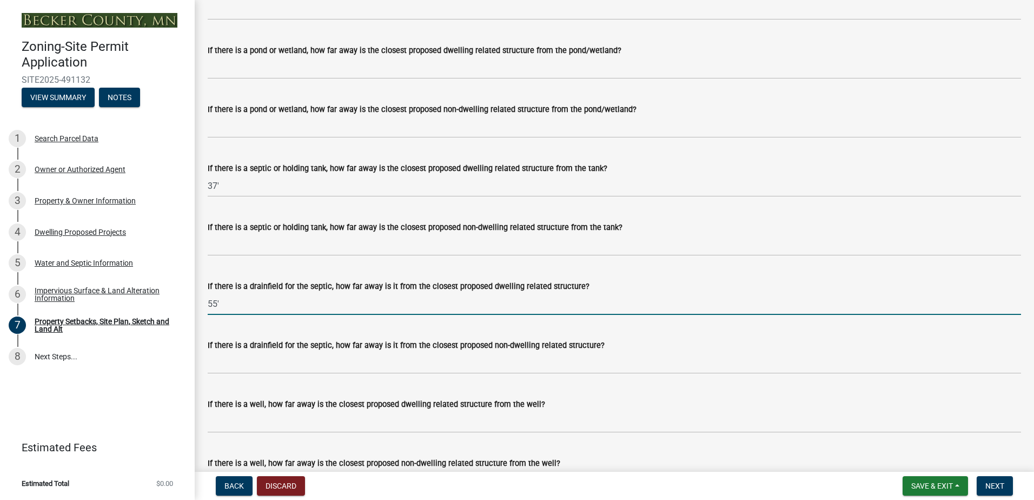
scroll to position [2757, 0]
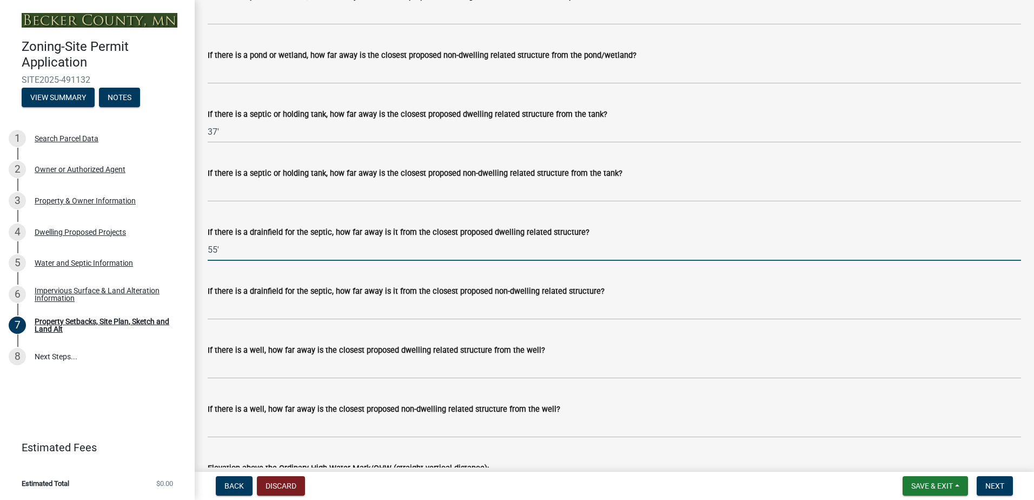
type input "55'"
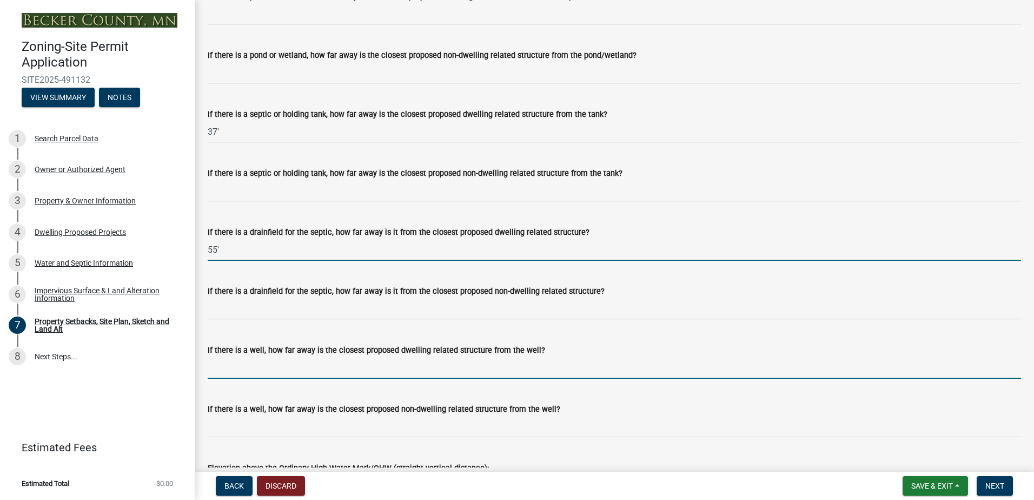
click at [254, 370] on input "If there is a well, how far away is the closest proposed dwelling related struc…" at bounding box center [614, 367] width 813 height 22
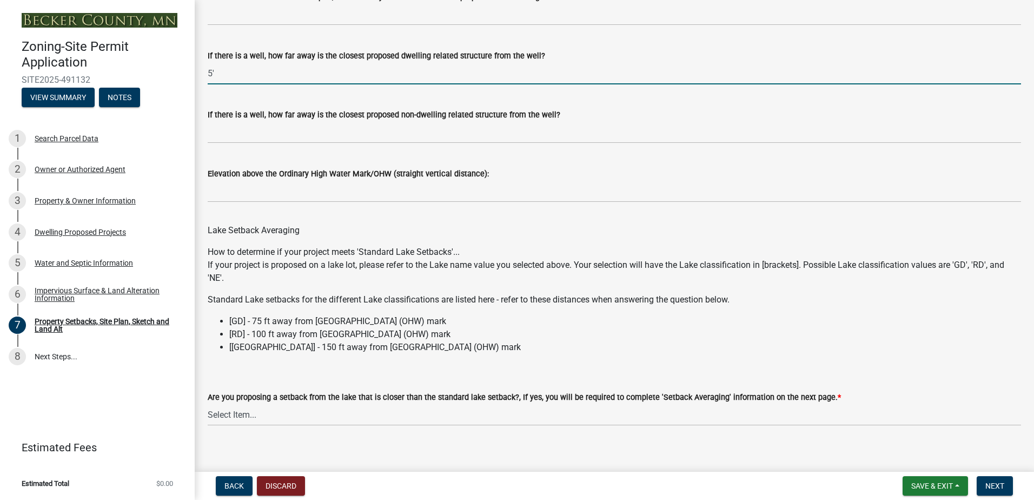
scroll to position [3064, 0]
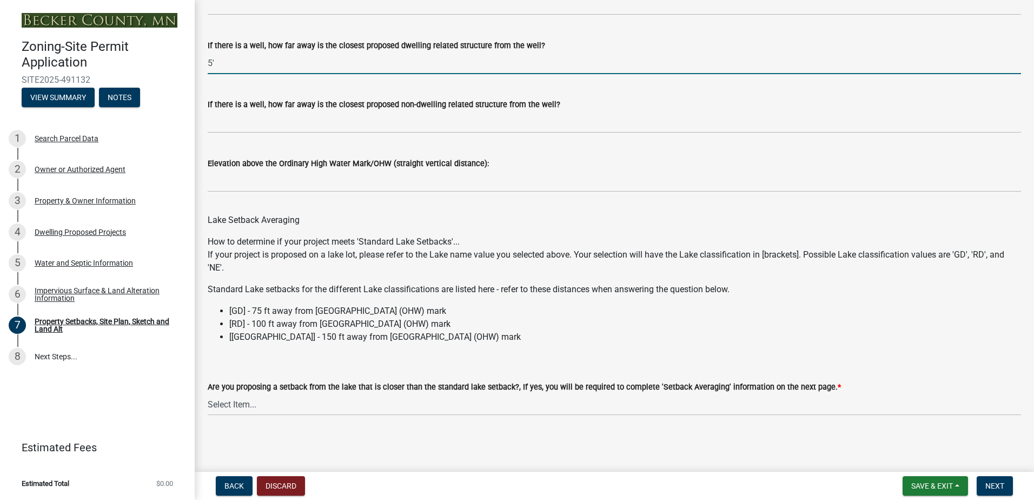
type input "5'"
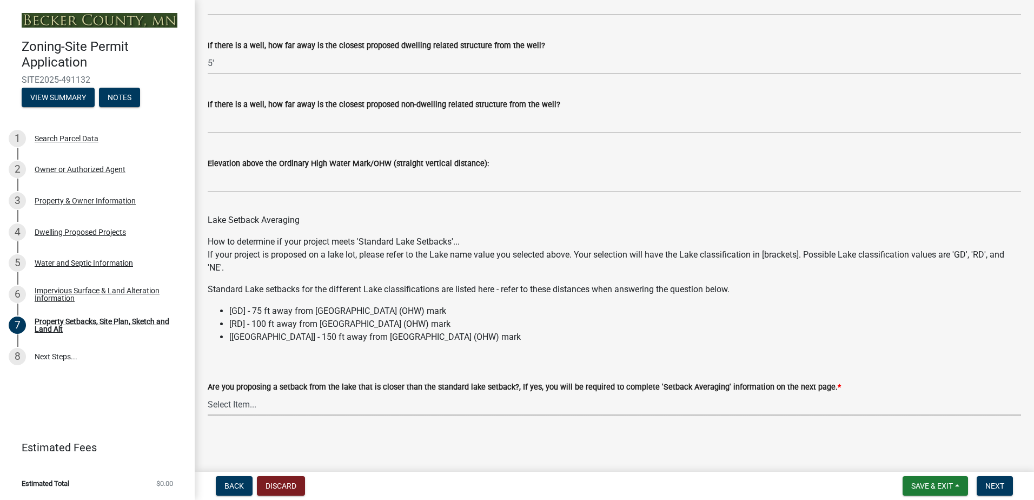
click at [240, 400] on select "Select Item... Yes No N/A" at bounding box center [614, 404] width 813 height 22
click at [208, 393] on select "Select Item... Yes No N/A" at bounding box center [614, 404] width 813 height 22
select select "f51aecae-0421-4f67-bd2d-0cff8a85c7cd"
click at [997, 479] on button "Next" at bounding box center [994, 485] width 36 height 19
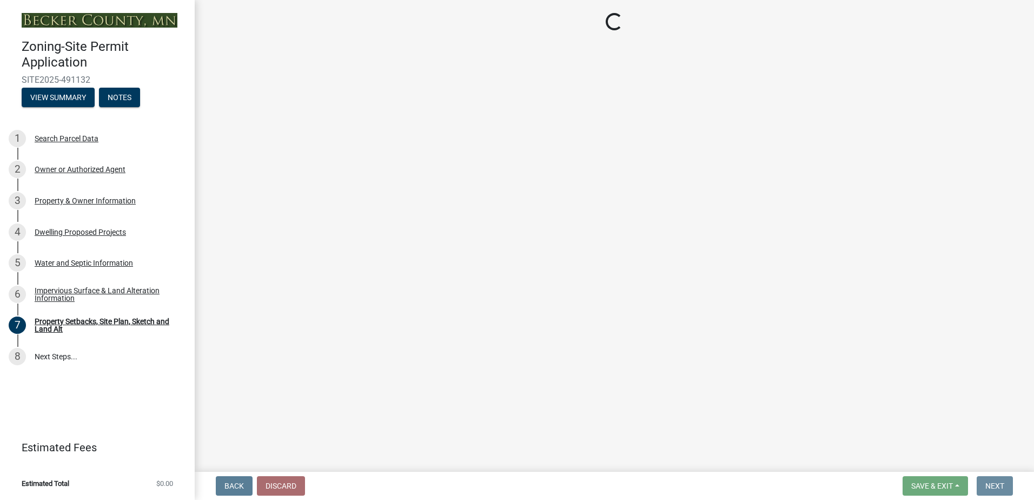
scroll to position [0, 0]
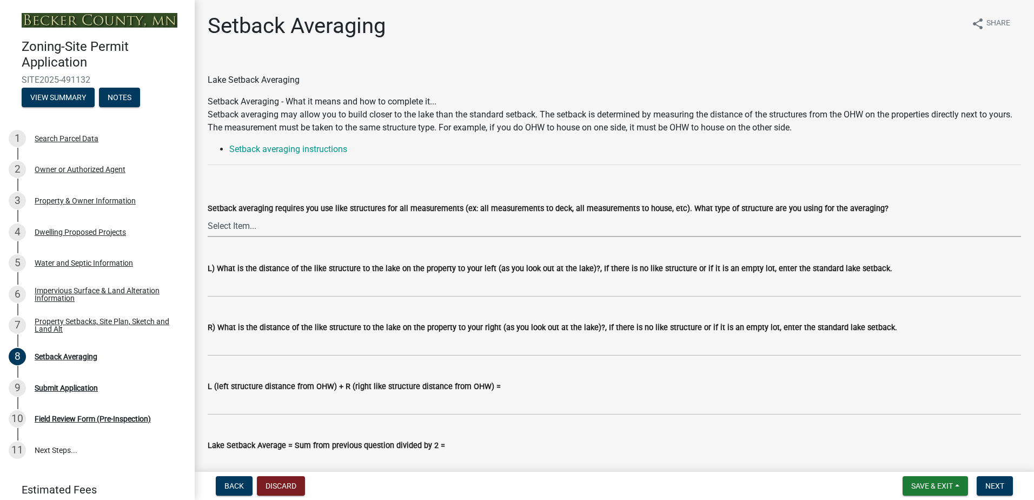
click at [238, 224] on select "Select Item... Deck to Deck House to House Garage to Garage Patio to Patio Shed…" at bounding box center [614, 226] width 813 height 22
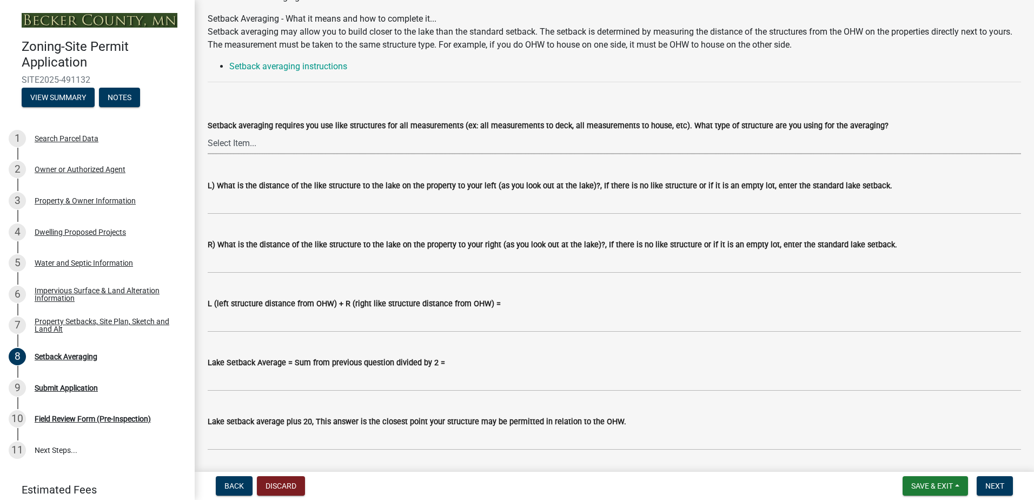
scroll to position [108, 0]
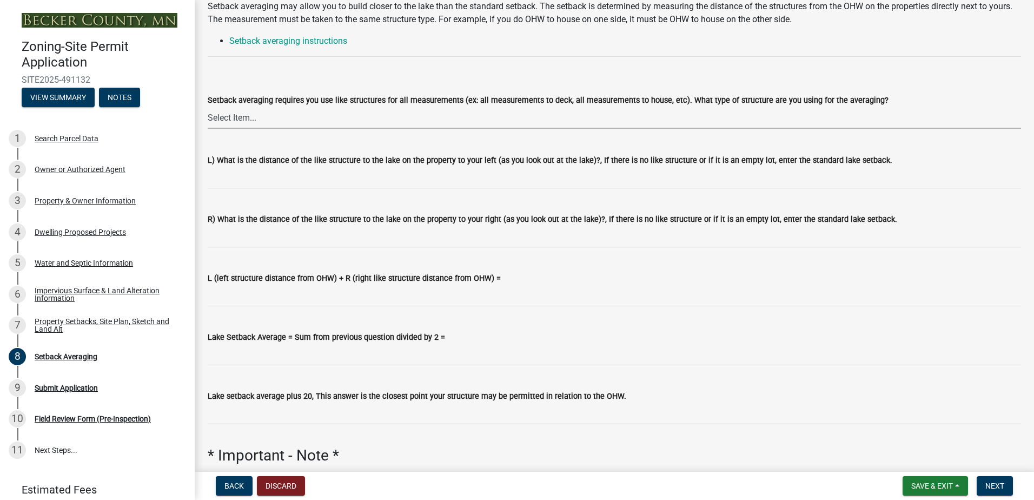
click at [234, 111] on select "Select Item... Deck to Deck House to House Garage to Garage Patio to Patio Shed…" at bounding box center [614, 118] width 813 height 22
click at [208, 107] on select "Select Item... Deck to Deck House to House Garage to Garage Patio to Patio Shed…" at bounding box center [614, 118] width 813 height 22
select select "329572f6-75bd-4676-be69-7dda04ea5a2b"
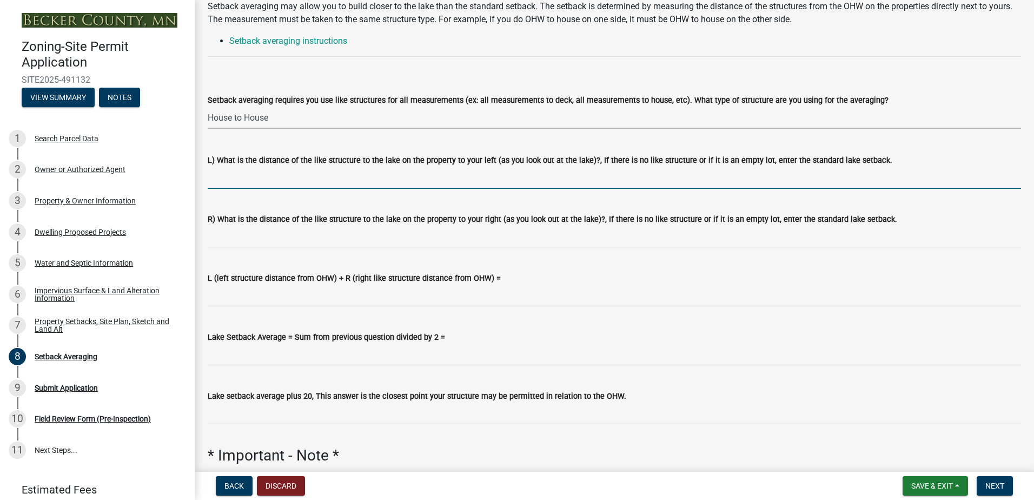
click at [246, 177] on input "L) What is the distance of the like structure to the lake on the property to yo…" at bounding box center [614, 178] width 813 height 22
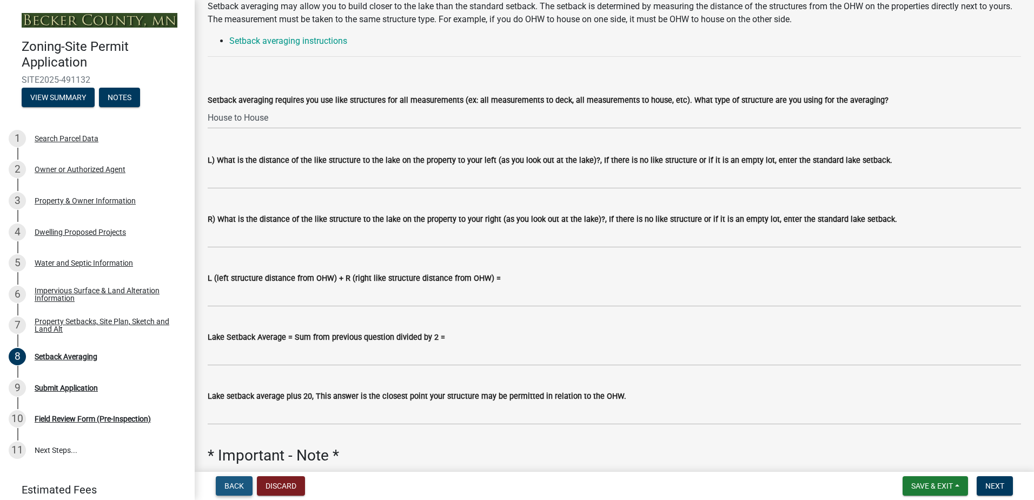
click at [227, 483] on span "Back" at bounding box center [233, 485] width 19 height 9
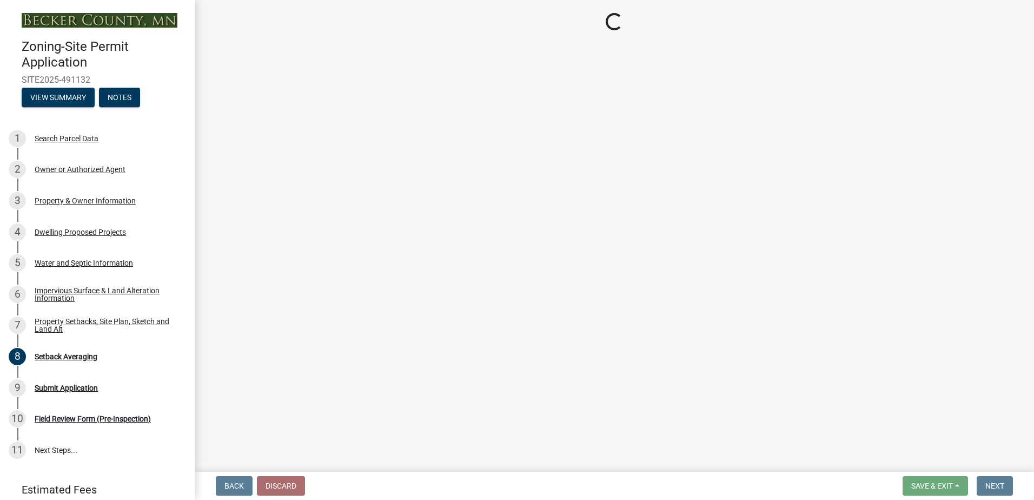
select select "7b13c63f-e699-4112-b373-98fbd28ec536"
select select "ad3f1f1c-7656-4cfc-b9d8-d6dc1c91b001"
select select "b56a4575-9846-47cf-8067-c59a4853da22"
select select "12f785fb-c378-4b18-841c-21c73dc99083"
select select "e8ab2dc3-aa3f-46f3-9b4a-37eb25ad84af"
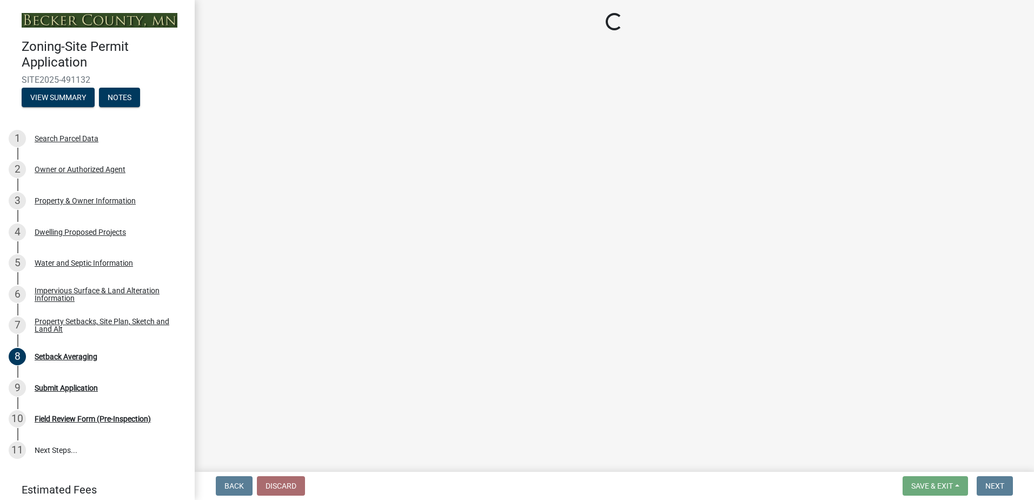
select select "27b2a8b4-abf6-463e-8c0c-7c5d2b4fe26f"
select select "5ad4ab64-b44e-481c-9000-9e5907aa74e1"
select select "a96800da-4e88-4c62-b1ff-2cd17f9e3346"
select select "c8b8ea71-7088-4e87-a493-7bc88cc2835b"
select select "1418c7e3-4054-4b00-84b5-d09b9560f30a"
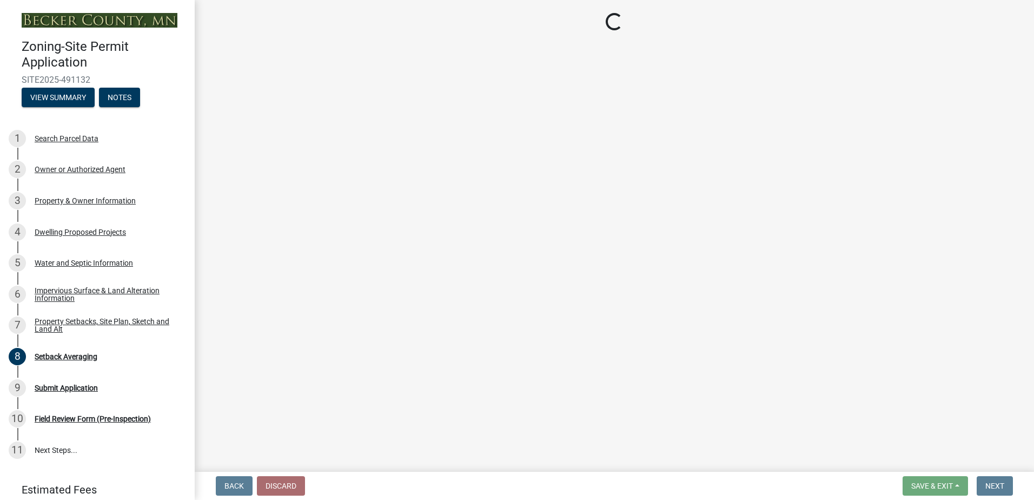
select select "f51aecae-0421-4f67-bd2d-0cff8a85c7cd"
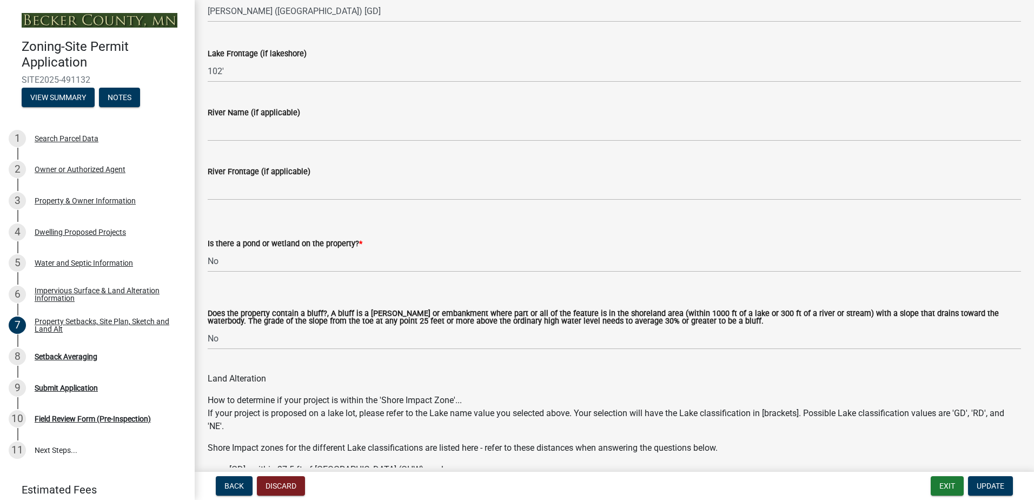
scroll to position [973, 0]
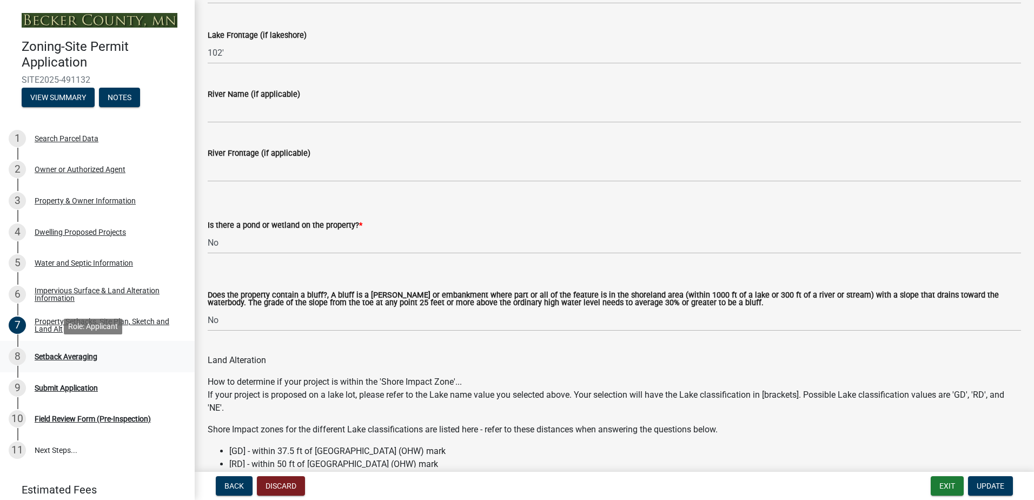
click at [83, 355] on div "Setback Averaging" at bounding box center [66, 356] width 63 height 8
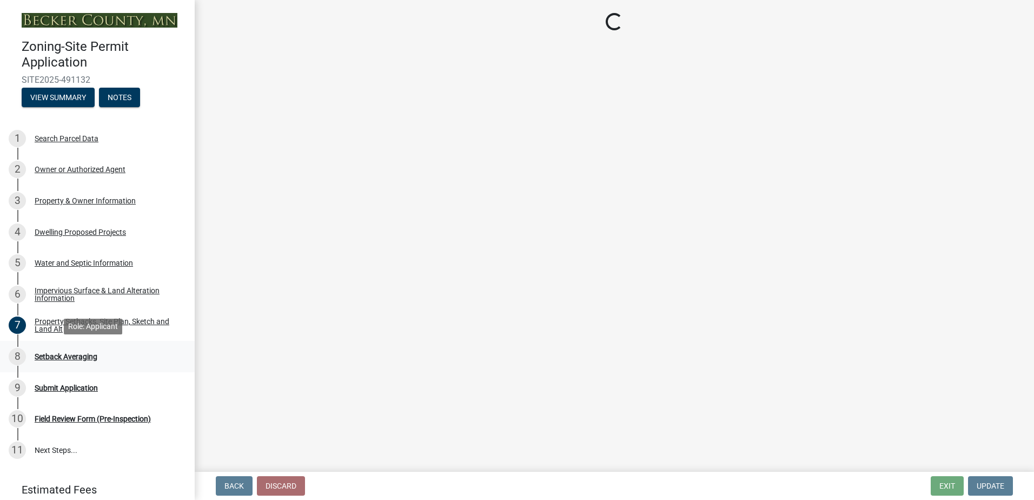
select select "329572f6-75bd-4676-be69-7dda04ea5a2b"
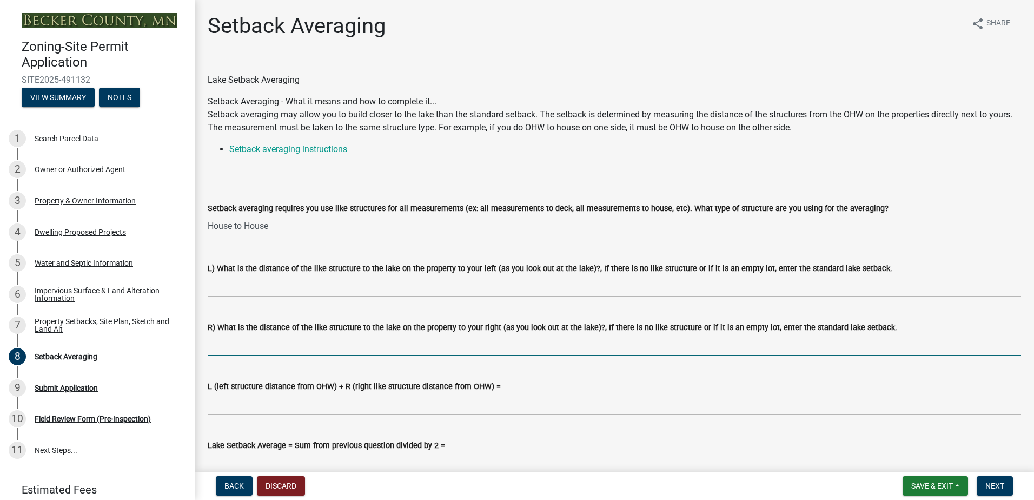
click at [271, 345] on input "R) What is the distance of the like structure to the lake on the property to yo…" at bounding box center [614, 345] width 813 height 22
type input "75"
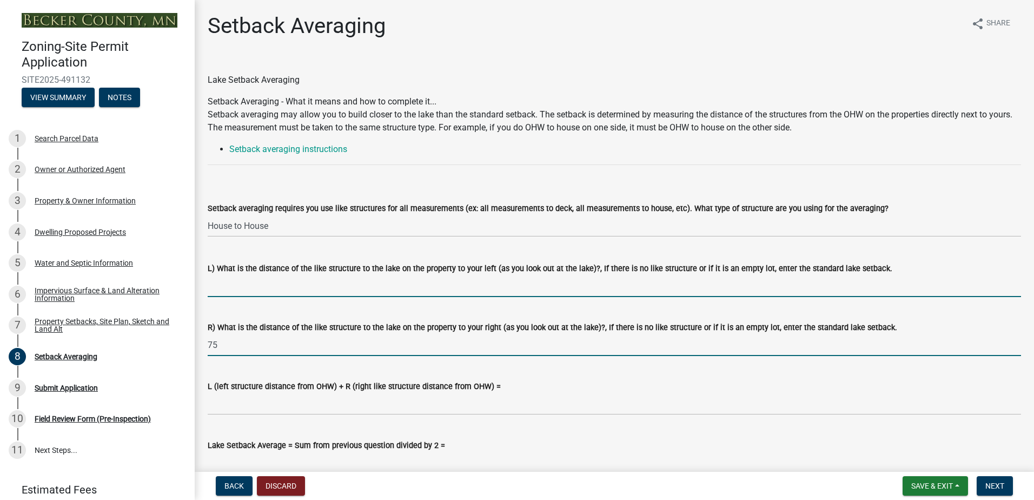
click at [224, 288] on input "L) What is the distance of the like structure to the lake on the property to yo…" at bounding box center [614, 286] width 813 height 22
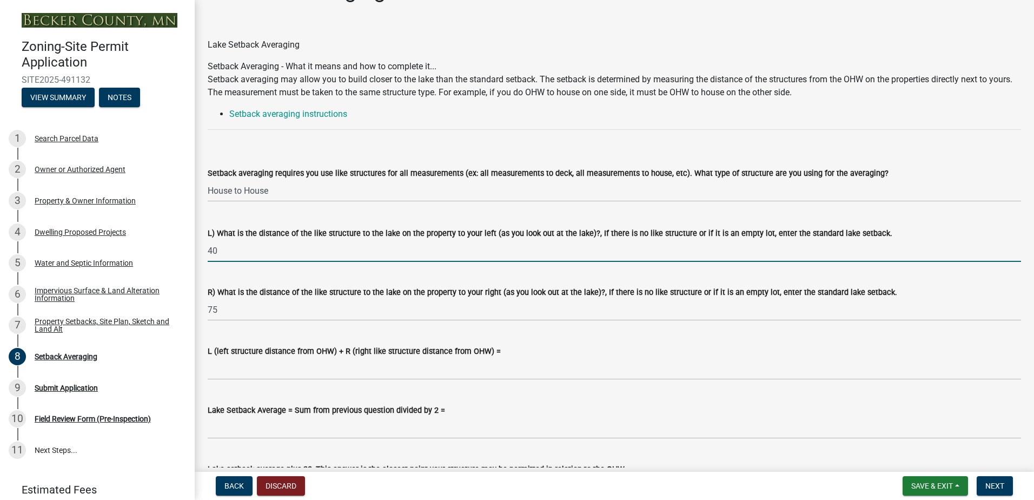
scroll to position [54, 0]
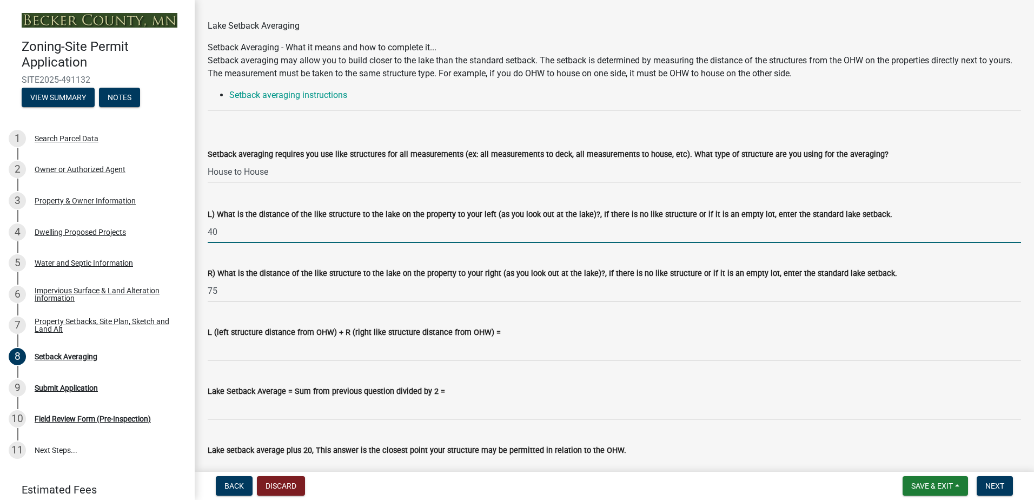
type input "40"
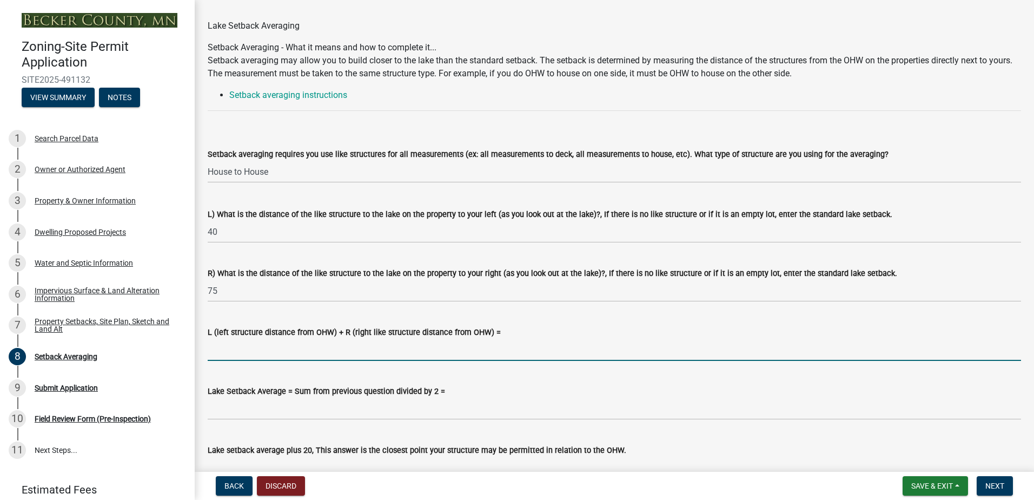
click at [294, 355] on input "L (left structure distance from OHW) + R (right like structure distance from OH…" at bounding box center [614, 349] width 813 height 22
type input "115"
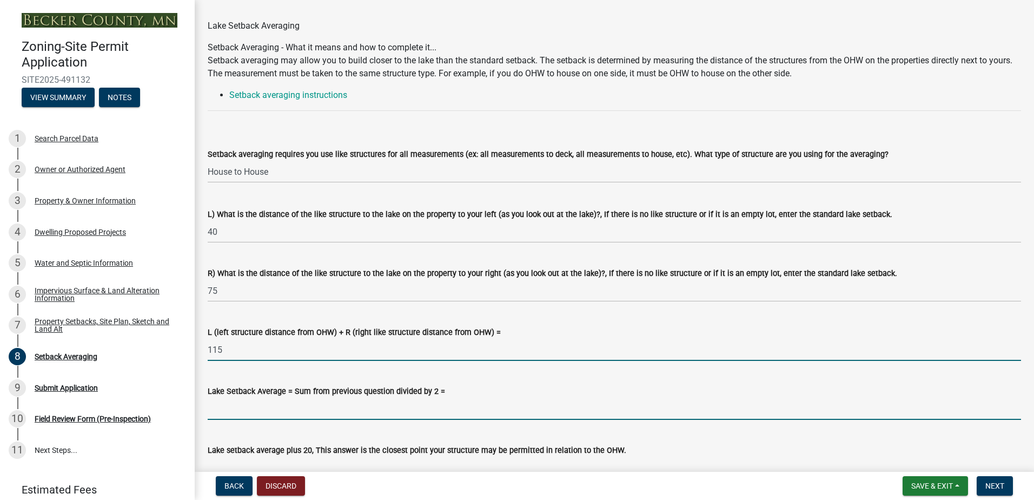
click at [287, 410] on input "Lake Setback Average = Sum from previous question divided by 2 =" at bounding box center [614, 408] width 813 height 22
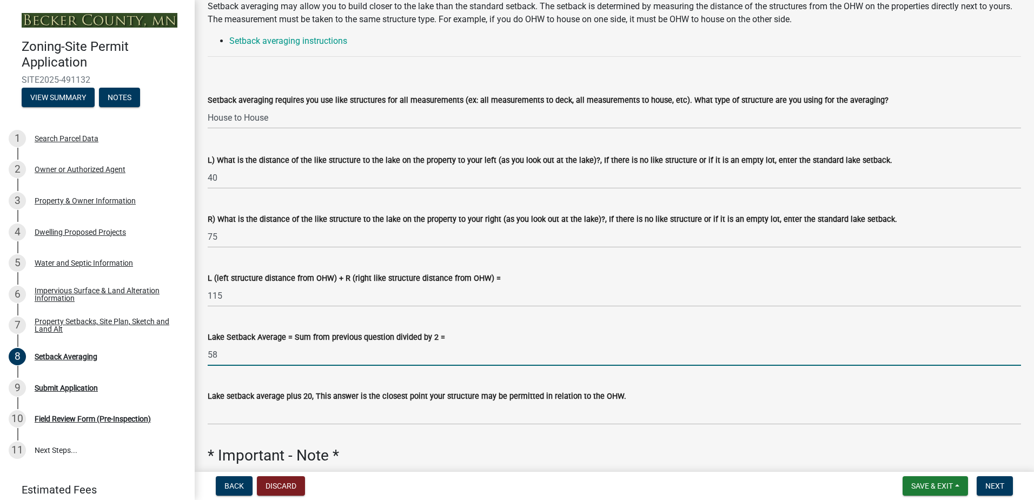
scroll to position [187, 0]
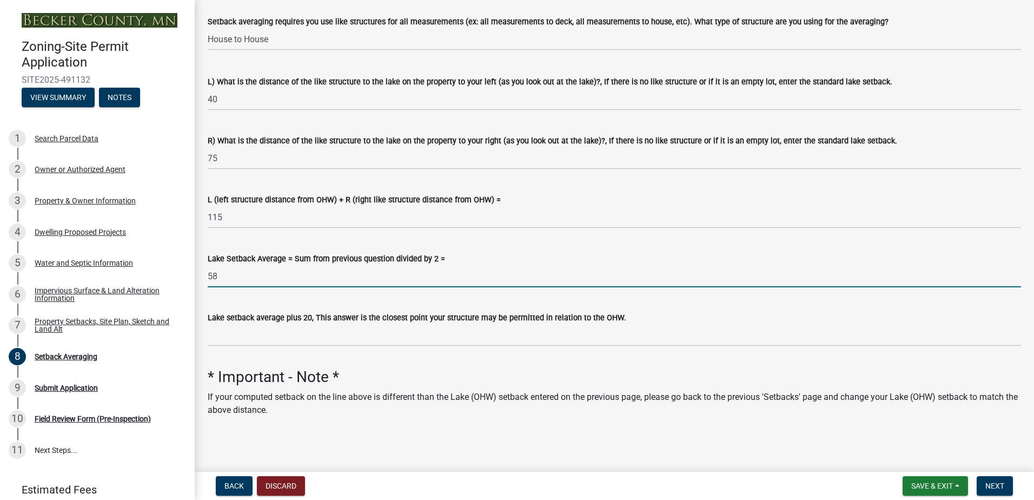
type input "58"
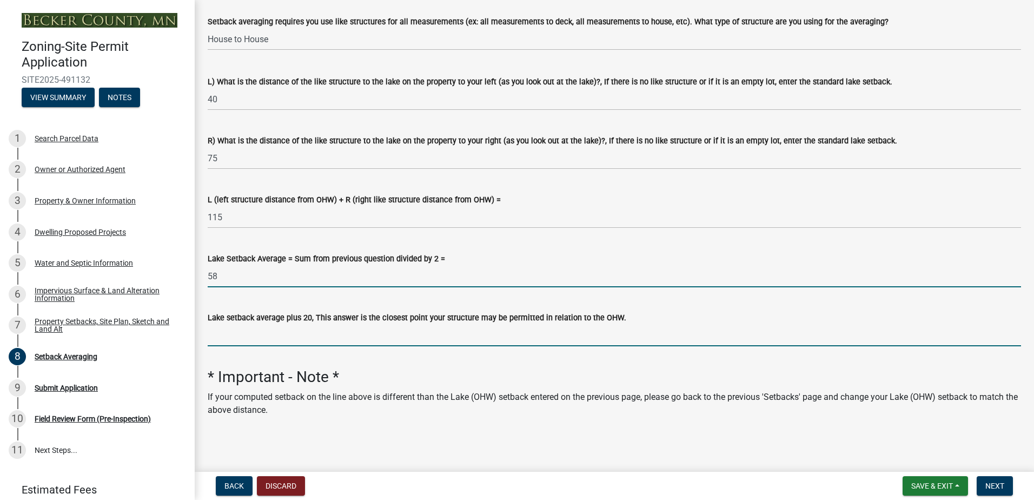
click at [285, 339] on input "Lake setback average plus 20, This answer is the closest point your structure m…" at bounding box center [614, 335] width 813 height 22
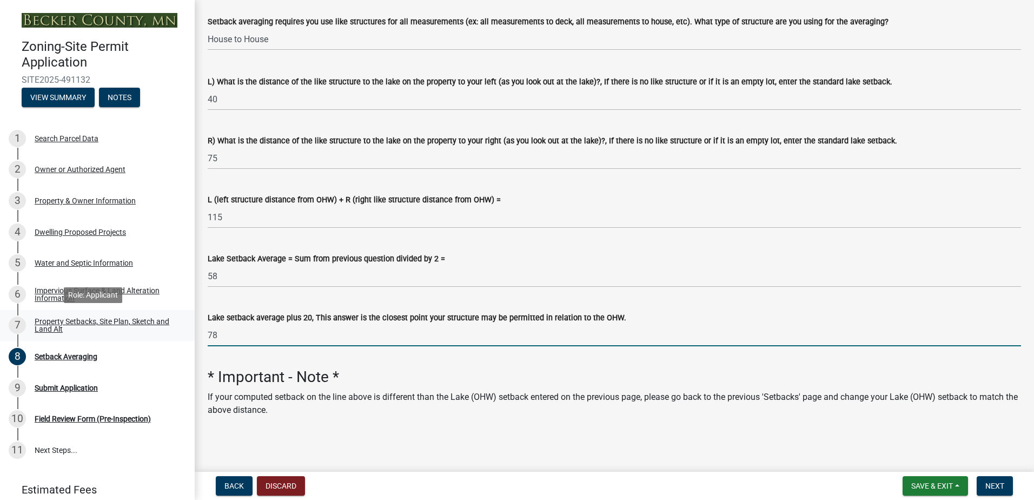
type input "78"
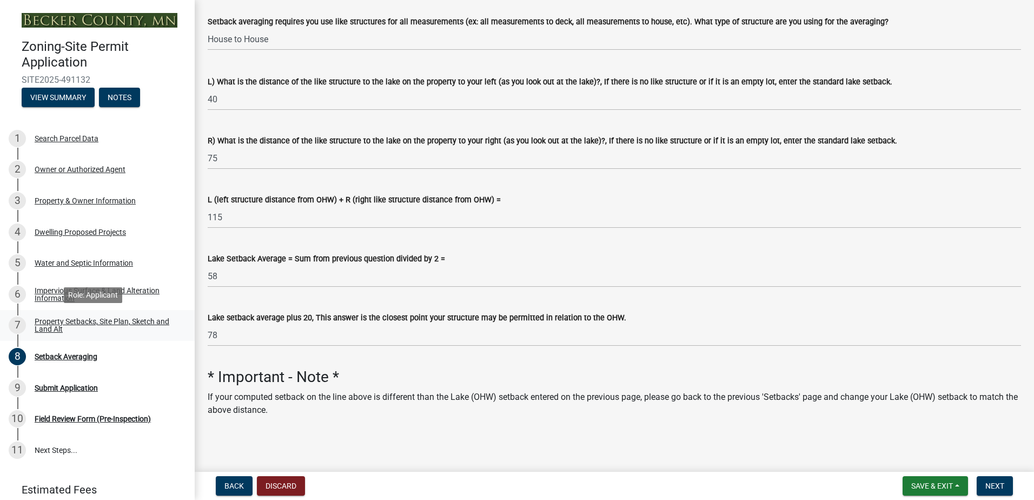
click at [51, 321] on div "Property Setbacks, Site Plan, Sketch and Land Alt" at bounding box center [106, 324] width 143 height 15
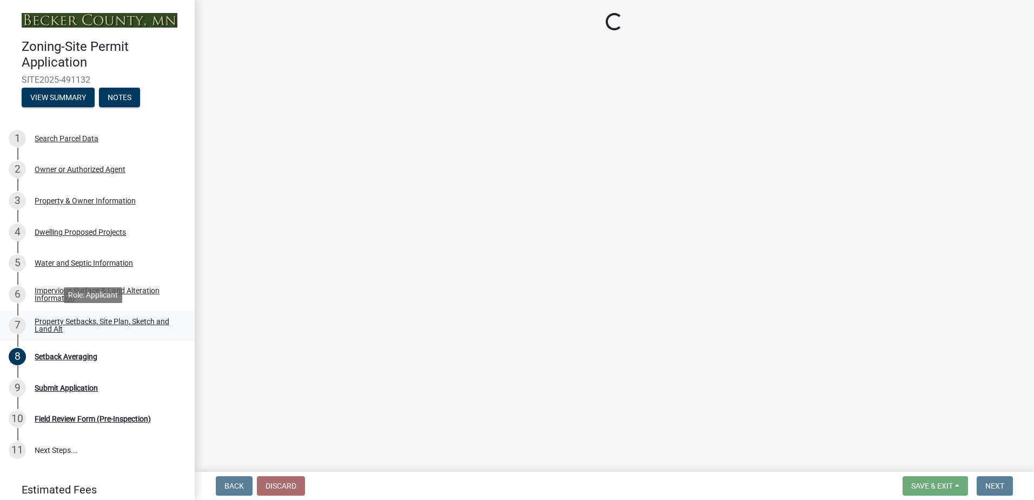
select select "7b13c63f-e699-4112-b373-98fbd28ec536"
select select "ad3f1f1c-7656-4cfc-b9d8-d6dc1c91b001"
select select "b56a4575-9846-47cf-8067-c59a4853da22"
select select "12f785fb-c378-4b18-841c-21c73dc99083"
select select "e8ab2dc3-aa3f-46f3-9b4a-37eb25ad84af"
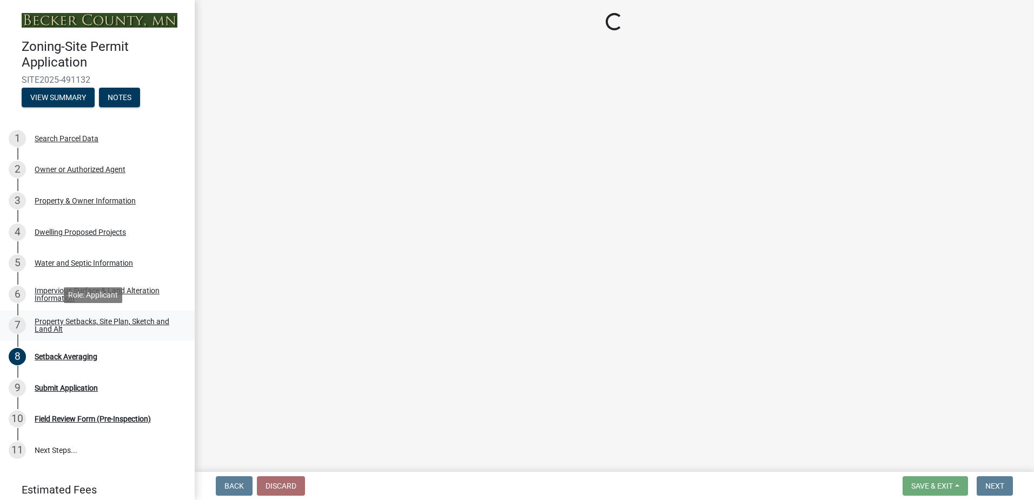
select select "27b2a8b4-abf6-463e-8c0c-7c5d2b4fe26f"
select select "5ad4ab64-b44e-481c-9000-9e5907aa74e1"
select select "a96800da-4e88-4c62-b1ff-2cd17f9e3346"
select select "c8b8ea71-7088-4e87-a493-7bc88cc2835b"
select select "1418c7e3-4054-4b00-84b5-d09b9560f30a"
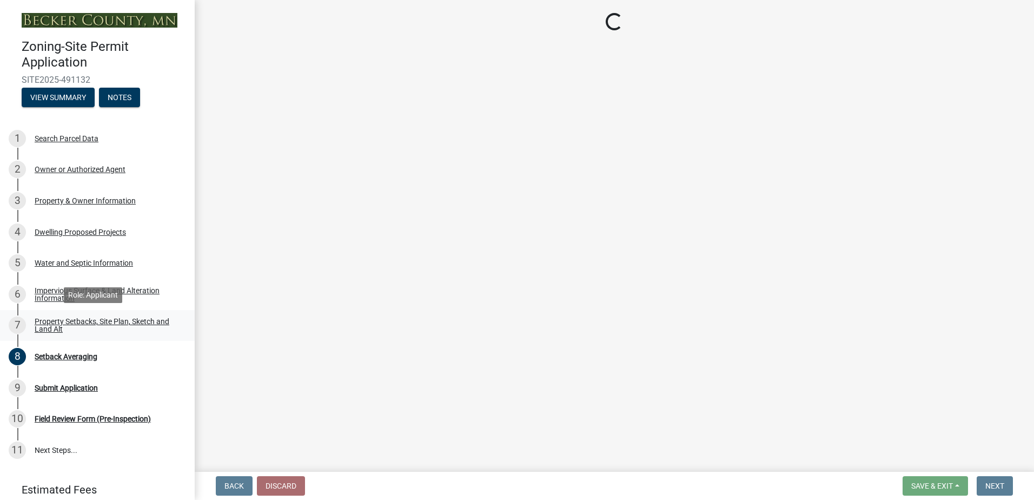
select select "f51aecae-0421-4f67-bd2d-0cff8a85c7cd"
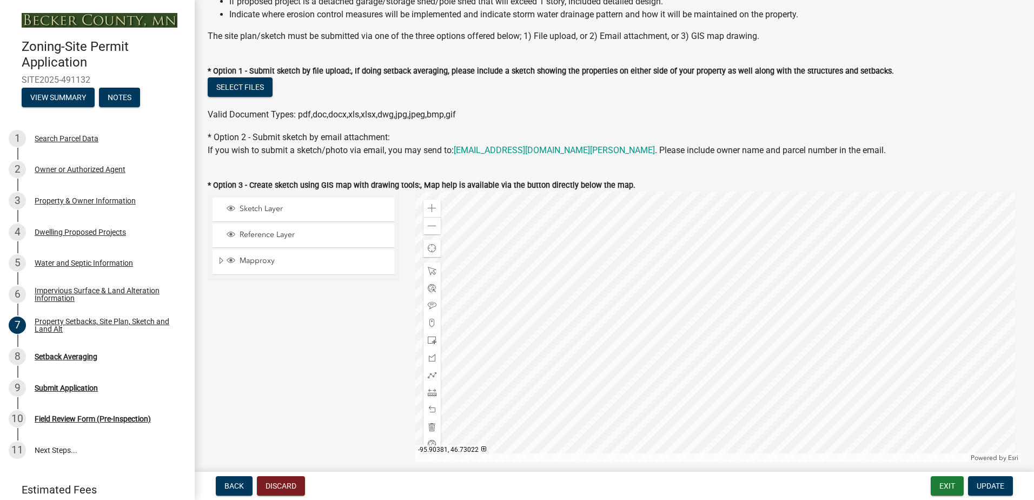
scroll to position [216, 0]
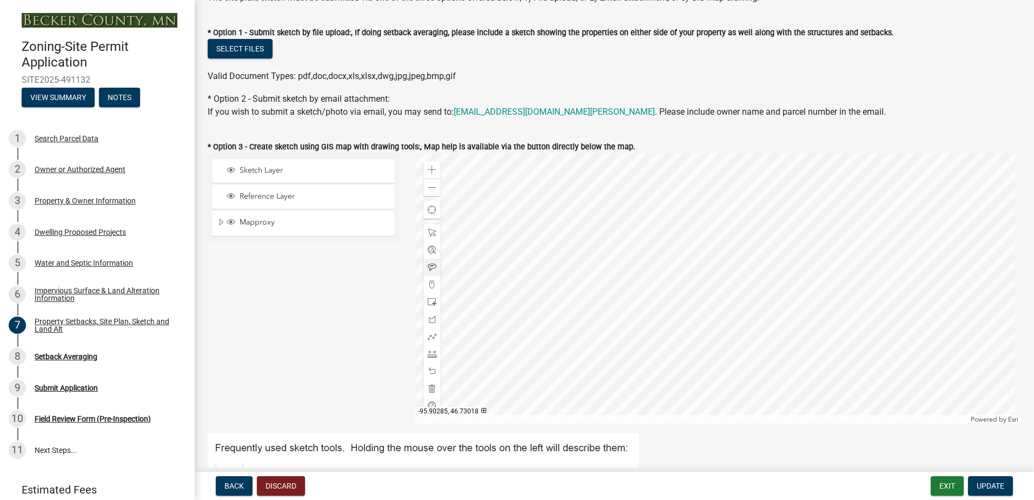
click at [707, 290] on div at bounding box center [718, 288] width 606 height 270
click at [708, 289] on div at bounding box center [718, 288] width 606 height 270
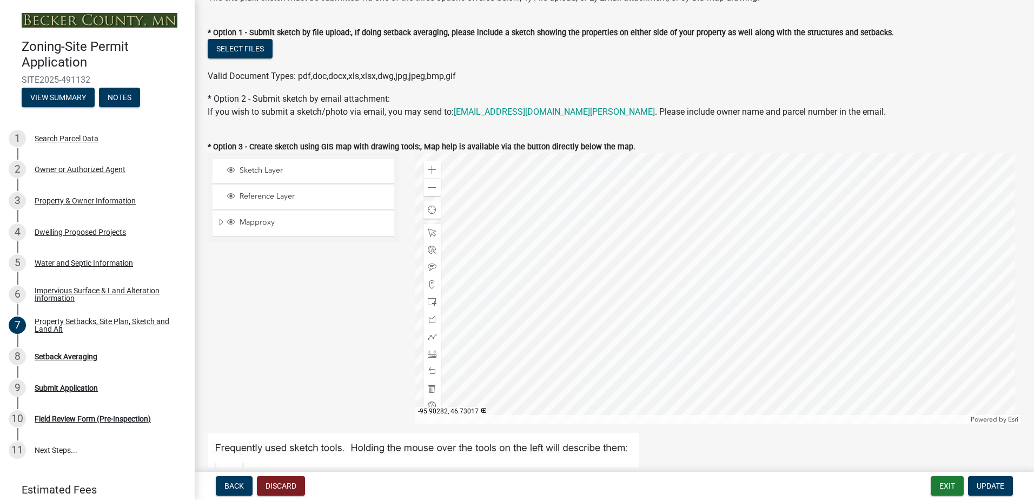
click at [722, 292] on div at bounding box center [718, 288] width 606 height 270
click at [700, 297] on div at bounding box center [718, 288] width 606 height 270
click at [723, 289] on div at bounding box center [718, 288] width 606 height 270
click at [263, 170] on span "Sketch Layer" at bounding box center [314, 170] width 154 height 10
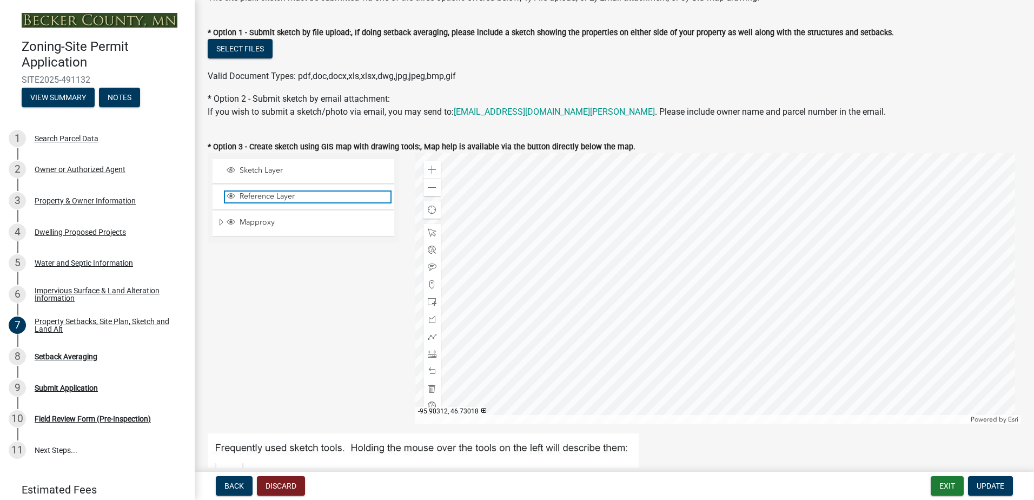
click at [269, 196] on span "Reference Layer" at bounding box center [314, 196] width 154 height 10
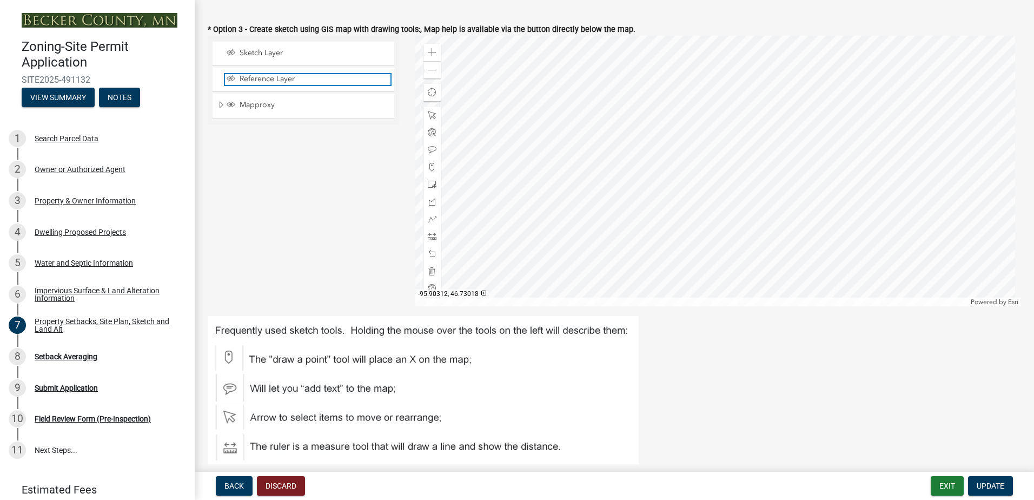
scroll to position [270, 0]
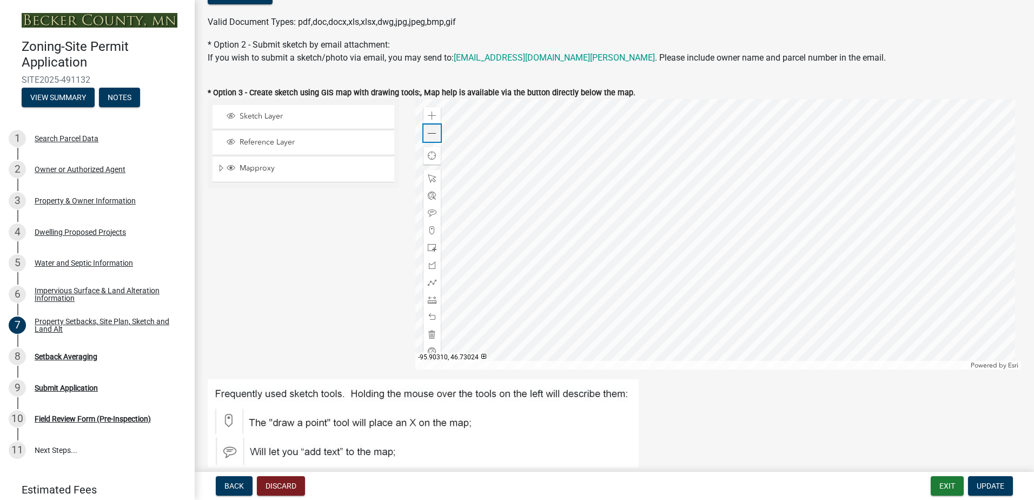
click at [430, 134] on span at bounding box center [432, 133] width 9 height 9
click at [426, 128] on div "Zoom out" at bounding box center [431, 132] width 17 height 17
click at [427, 128] on div "Zoom out" at bounding box center [431, 132] width 17 height 17
click at [429, 115] on span at bounding box center [432, 115] width 9 height 9
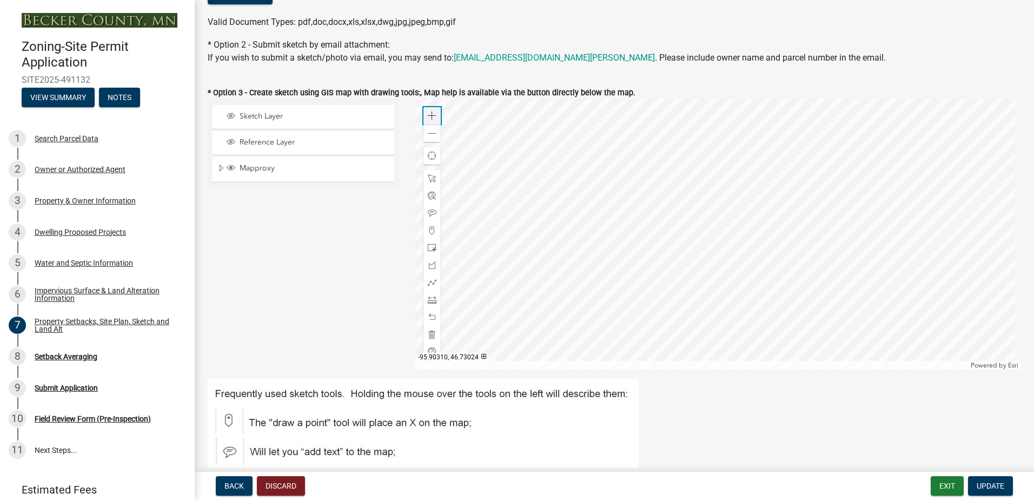
click at [429, 115] on span at bounding box center [432, 115] width 9 height 9
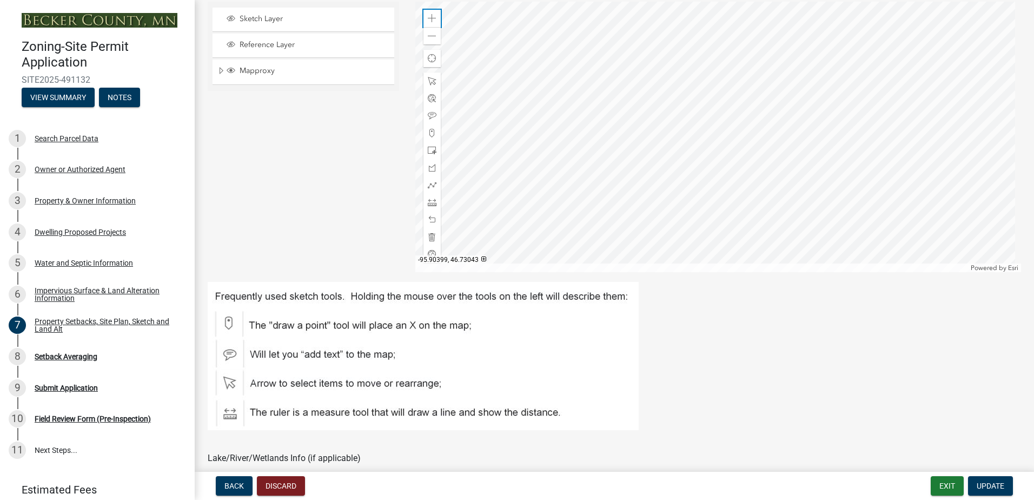
scroll to position [378, 0]
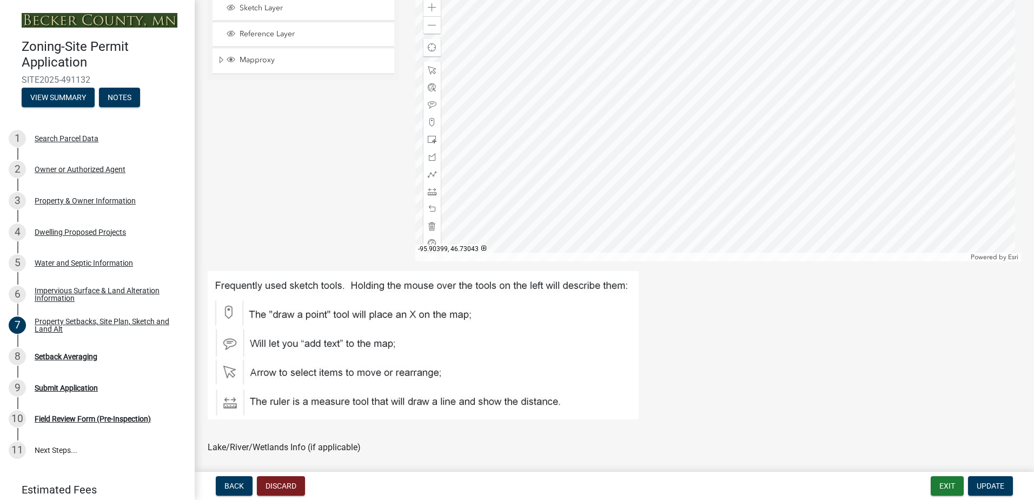
click at [229, 310] on img at bounding box center [423, 345] width 431 height 148
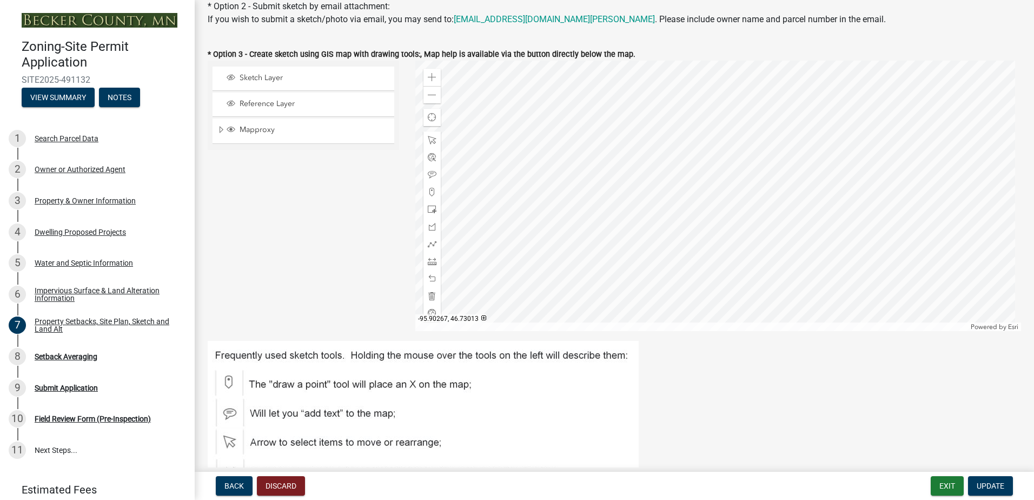
scroll to position [324, 0]
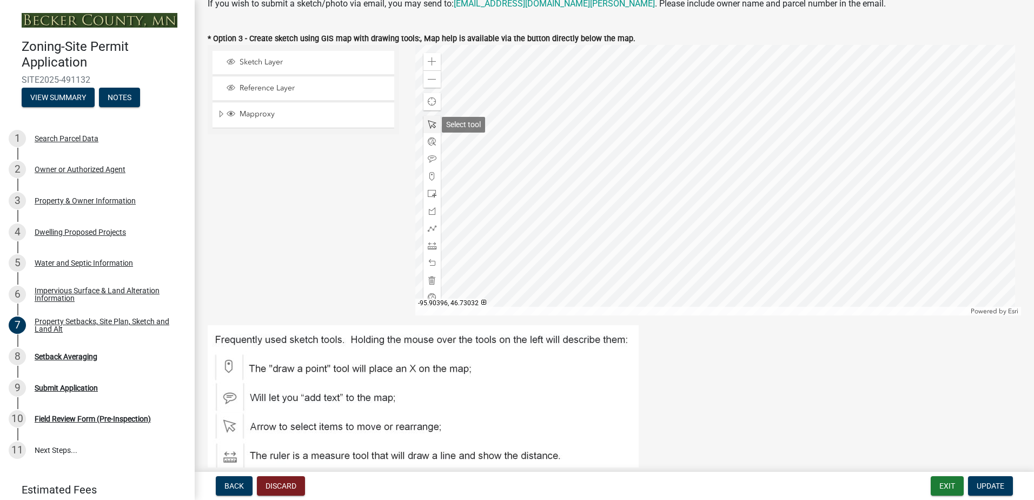
click at [431, 124] on span at bounding box center [432, 124] width 9 height 9
click at [430, 123] on span at bounding box center [432, 124] width 9 height 9
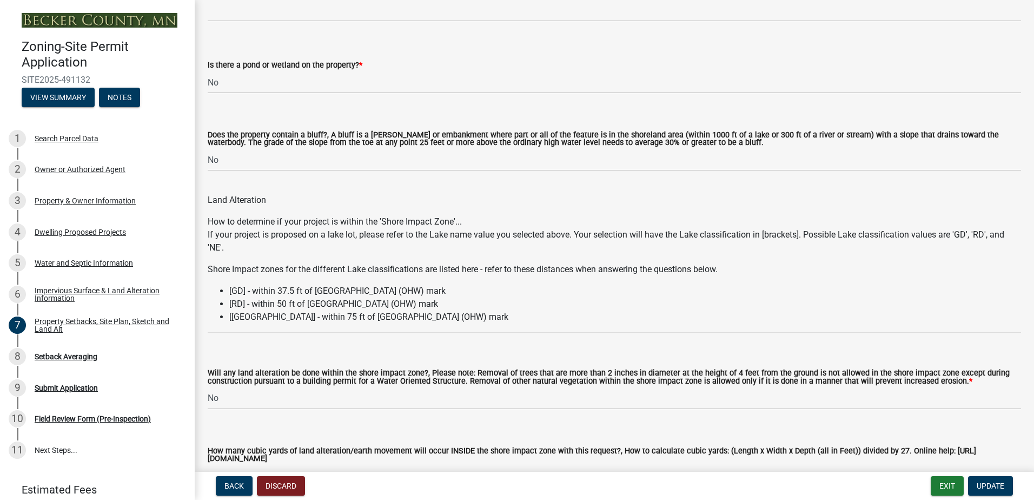
scroll to position [1243, 0]
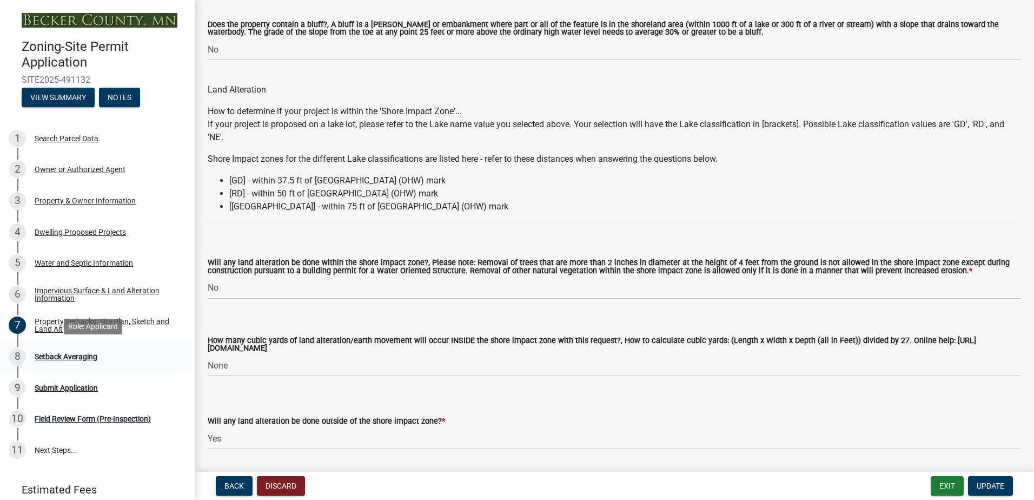
click at [77, 352] on div "Setback Averaging" at bounding box center [66, 356] width 63 height 8
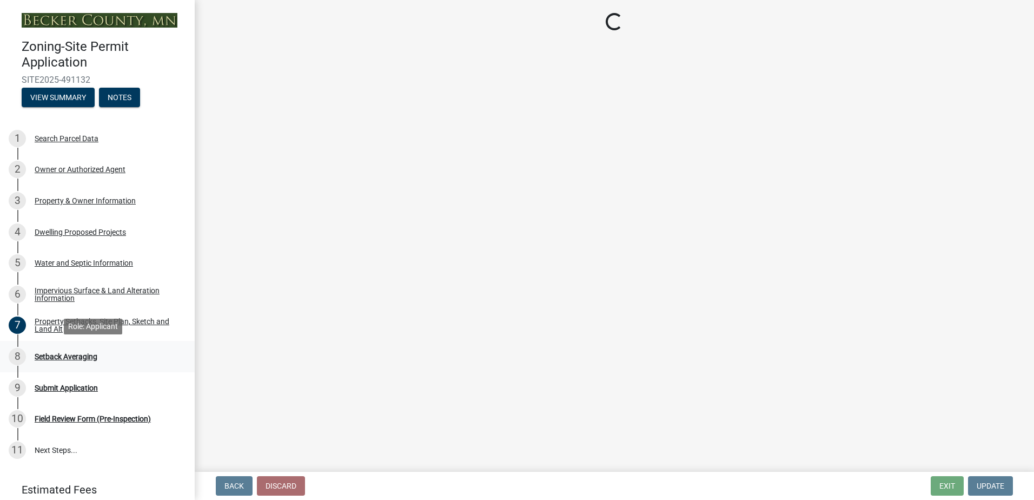
select select "329572f6-75bd-4676-be69-7dda04ea5a2b"
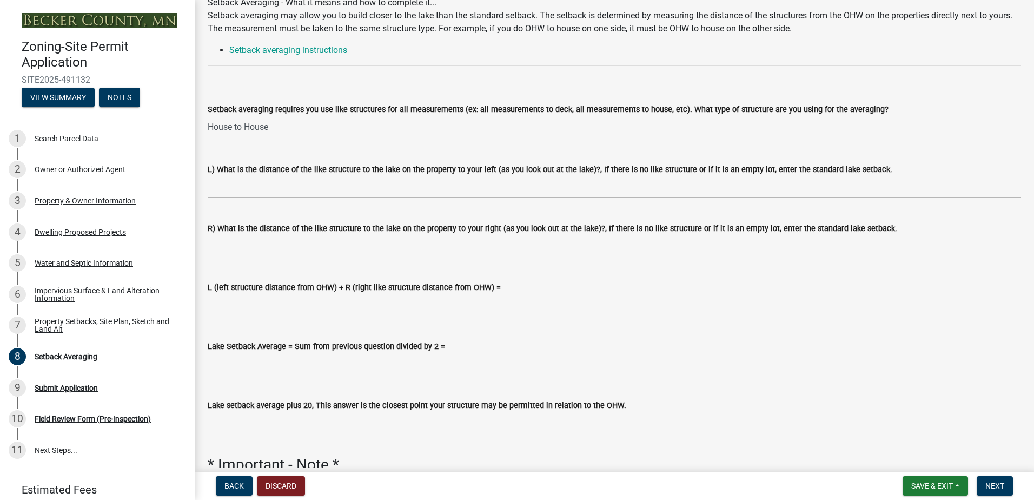
scroll to position [108, 0]
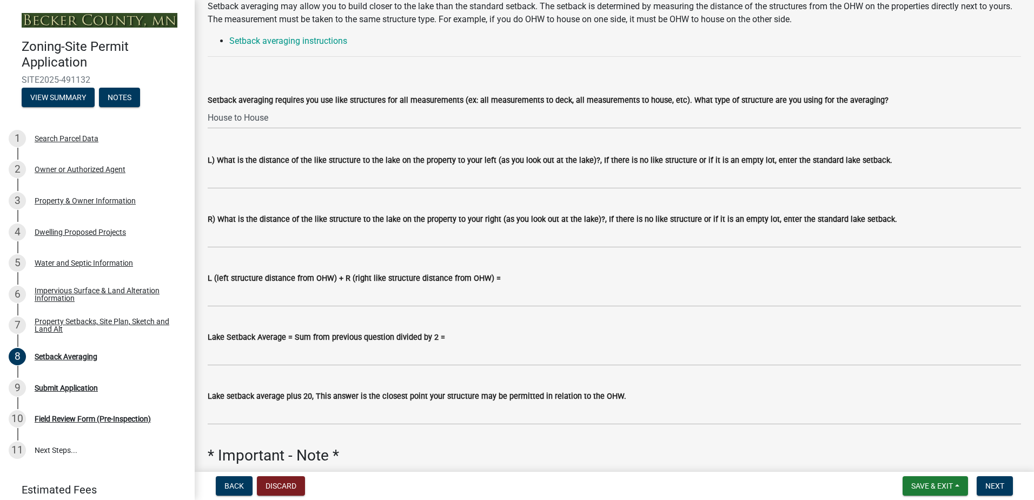
click at [256, 190] on wm-data-entity-input "L) What is the distance of the like structure to the lake on the property to yo…" at bounding box center [614, 167] width 813 height 59
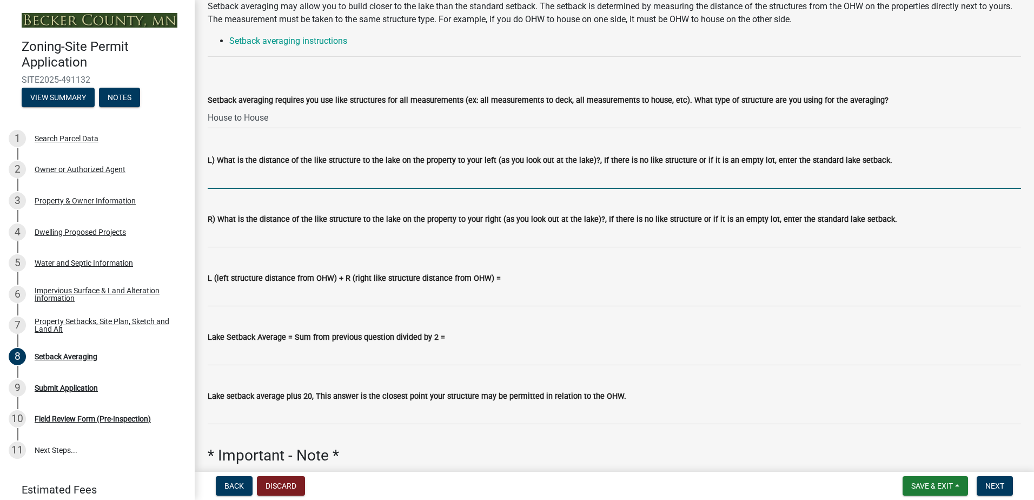
click at [272, 176] on input "L) What is the distance of the like structure to the lake on the property to yo…" at bounding box center [614, 178] width 813 height 22
type input "40"
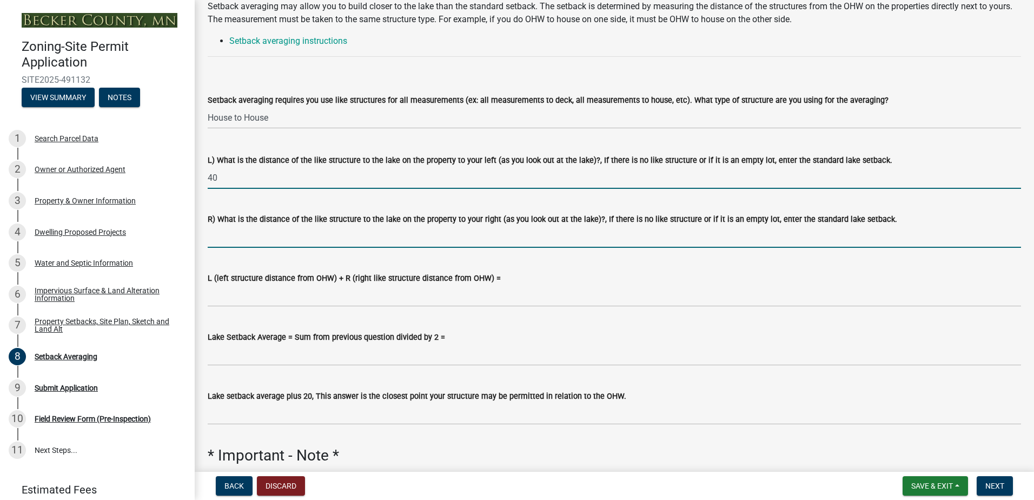
type input "75"
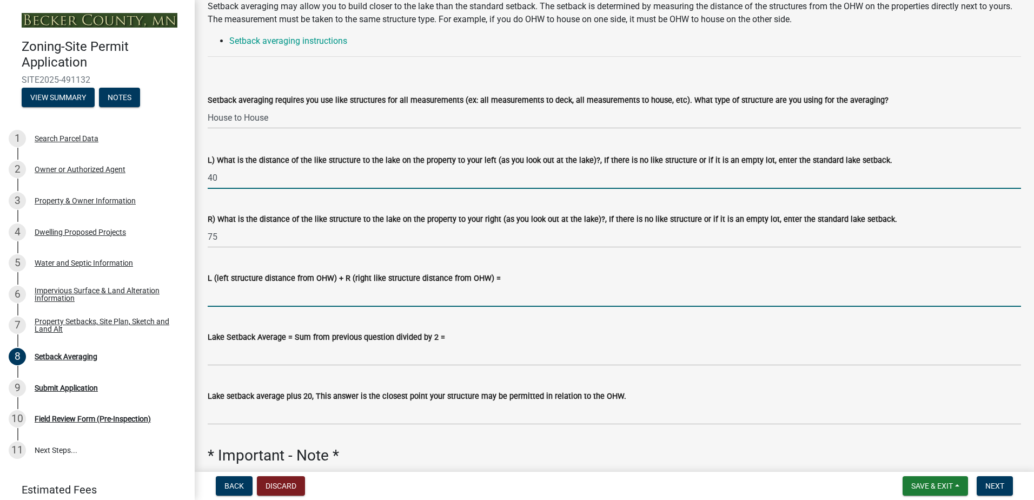
type input "115"
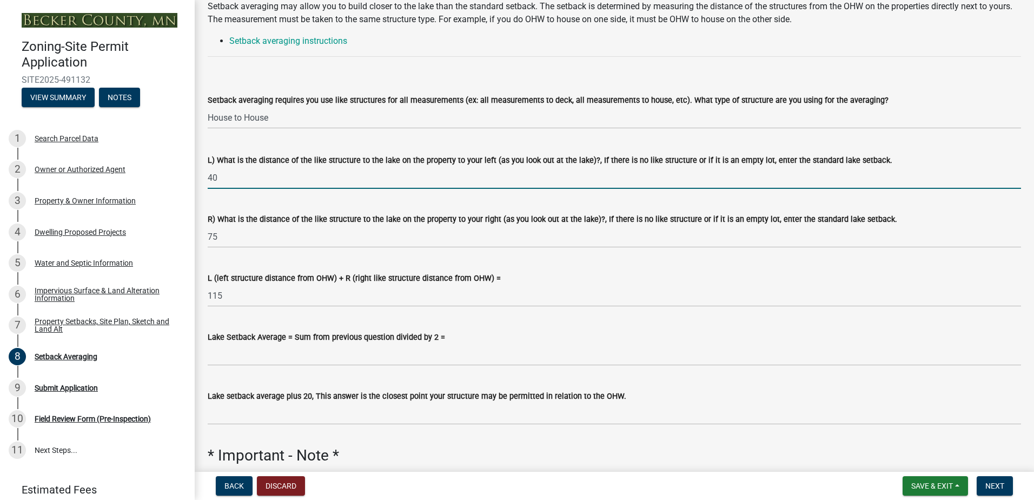
type input "58"
type input "78"
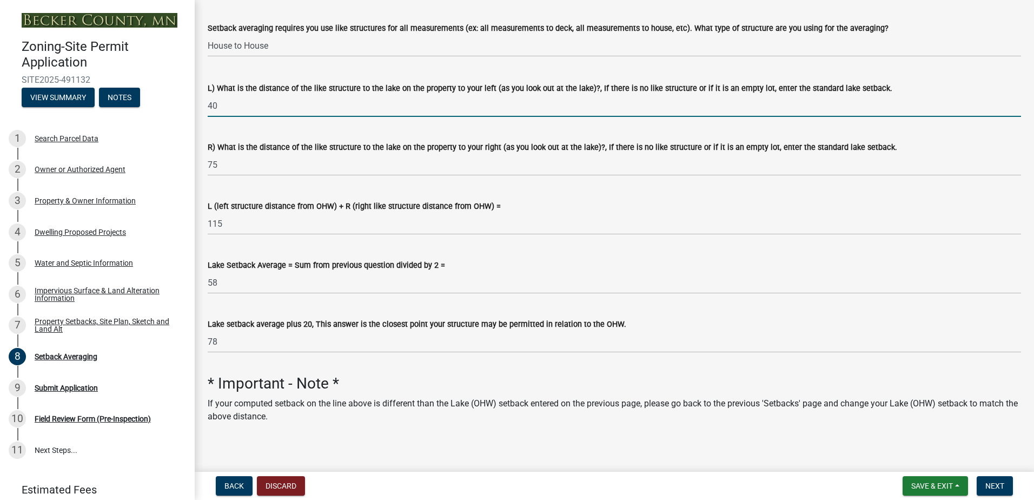
scroll to position [187, 0]
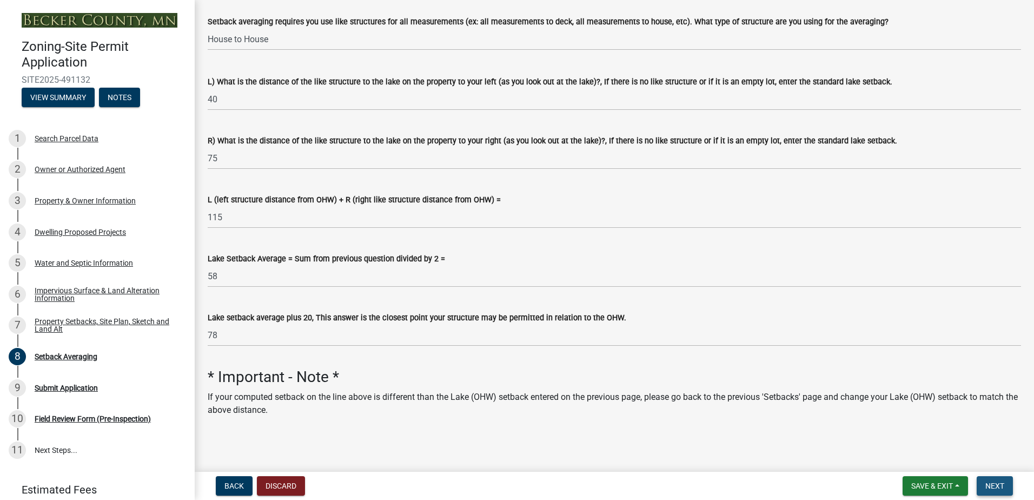
click at [996, 481] on span "Next" at bounding box center [994, 485] width 19 height 9
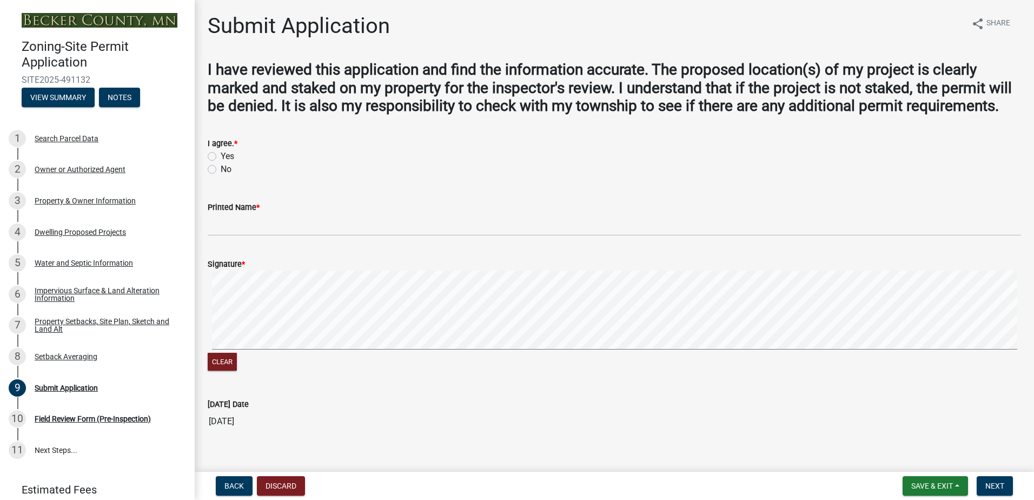
click at [221, 163] on label "Yes" at bounding box center [228, 156] width 14 height 13
click at [221, 157] on input "Yes" at bounding box center [224, 153] width 7 height 7
radio input "true"
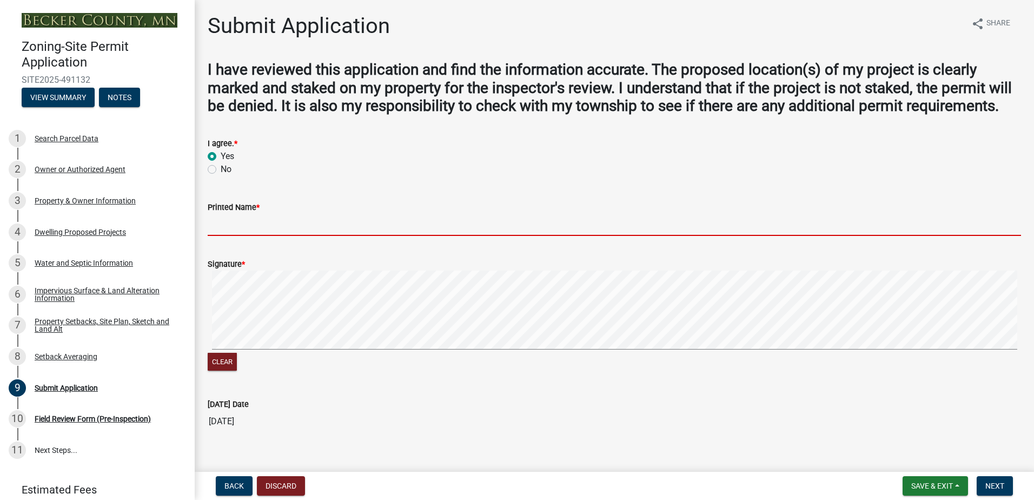
click at [223, 236] on input "Printed Name *" at bounding box center [614, 225] width 813 height 22
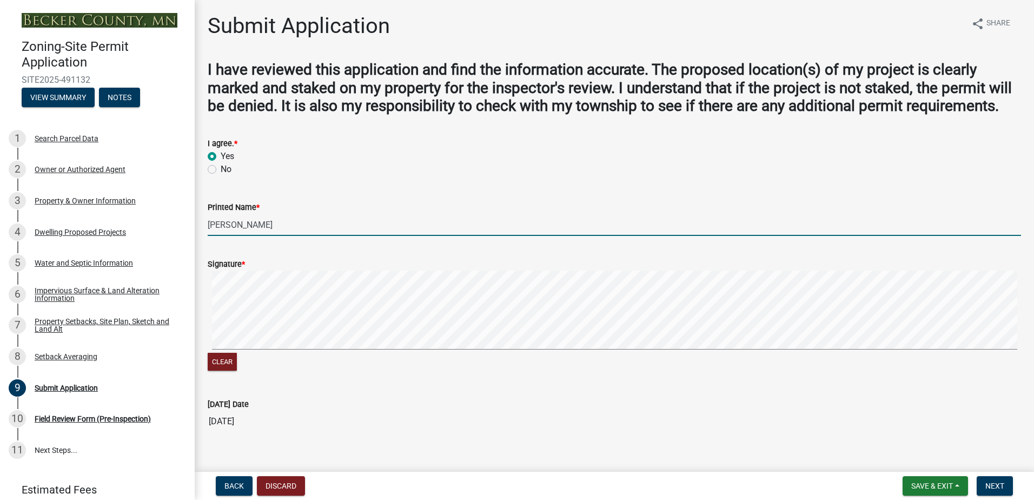
type input "[PERSON_NAME]"
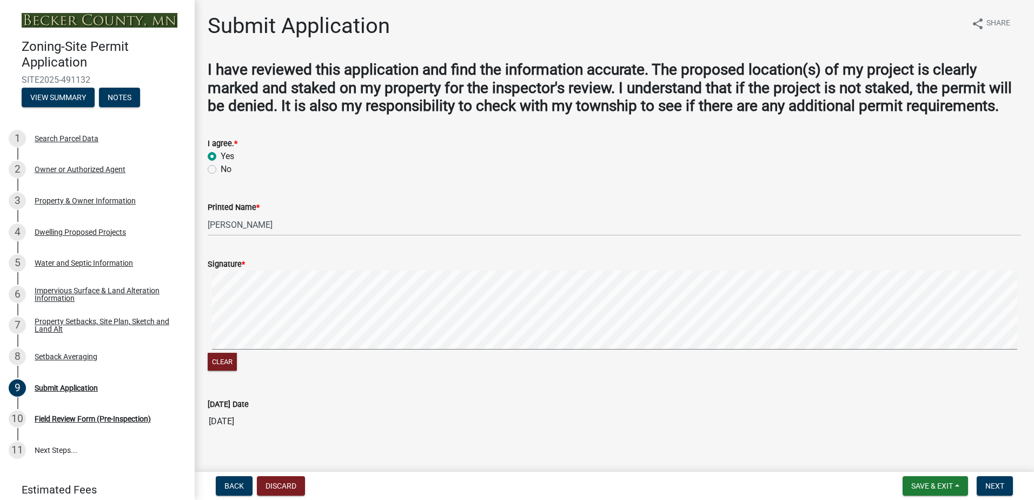
click at [245, 269] on span "*" at bounding box center [243, 264] width 3 height 9
click at [243, 269] on span "*" at bounding box center [243, 264] width 3 height 9
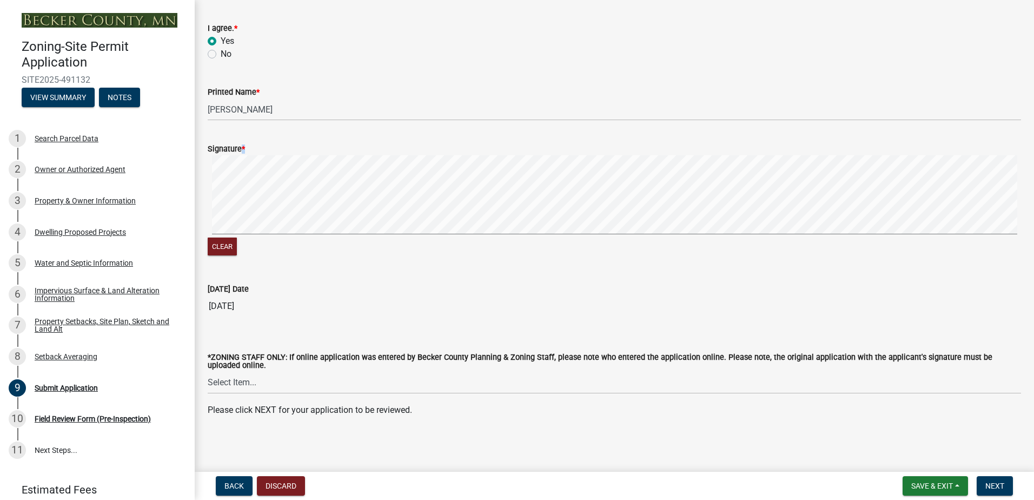
scroll to position [134, 0]
click at [990, 484] on span "Next" at bounding box center [994, 485] width 19 height 9
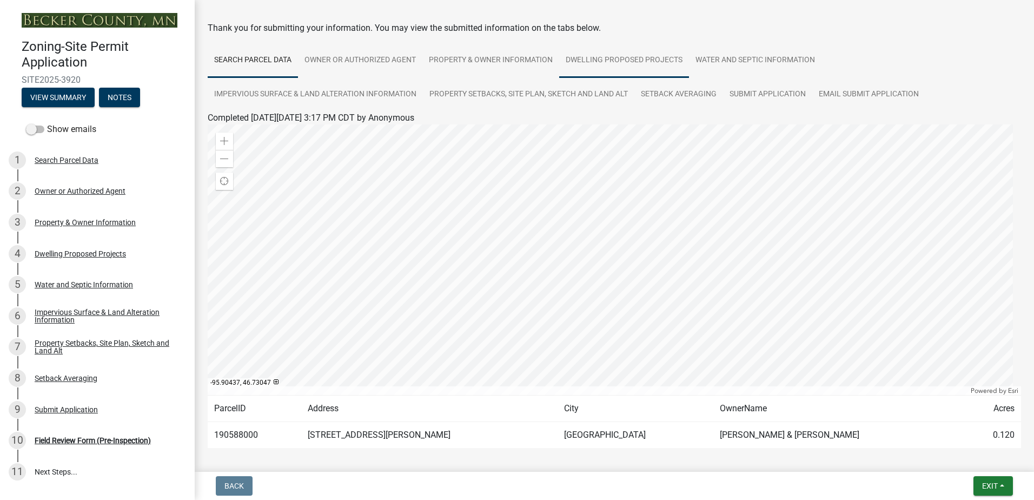
scroll to position [83, 0]
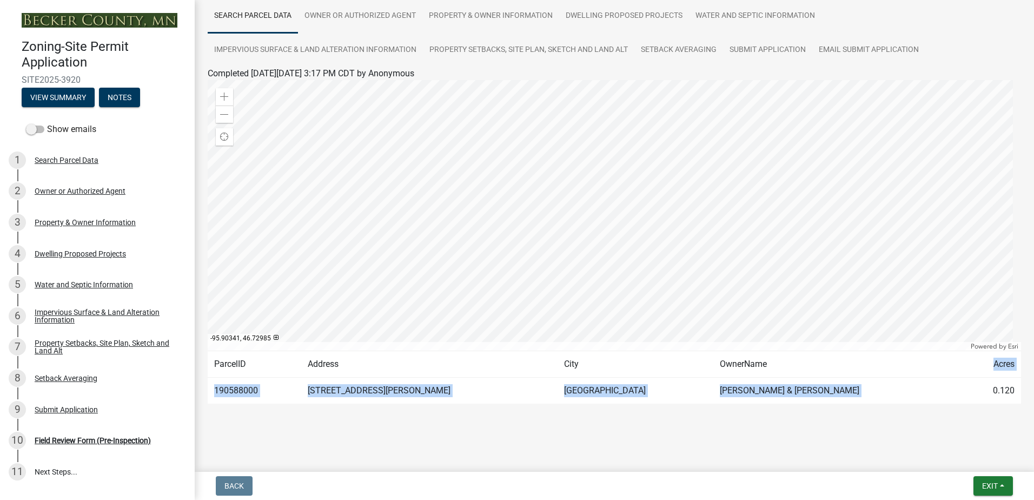
drag, startPoint x: 939, startPoint y: 387, endPoint x: 760, endPoint y: 376, distance: 179.8
click at [760, 376] on table "ParcelID Address City OwnerName Acres 190588000 23894 S MELISSA DR DETROIT LAKE…" at bounding box center [614, 376] width 813 height 53
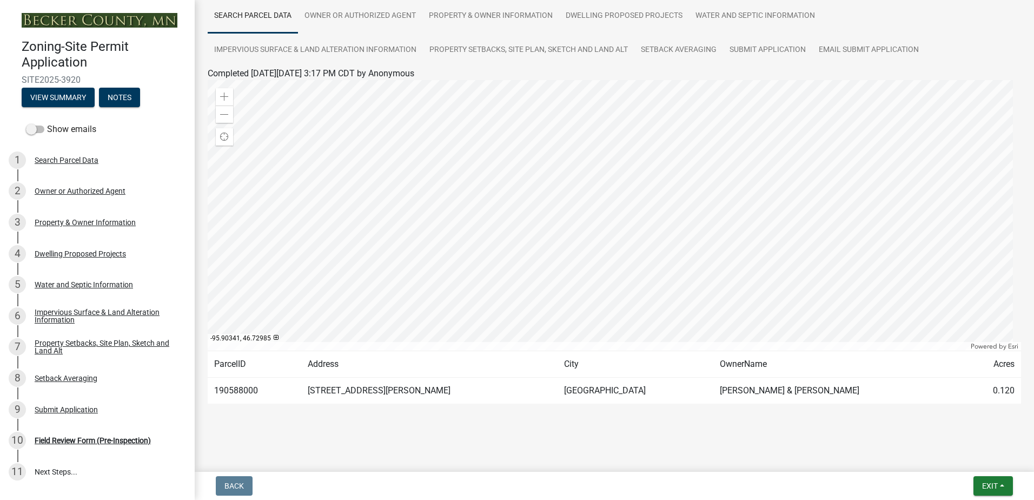
click at [992, 411] on wm-application-readonly "Search Parcel Data Owner or Authorized Agent Property & Owner Information Dwell…" at bounding box center [614, 212] width 813 height 426
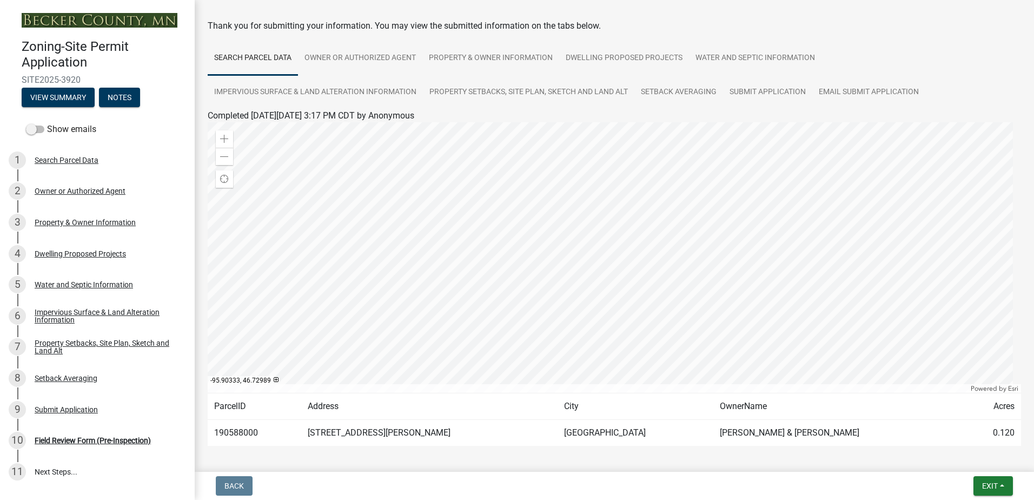
scroll to position [0, 0]
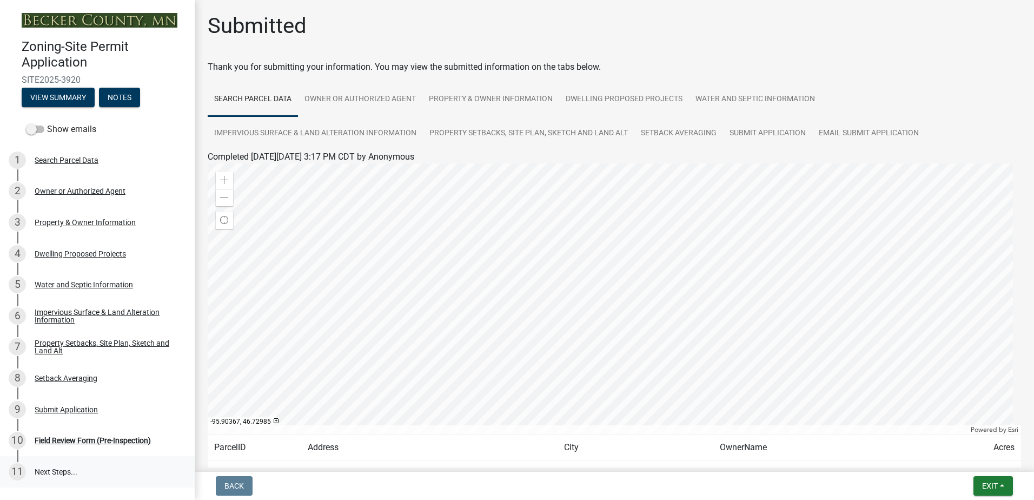
click at [47, 470] on link "11 Next Steps..." at bounding box center [97, 471] width 195 height 31
click at [47, 467] on link "11 Next Steps..." at bounding box center [97, 471] width 195 height 31
